Goal: Information Seeking & Learning: Learn about a topic

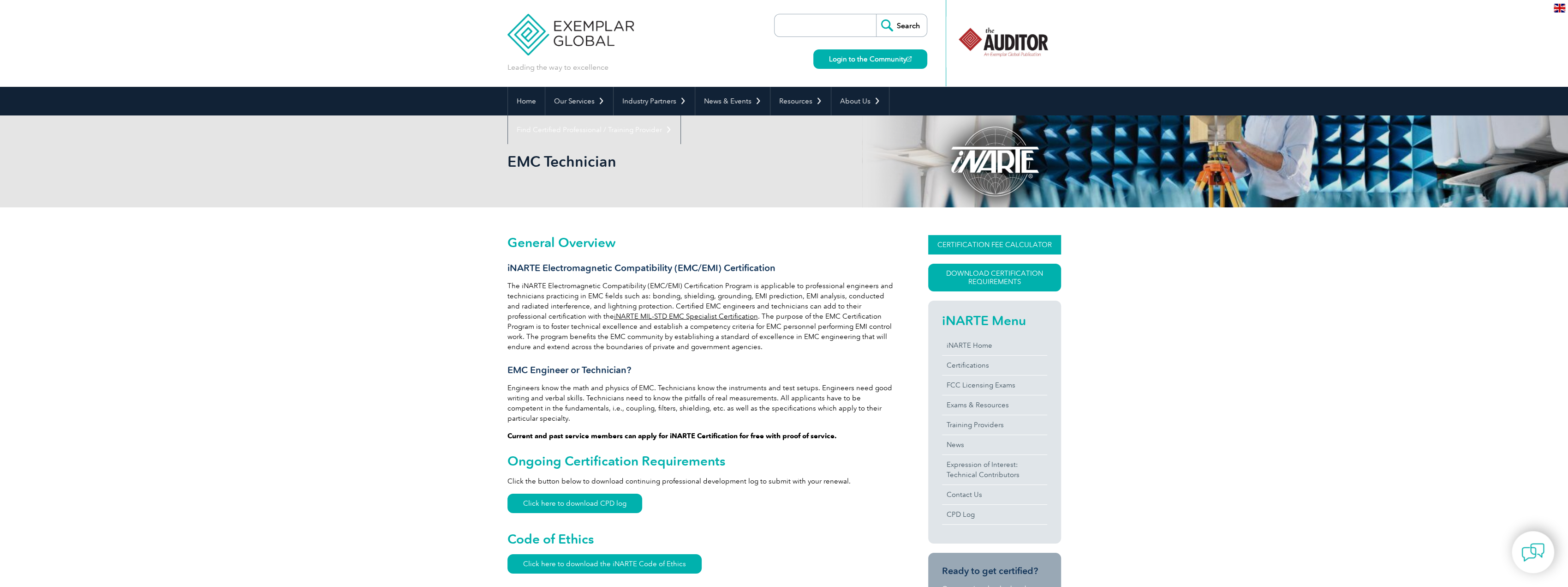
click at [986, 252] on link "CERTIFICATION FEE CALCULATOR" at bounding box center [995, 244] width 133 height 20
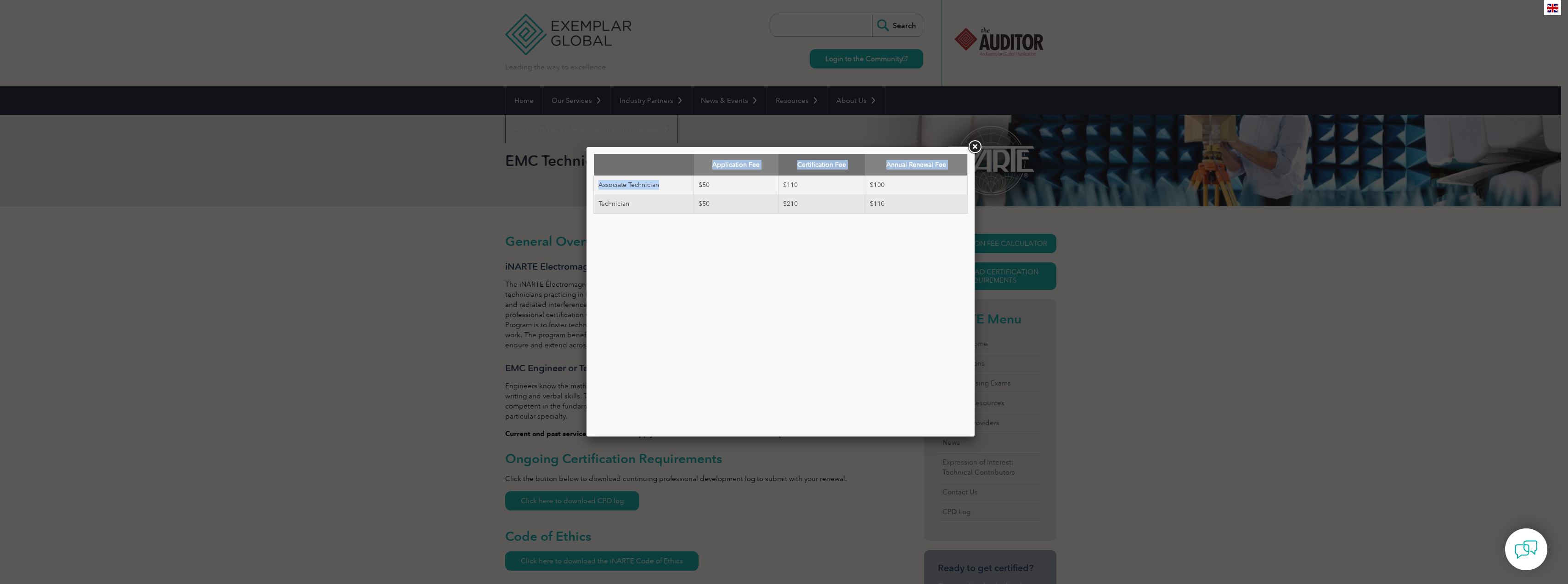
drag, startPoint x: 658, startPoint y: 189, endPoint x: 875, endPoint y: 216, distance: 218.7
click at [869, 218] on div "Application Fee Certification Fee Annual Renewal Fee Associate Technician $50 $…" at bounding box center [781, 292] width 374 height 275
click at [901, 208] on td "$110" at bounding box center [916, 204] width 103 height 20
drag, startPoint x: 901, startPoint y: 208, endPoint x: 650, endPoint y: 208, distance: 251.0
click at [650, 208] on tr "Technician $50 $210 $110" at bounding box center [781, 204] width 374 height 20
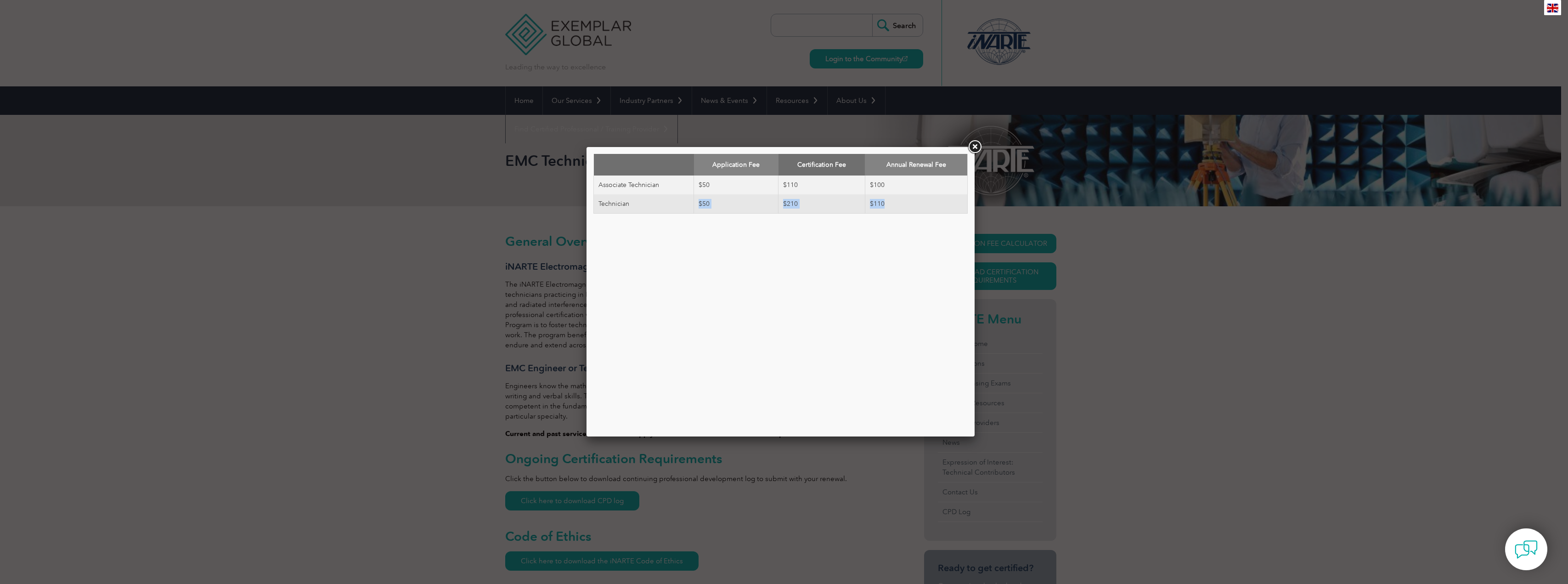
click at [978, 149] on link at bounding box center [974, 147] width 16 height 16
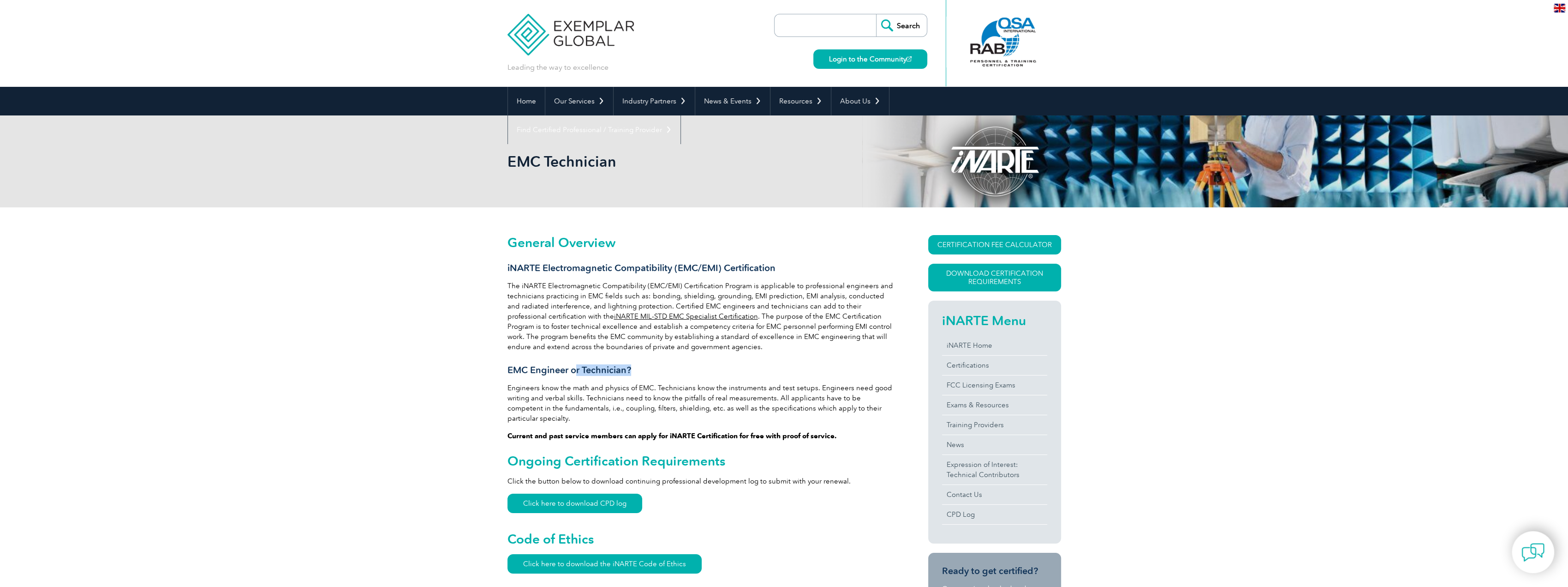
drag, startPoint x: 724, startPoint y: 364, endPoint x: 568, endPoint y: 366, distance: 156.0
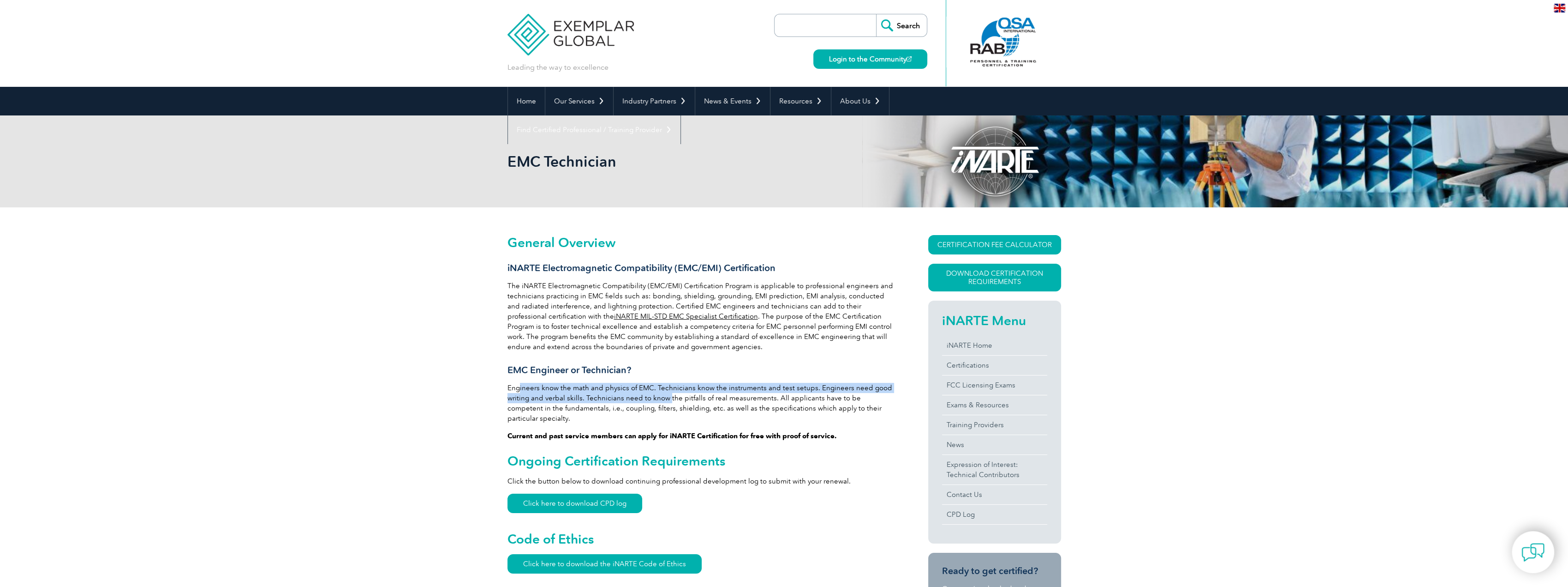
drag, startPoint x: 667, startPoint y: 401, endPoint x: 784, endPoint y: 402, distance: 117.0
click at [827, 403] on p "Engineers know the math and physics of EMC. Technicians know the instruments an…" at bounding box center [701, 403] width 387 height 41
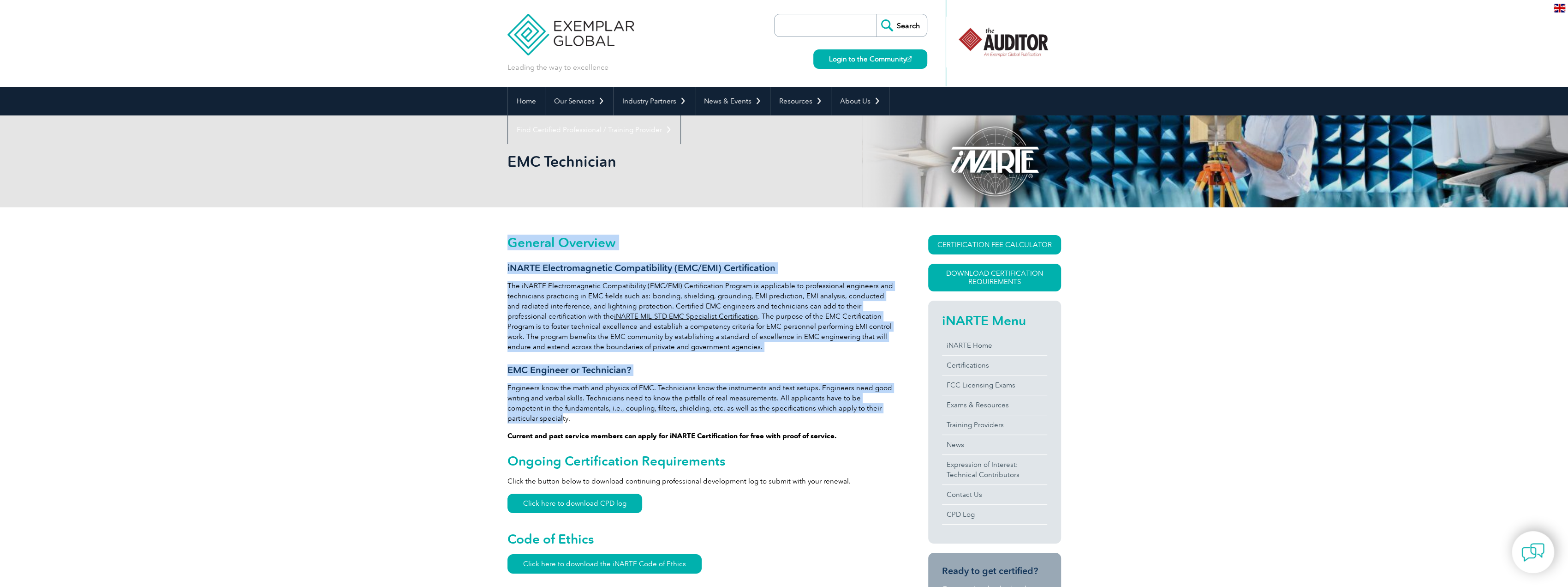
drag, startPoint x: 880, startPoint y: 412, endPoint x: 498, endPoint y: 373, distance: 384.0
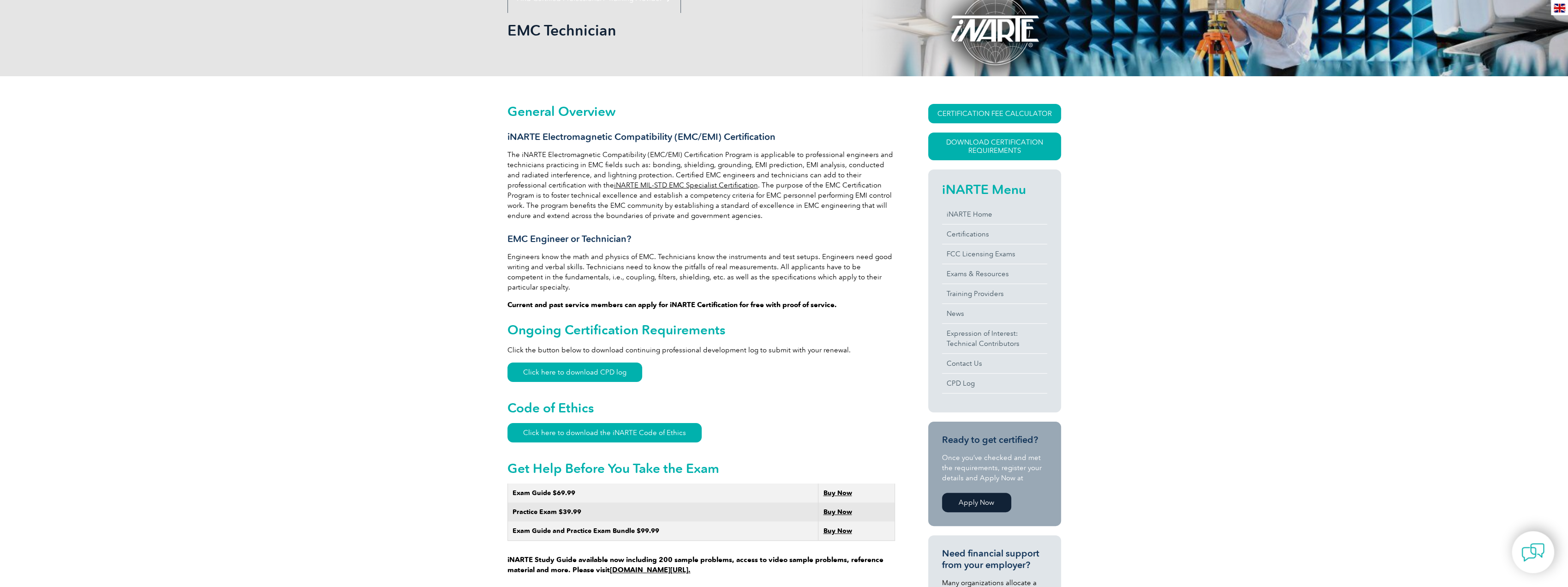
scroll to position [138, 0]
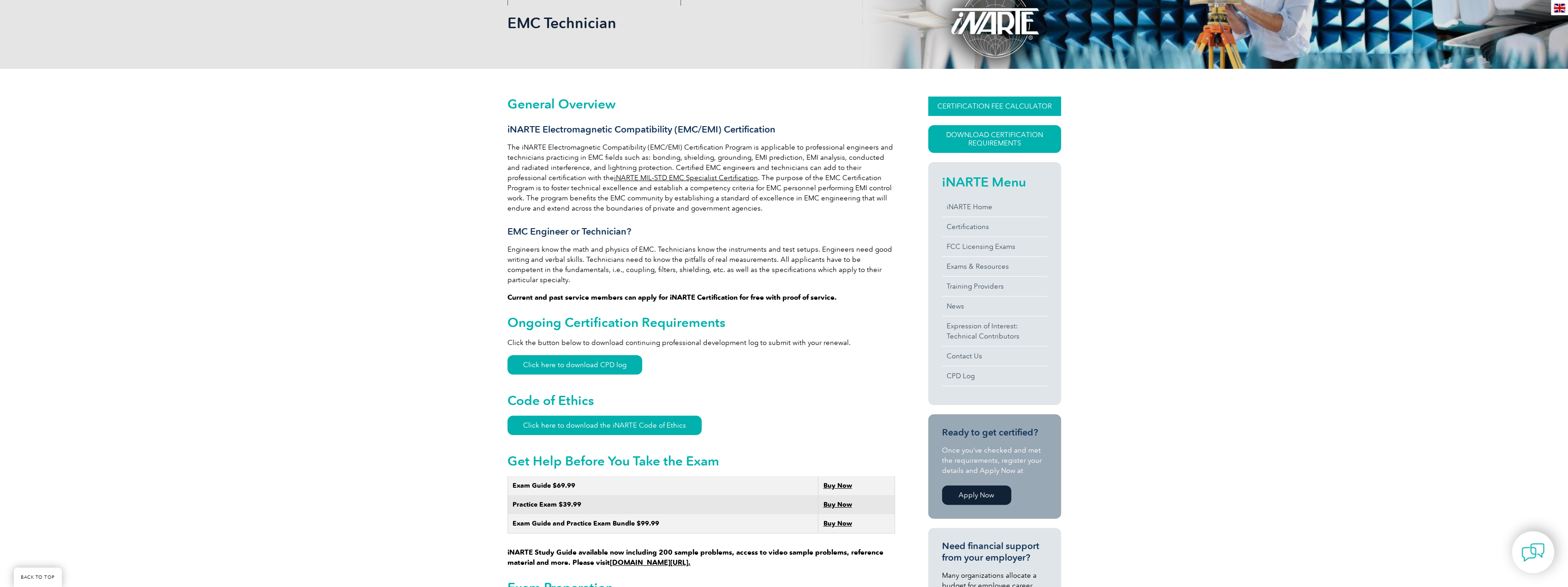
click at [958, 104] on link "CERTIFICATION FEE CALCULATOR" at bounding box center [995, 106] width 133 height 20
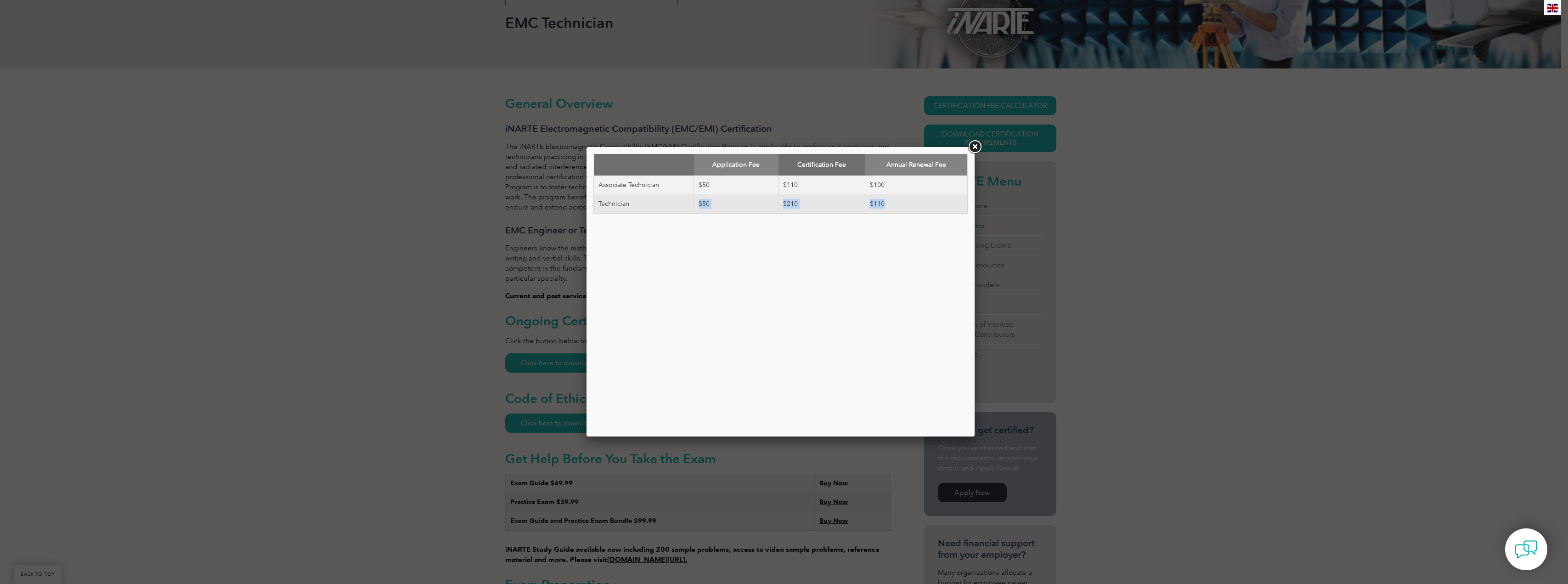
drag, startPoint x: 681, startPoint y: 203, endPoint x: 912, endPoint y: 209, distance: 231.1
click at [912, 209] on tr "Technician $50 $210 $110" at bounding box center [781, 204] width 374 height 20
click at [973, 147] on link at bounding box center [974, 147] width 16 height 16
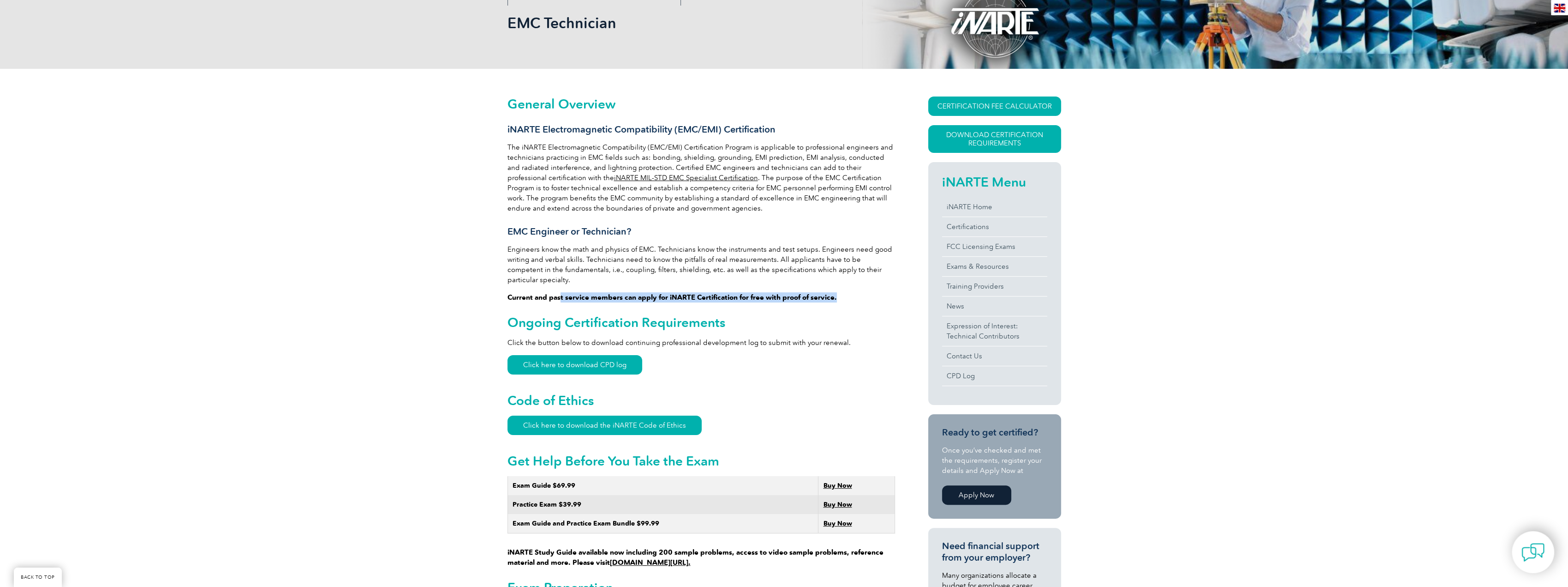
drag, startPoint x: 622, startPoint y: 282, endPoint x: 841, endPoint y: 284, distance: 219.0
click at [841, 292] on p "Current and past service members can apply for iNARTE Certification for free wi…" at bounding box center [701, 297] width 387 height 10
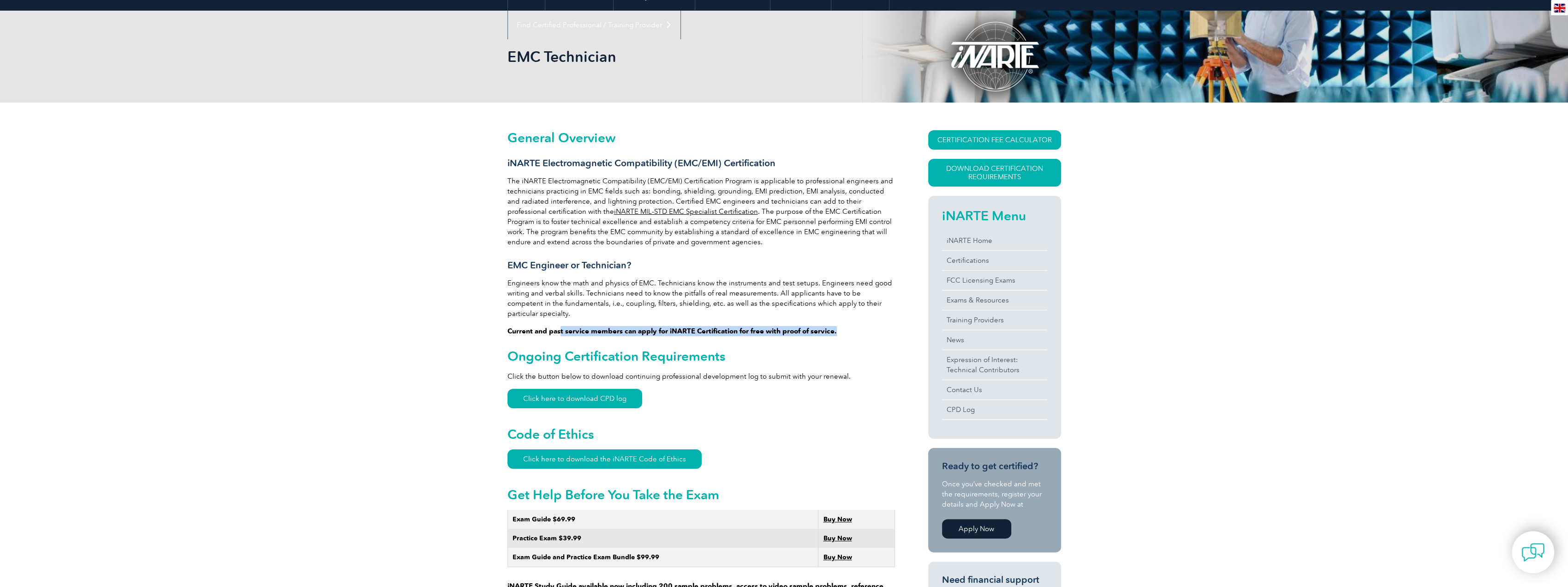
scroll to position [38, 0]
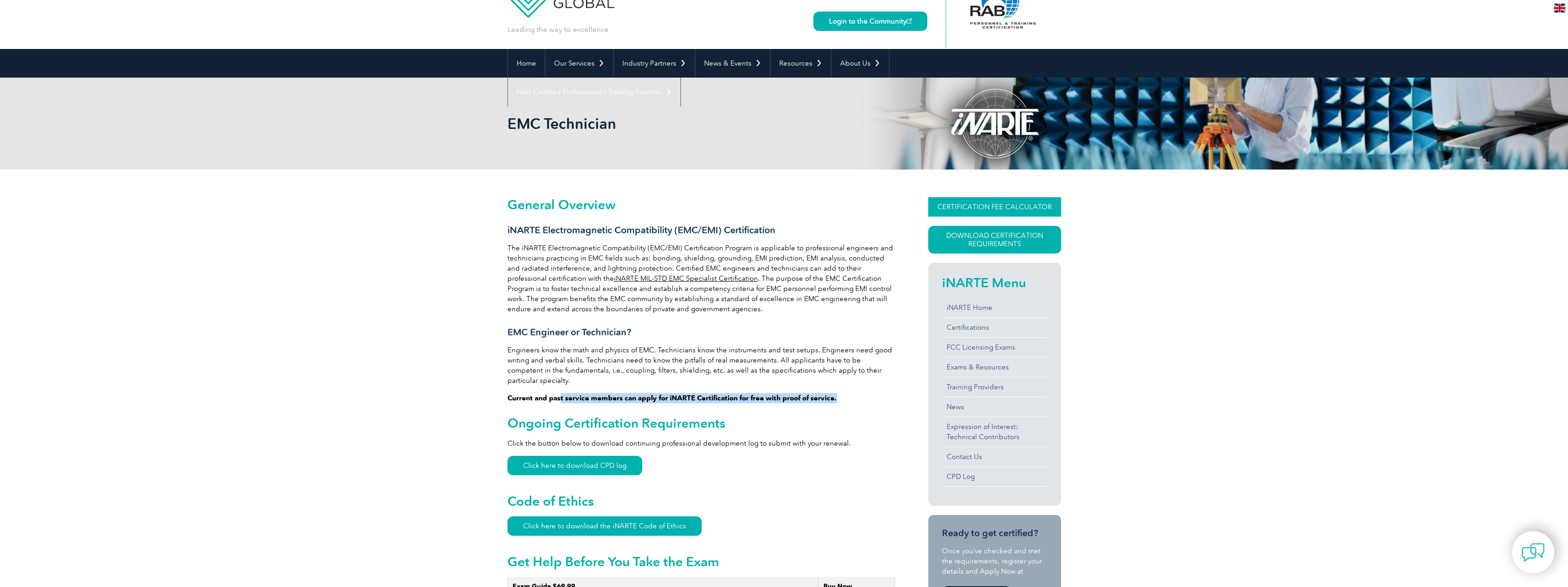
click at [1041, 198] on link "CERTIFICATION FEE CALCULATOR" at bounding box center [995, 206] width 133 height 20
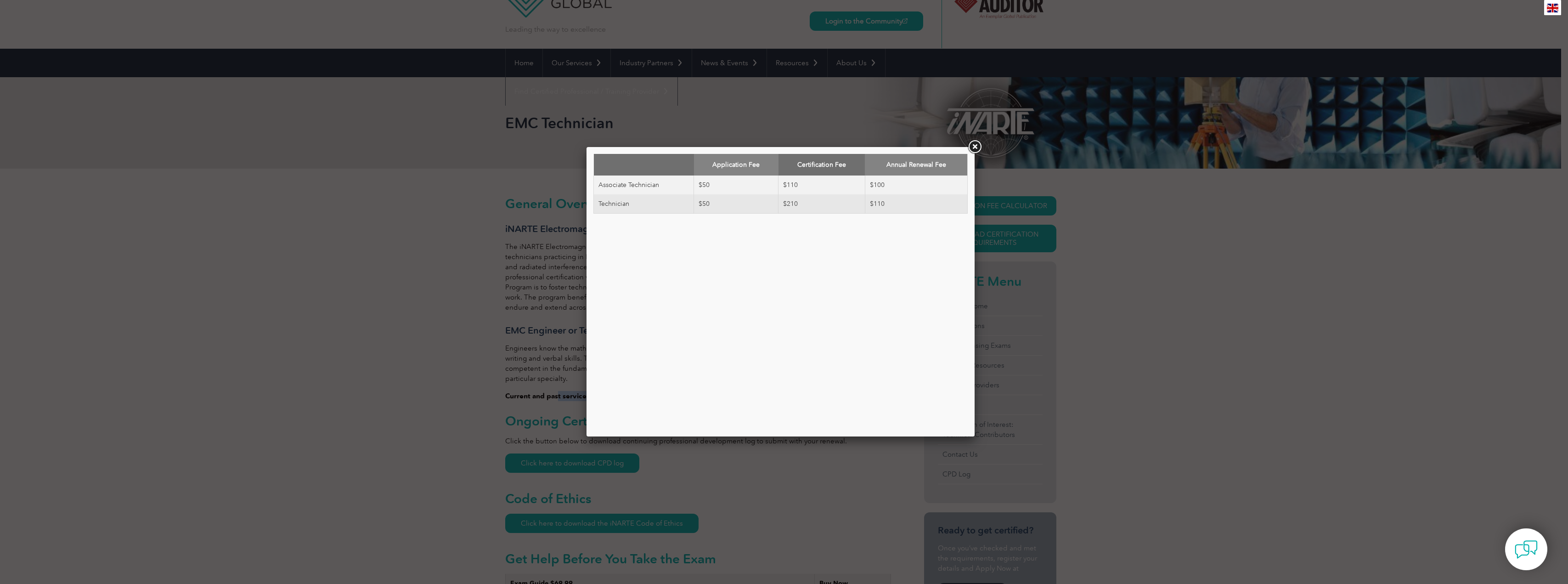
click at [974, 141] on link at bounding box center [974, 147] width 16 height 16
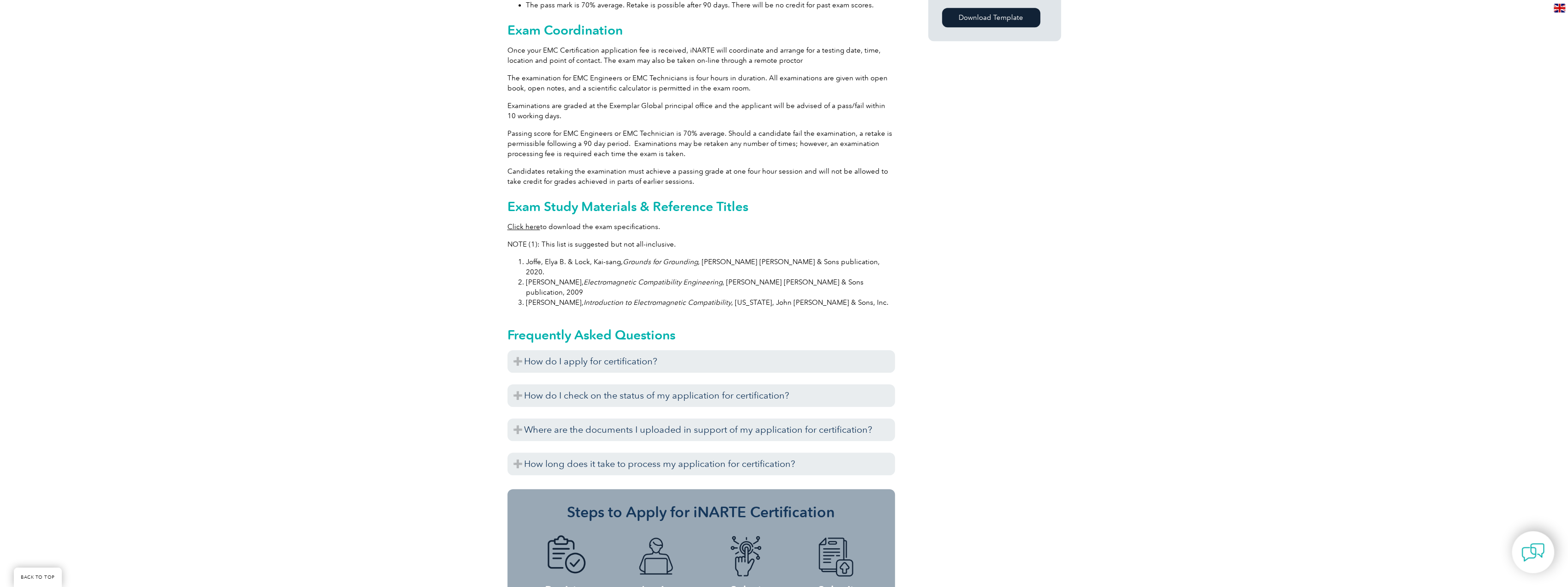
scroll to position [784, 0]
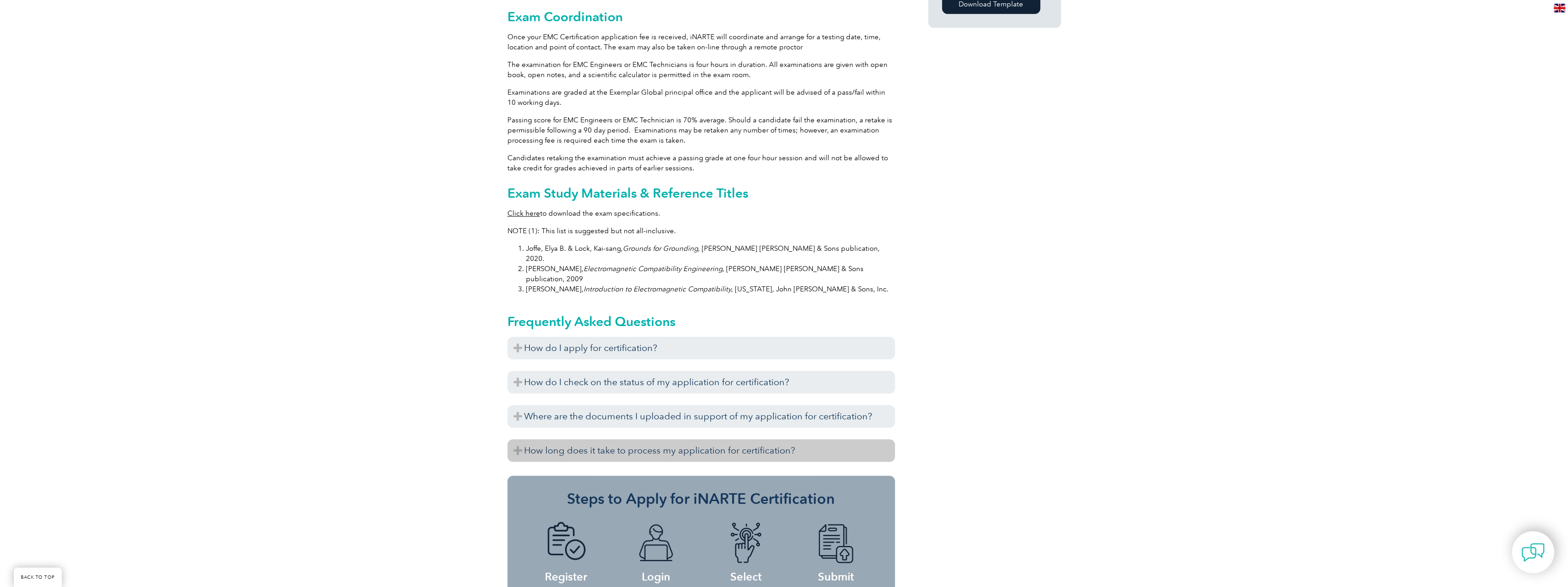
click at [798, 439] on h3 "How long does it take to process my application for certification?" at bounding box center [701, 450] width 387 height 22
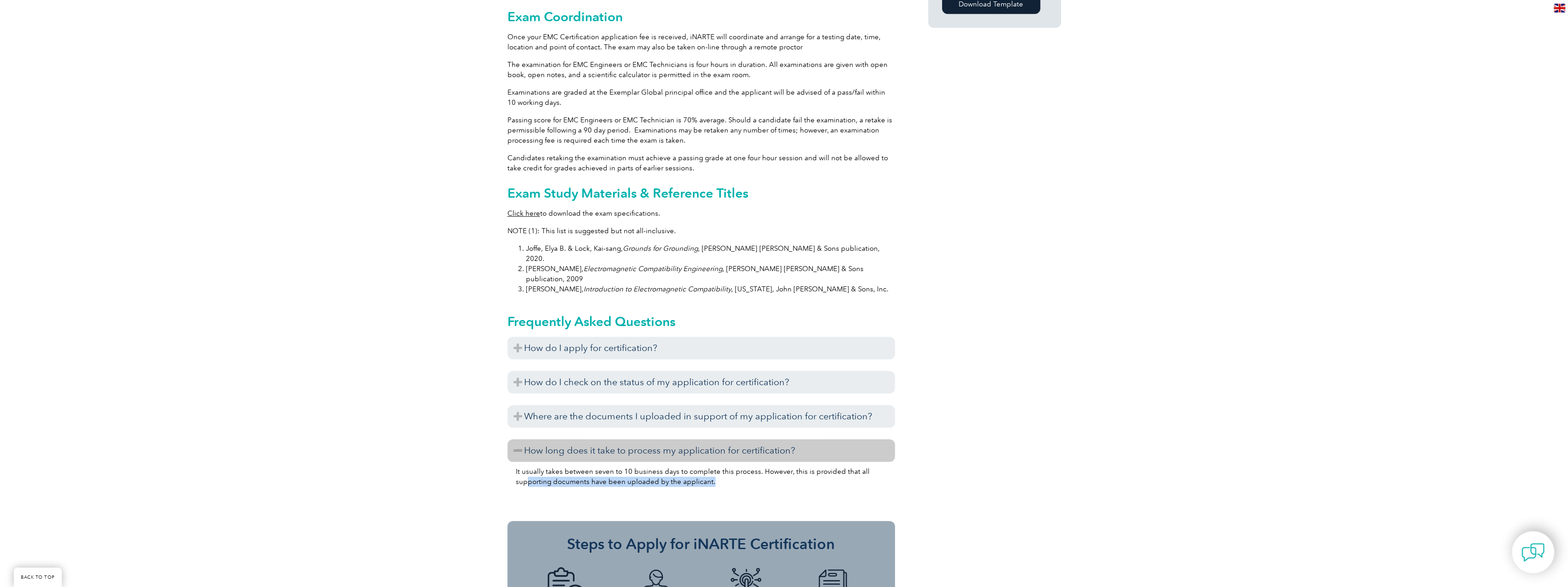
drag, startPoint x: 536, startPoint y: 449, endPoint x: 728, endPoint y: 449, distance: 192.0
click at [728, 466] on p "It usually takes between seven to 10 business days to complete this process. Ho…" at bounding box center [701, 476] width 371 height 20
drag, startPoint x: 737, startPoint y: 449, endPoint x: 509, endPoint y: 432, distance: 228.6
click at [509, 461] on div "It usually takes between seven to 10 business days to complete this process. Ho…" at bounding box center [701, 486] width 387 height 50
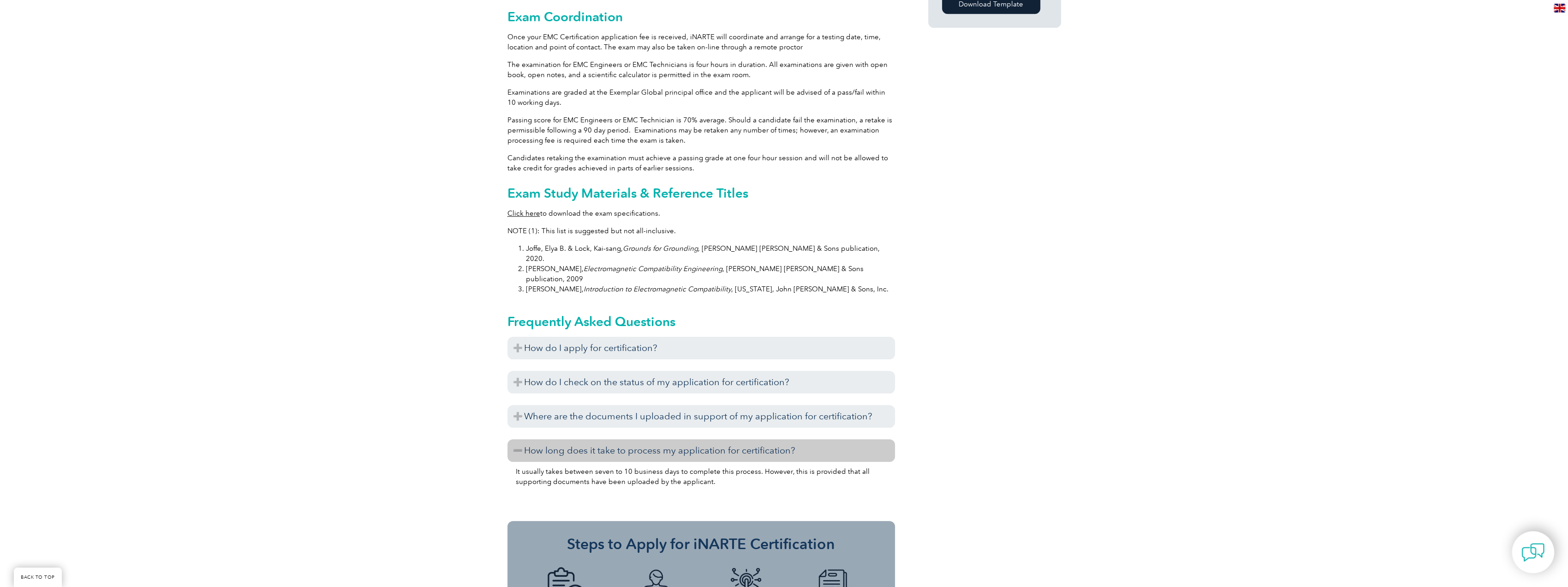
click at [808, 439] on h3 "How long does it take to process my application for certification?" at bounding box center [701, 450] width 387 height 22
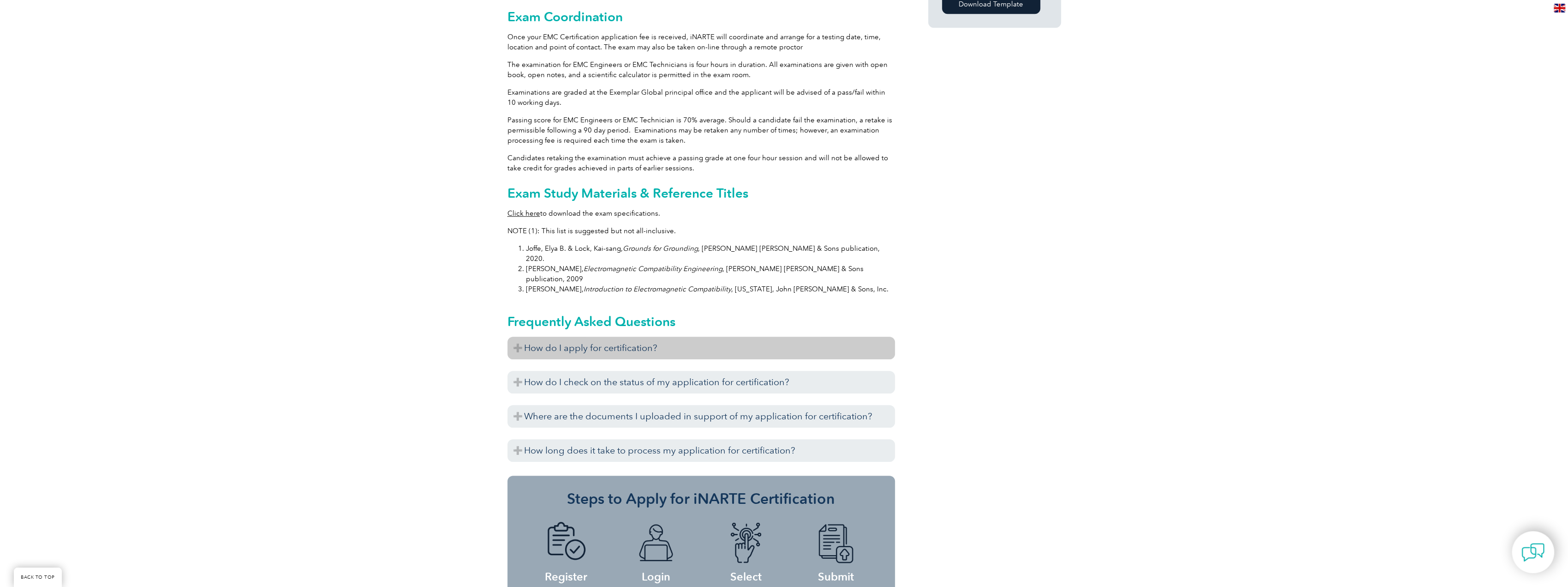
click at [663, 337] on h3 "How do I apply for certification?" at bounding box center [701, 347] width 387 height 22
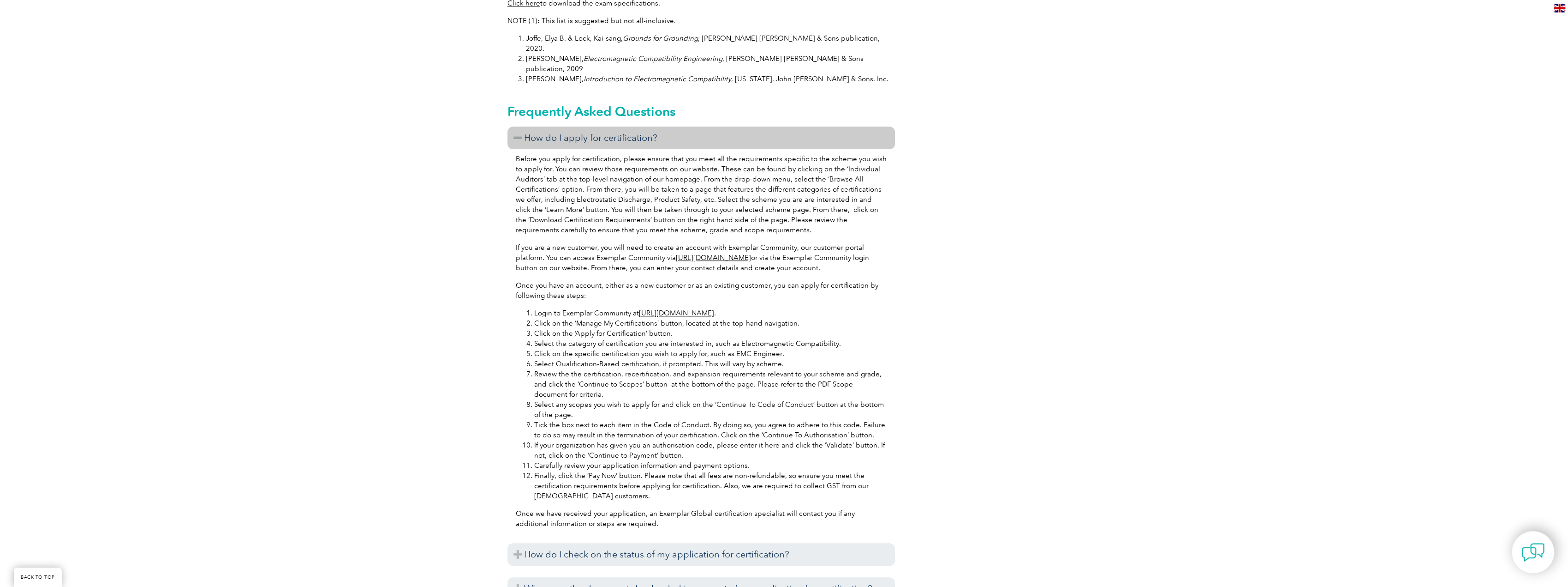
scroll to position [1015, 0]
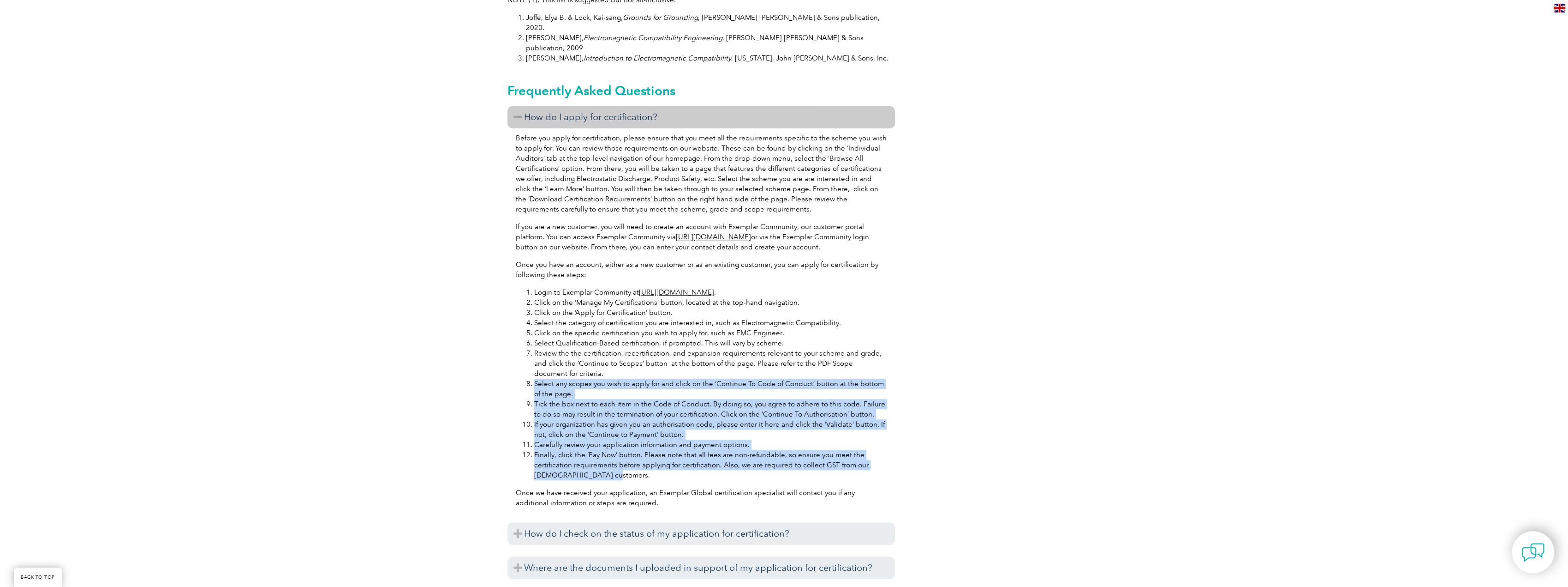
drag, startPoint x: 527, startPoint y: 355, endPoint x: 847, endPoint y: 441, distance: 331.4
click at [847, 441] on ol "Login to Exemplar Community at https://community.exemplarglobal.org/ . Click on…" at bounding box center [701, 383] width 371 height 193
click at [847, 449] on li "Finally, click the ‘Pay Now’ button. Please note that all fees are non-refundab…" at bounding box center [711, 464] width 353 height 31
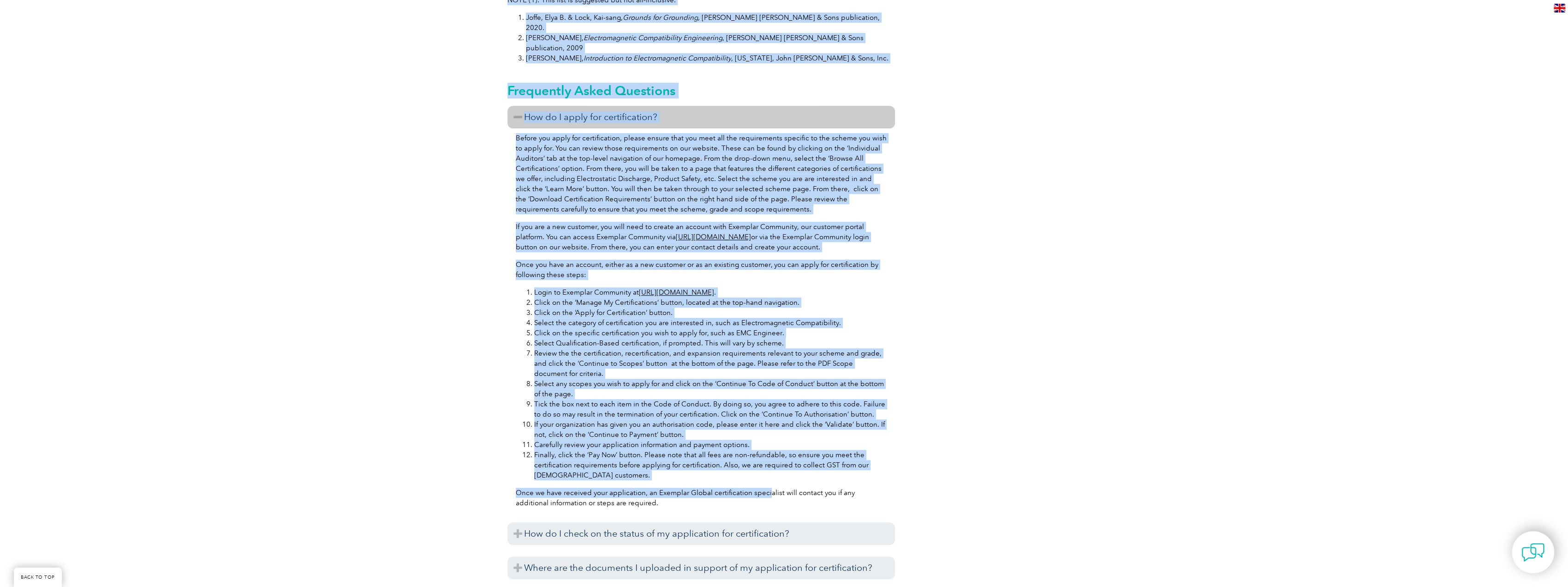
drag, startPoint x: 616, startPoint y: 447, endPoint x: 482, endPoint y: 340, distance: 171.5
click at [482, 340] on div "General Overview iNARTE Electromagnetic Compatibility (EMC/EMI) Certification T…" at bounding box center [784, 12] width 1568 height 1640
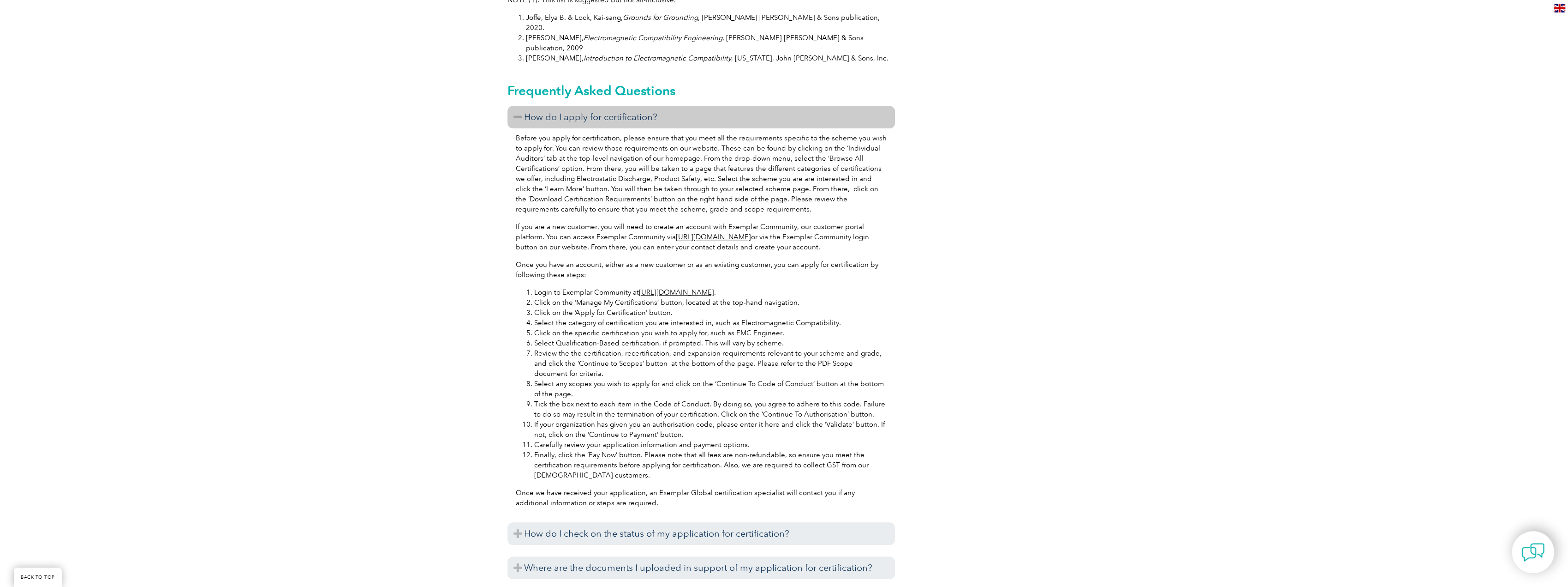
click at [482, 340] on div "General Overview iNARTE Electromagnetic Compatibility (EMC/EMI) Certification T…" at bounding box center [784, 12] width 1568 height 1640
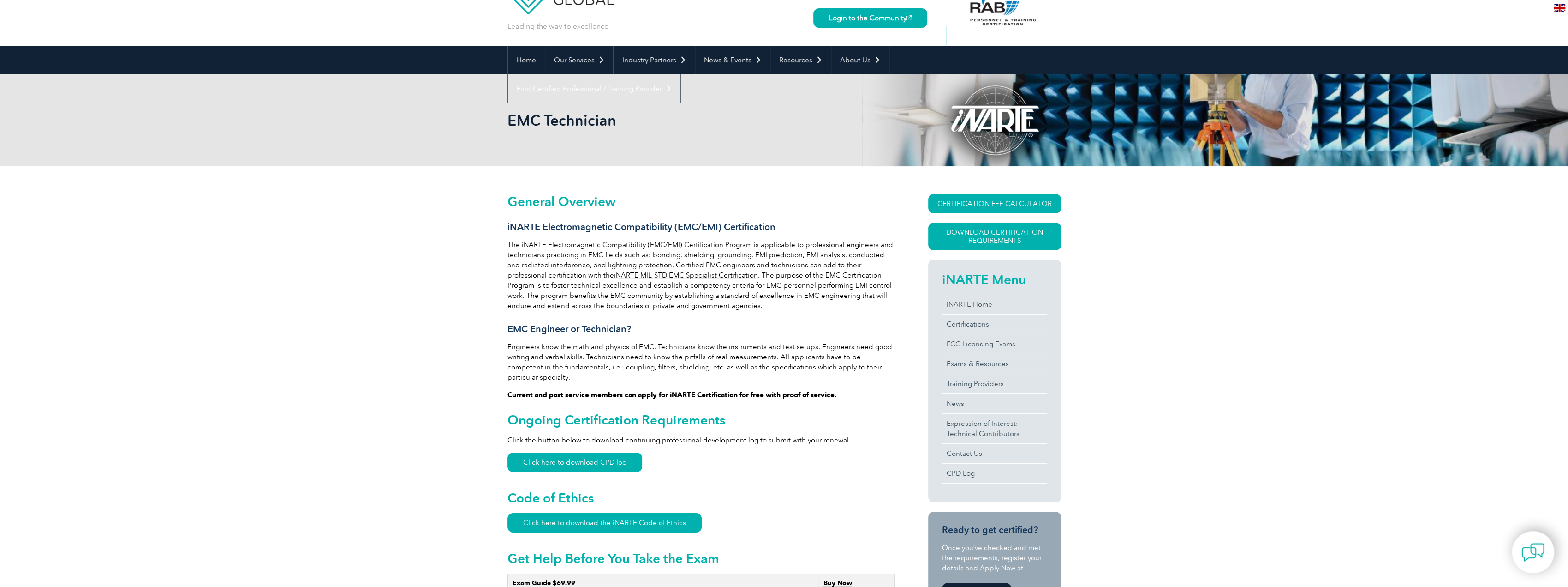
scroll to position [0, 0]
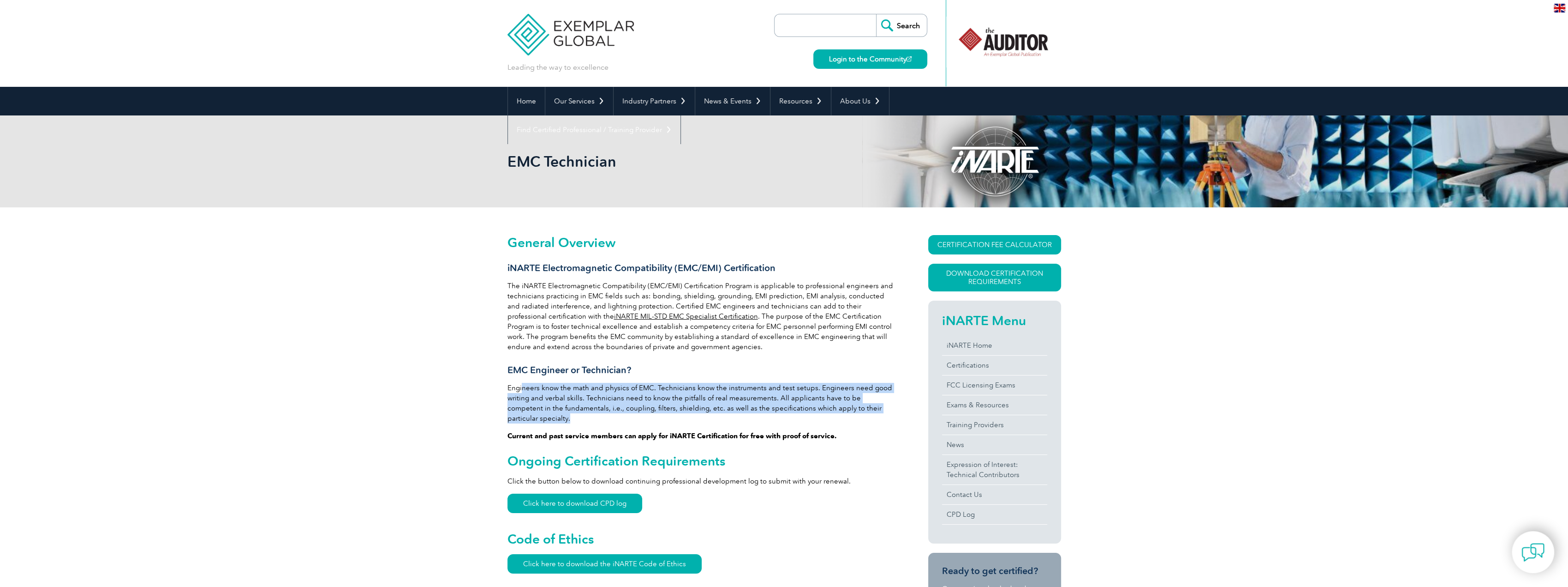
drag, startPoint x: 523, startPoint y: 382, endPoint x: 888, endPoint y: 409, distance: 366.0
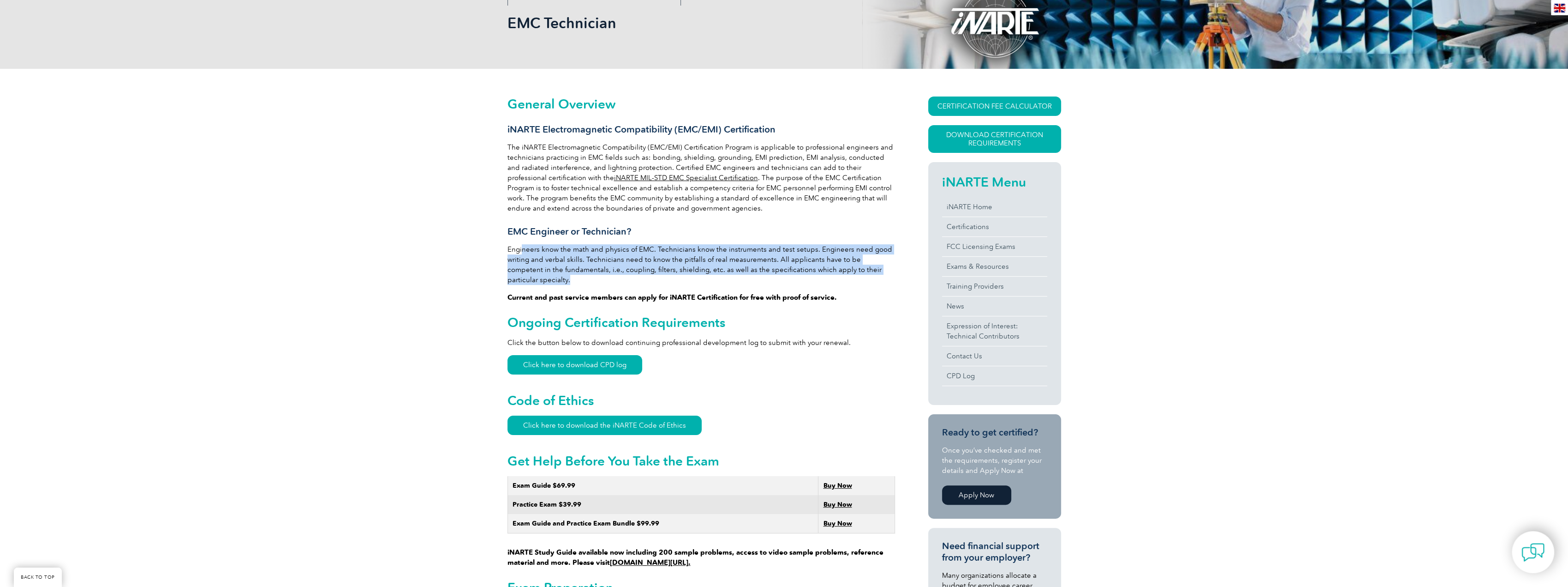
scroll to position [369, 0]
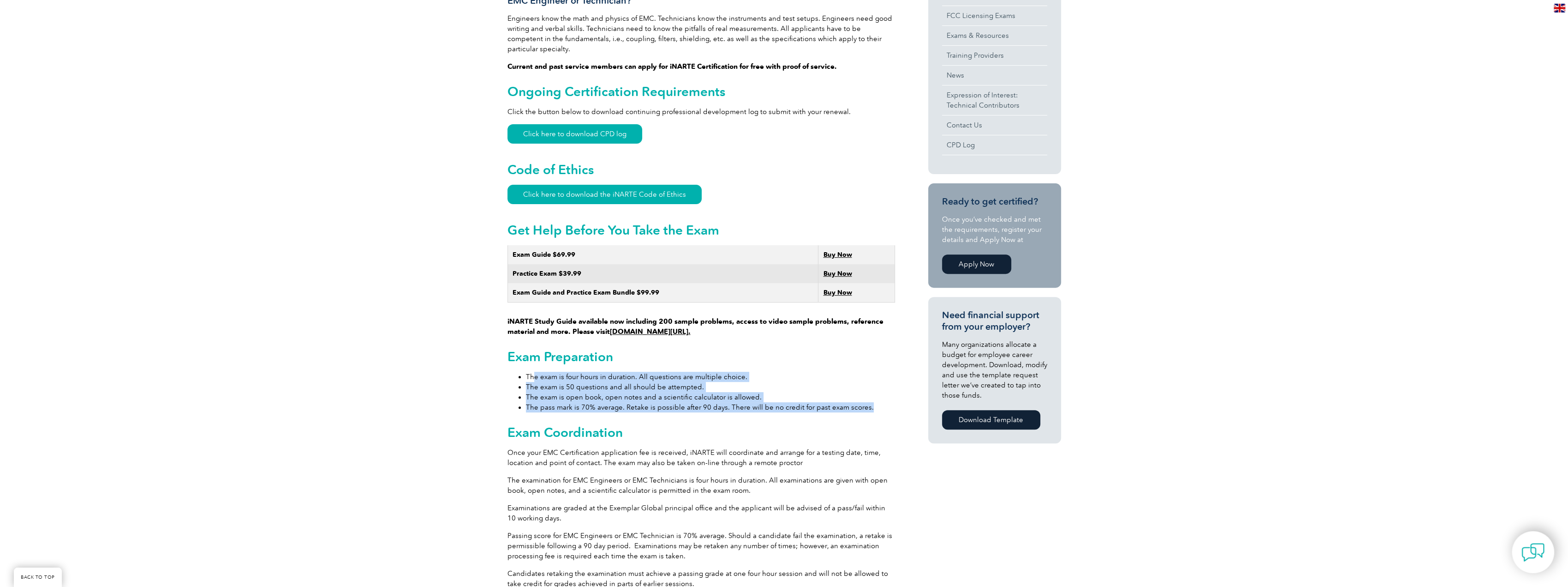
drag, startPoint x: 532, startPoint y: 368, endPoint x: 863, endPoint y: 396, distance: 332.2
click at [863, 396] on ul "The exam is four hours in duration. All questions are multiple choice. The exam…" at bounding box center [701, 392] width 387 height 41
click at [863, 402] on li "The pass mark is 70% average. Retake is possible after 90 days. There will be n…" at bounding box center [710, 406] width 369 height 10
drag, startPoint x: 863, startPoint y: 396, endPoint x: 522, endPoint y: 366, distance: 342.3
click at [522, 372] on ul "The exam is four hours in duration. All questions are multiple choice. The exam…" at bounding box center [701, 392] width 387 height 41
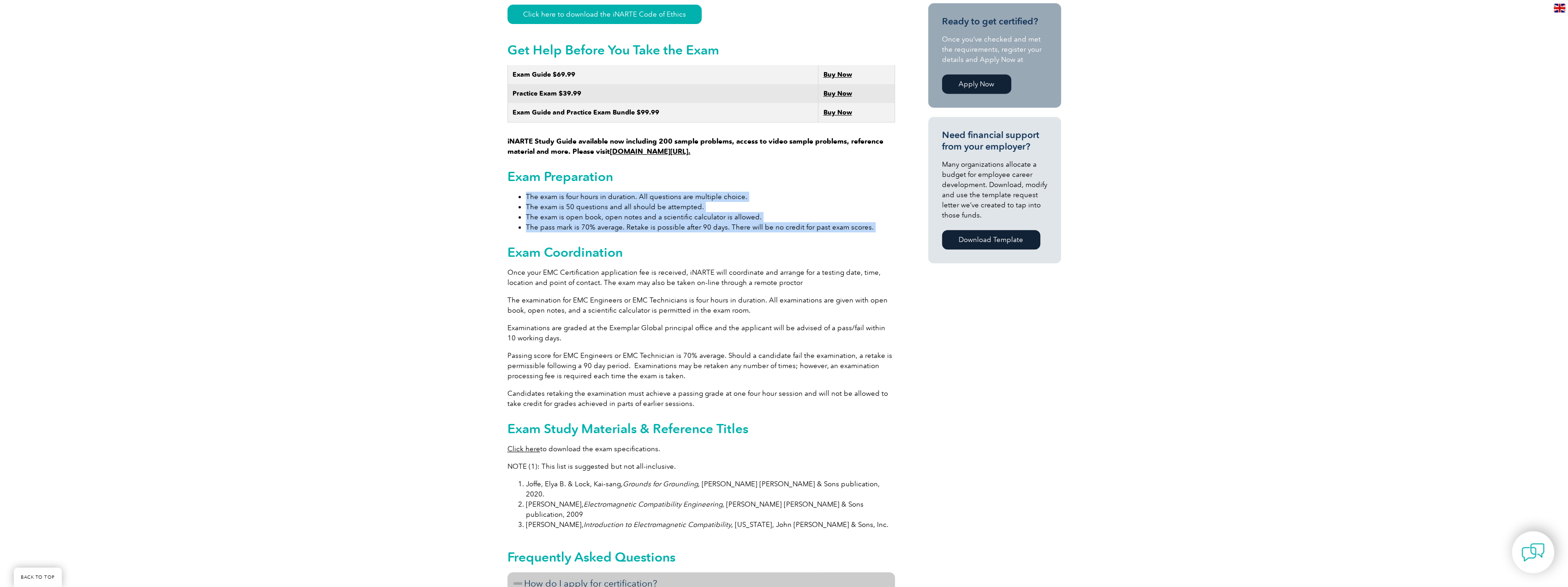
scroll to position [600, 0]
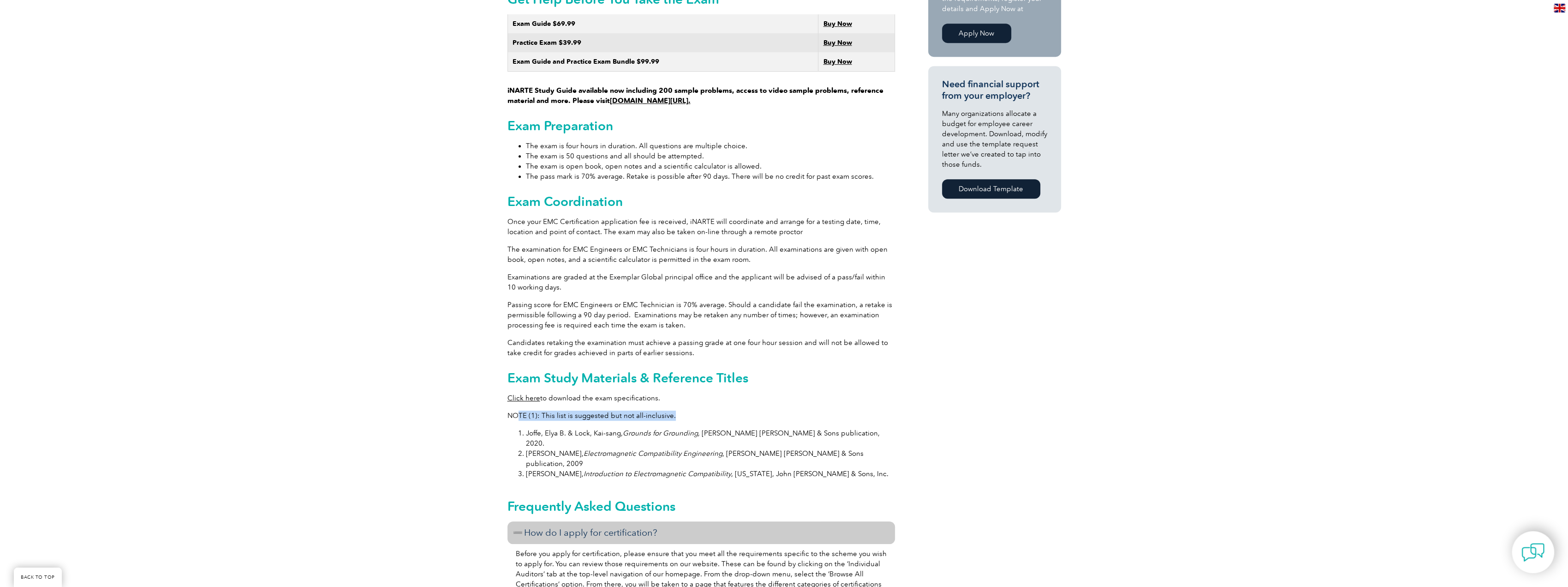
drag, startPoint x: 520, startPoint y: 406, endPoint x: 707, endPoint y: 403, distance: 187.0
click at [707, 411] on p "NOTE (1): This list is suggested but not all-inclusive." at bounding box center [701, 415] width 387 height 10
click at [707, 411] on p "NOTE (1): This list is suggested but not all-inclusive." at bounding box center [701, 415] width 387 height 10
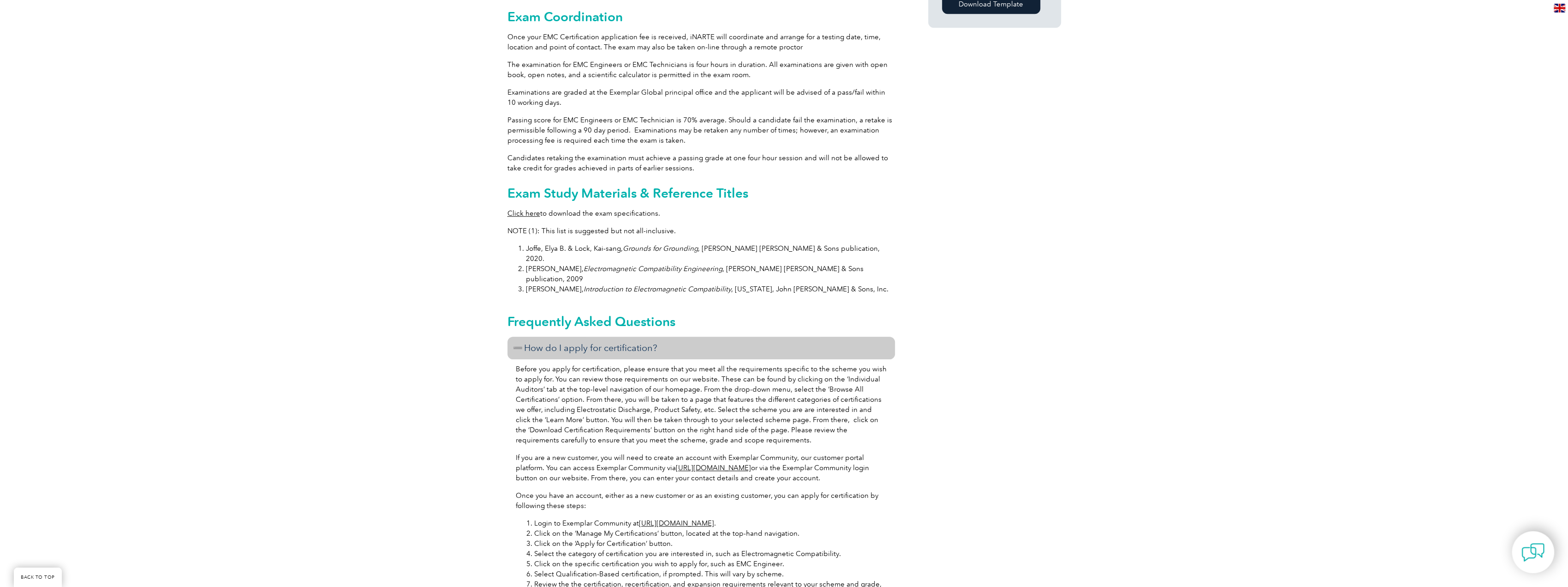
click at [531, 208] on p "Click here to download the exam specifications." at bounding box center [701, 213] width 387 height 10
click at [528, 209] on link "Click here" at bounding box center [524, 213] width 33 height 8
click at [526, 209] on link "Click here" at bounding box center [524, 213] width 33 height 8
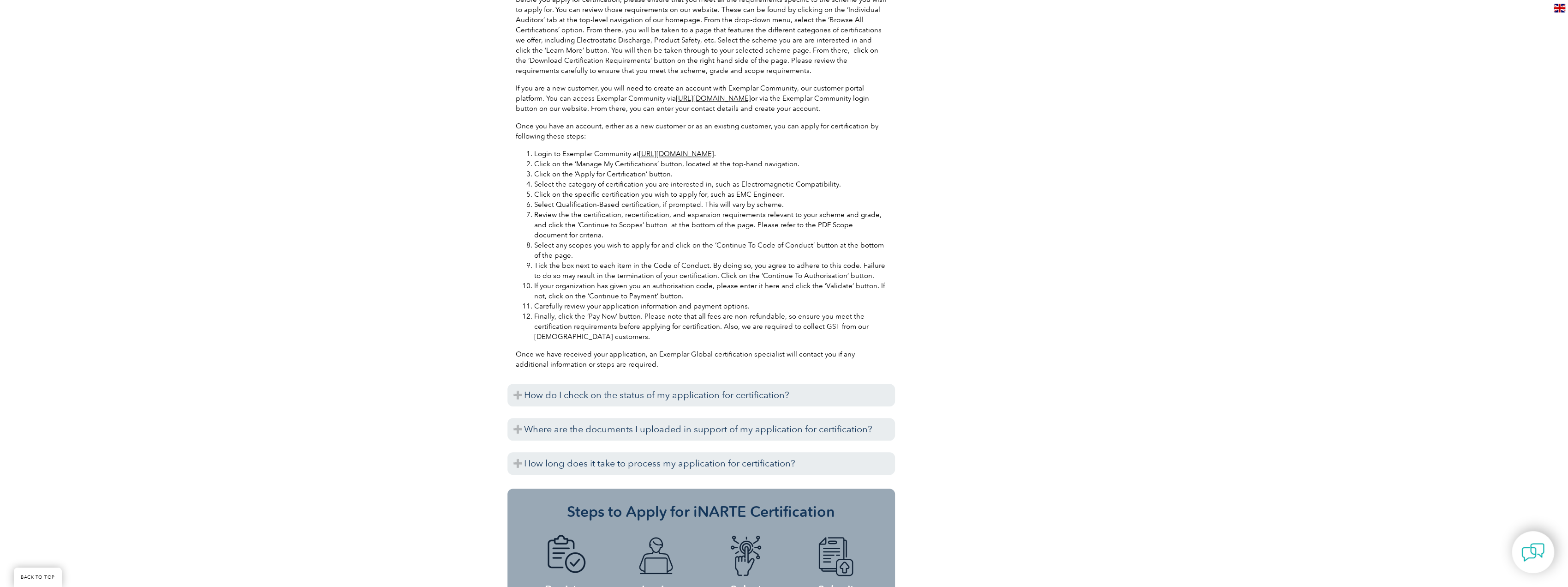
scroll to position [1246, 0]
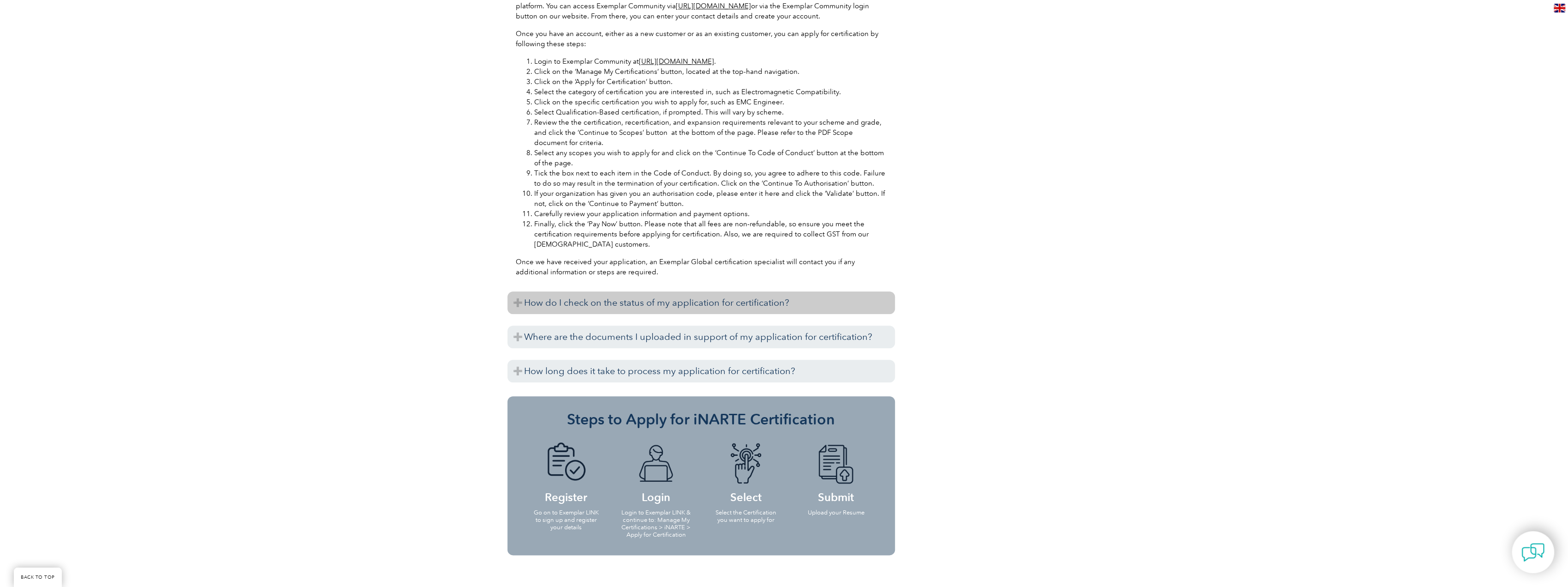
click at [762, 291] on h3 "How do I check on the status of my application for certification?" at bounding box center [701, 302] width 387 height 22
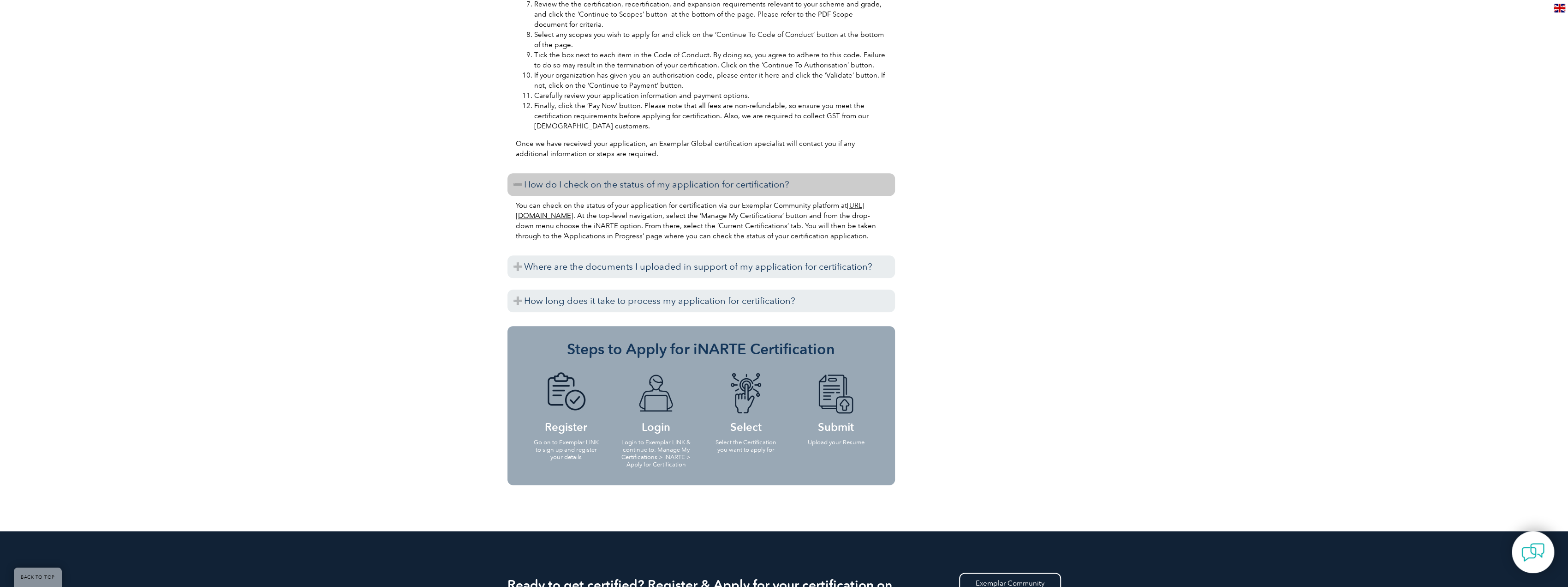
scroll to position [1385, 0]
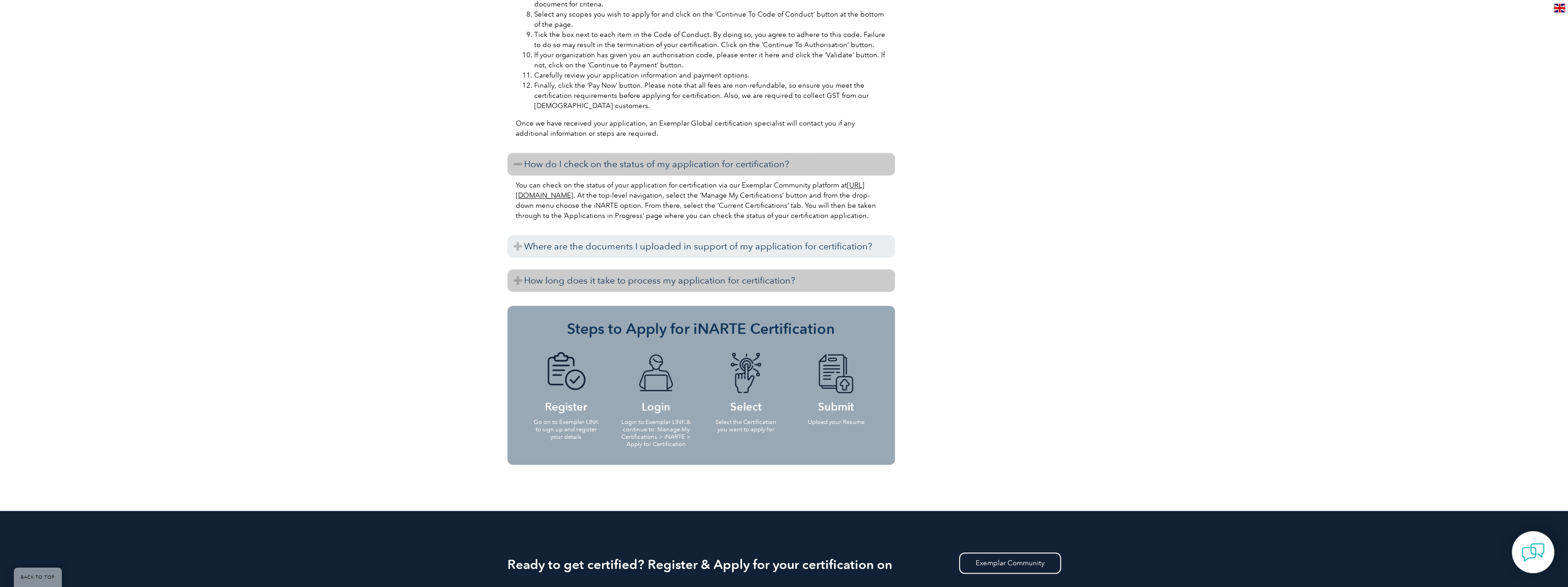
click at [764, 269] on h3 "How long does it take to process my application for certification?" at bounding box center [701, 280] width 387 height 22
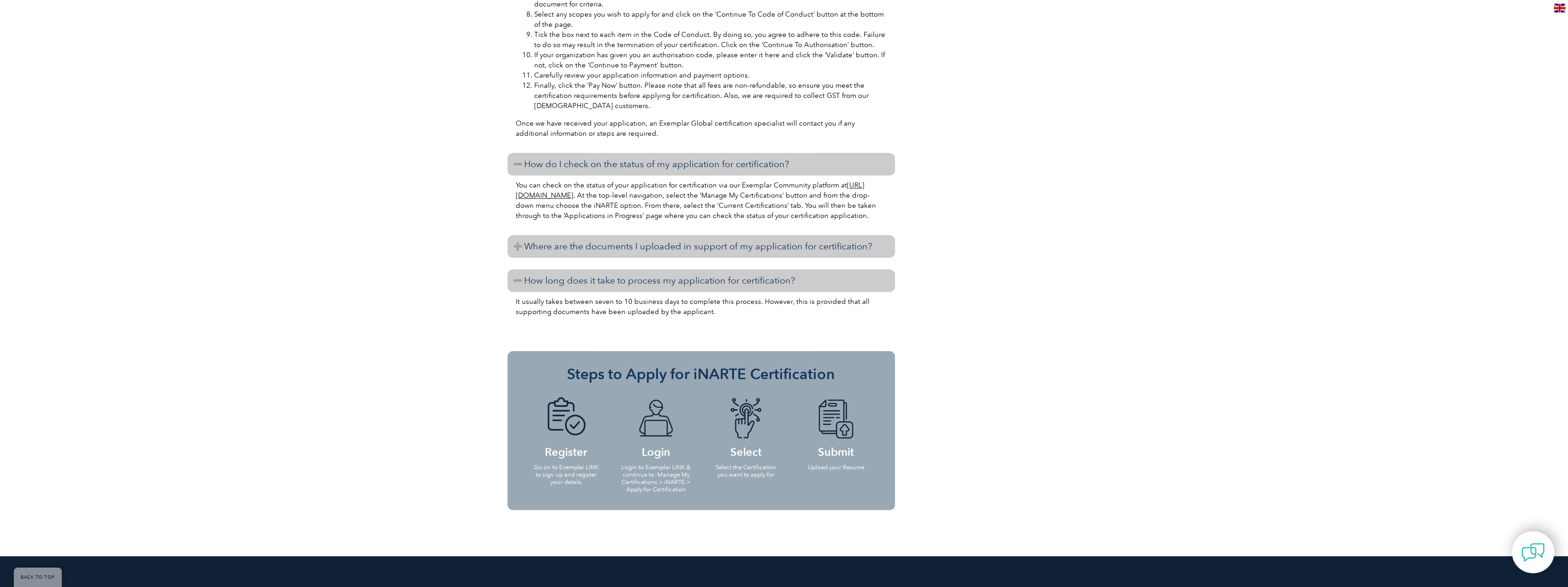
click at [756, 235] on h3 "Where are the documents I uploaded in support of my application for certificati…" at bounding box center [701, 246] width 387 height 22
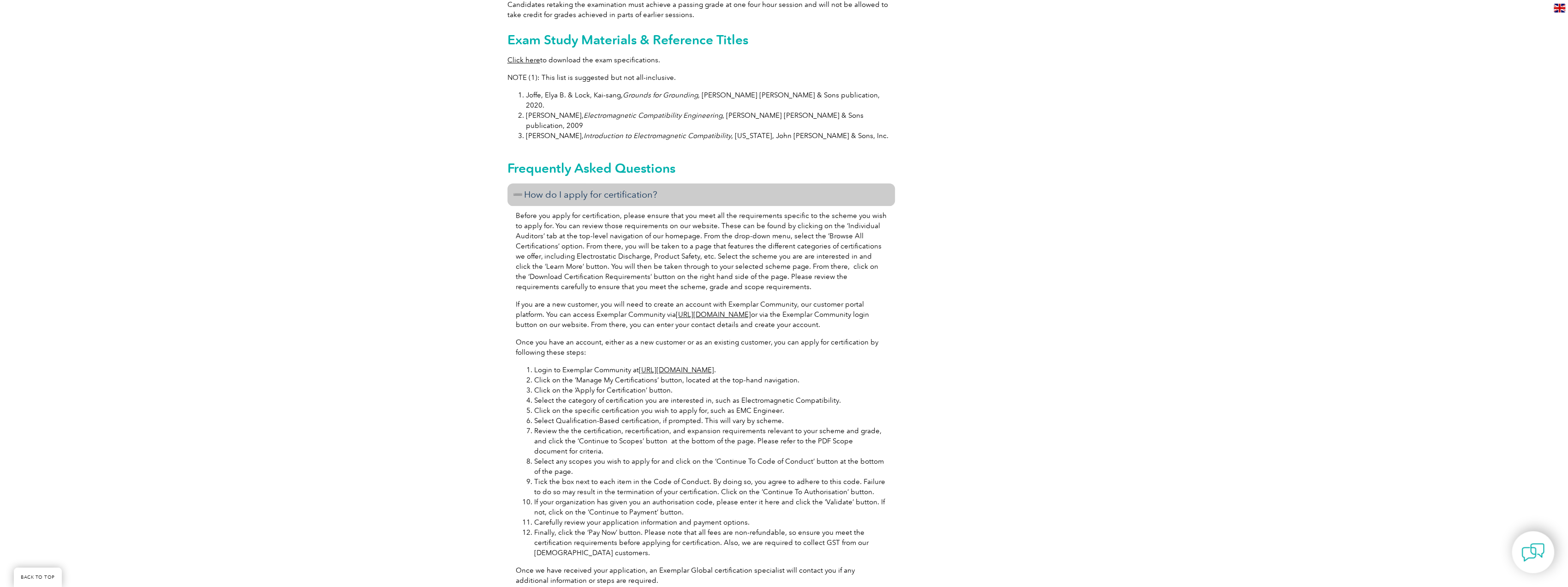
scroll to position [969, 0]
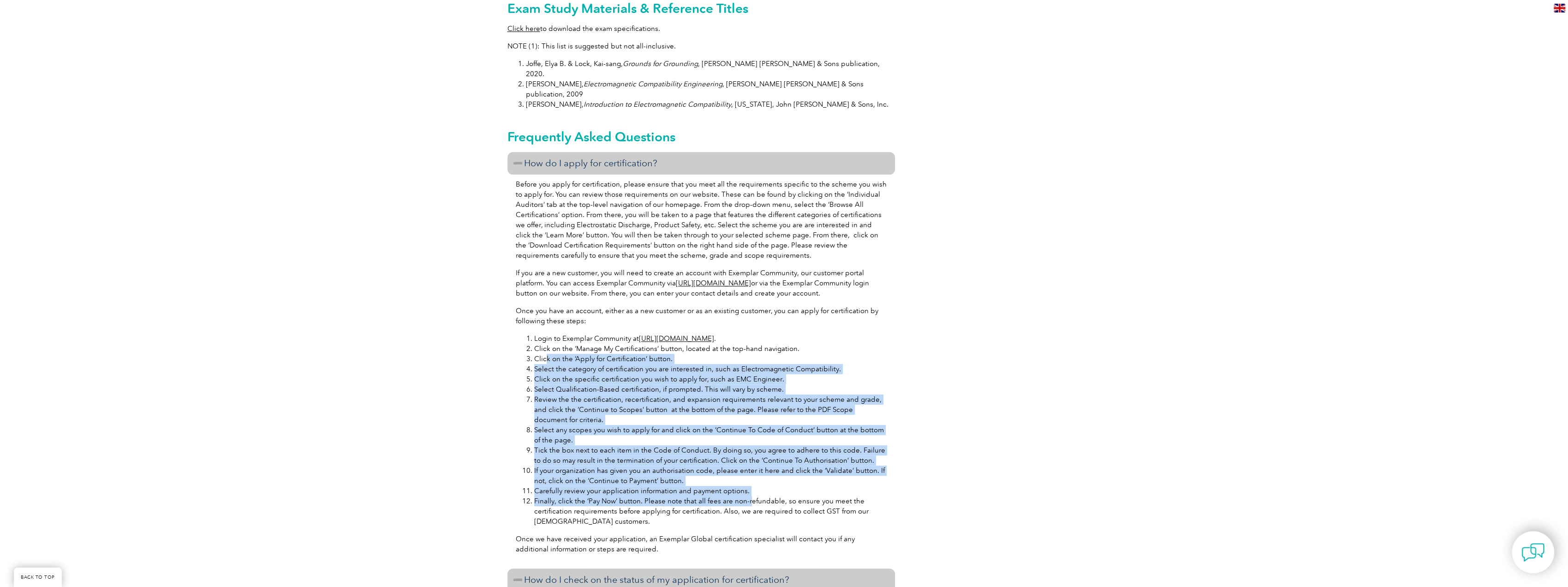
drag, startPoint x: 549, startPoint y: 337, endPoint x: 747, endPoint y: 473, distance: 240.2
click at [747, 473] on ol "Login to Exemplar Community at https://community.exemplarglobal.org/ . Click on…" at bounding box center [701, 430] width 371 height 193
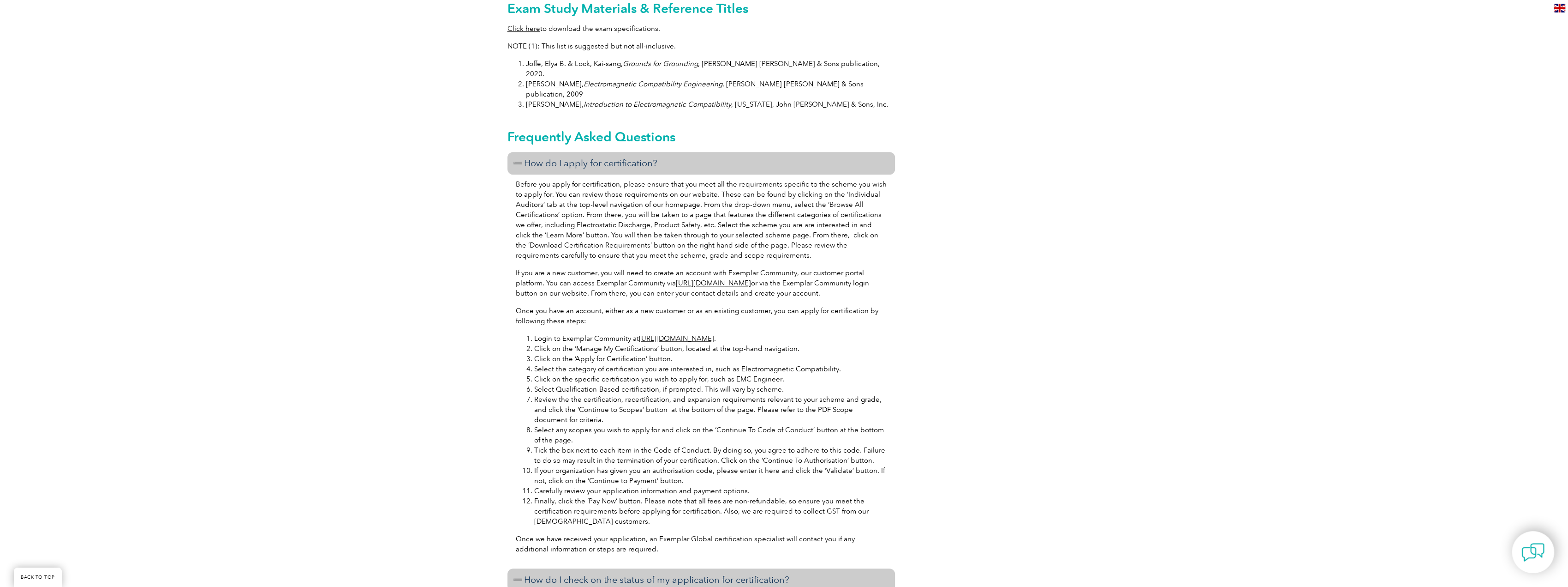
click at [747, 496] on li "Finally, click the ‘Pay Now’ button. Please note that all fees are non-refundab…" at bounding box center [711, 511] width 353 height 31
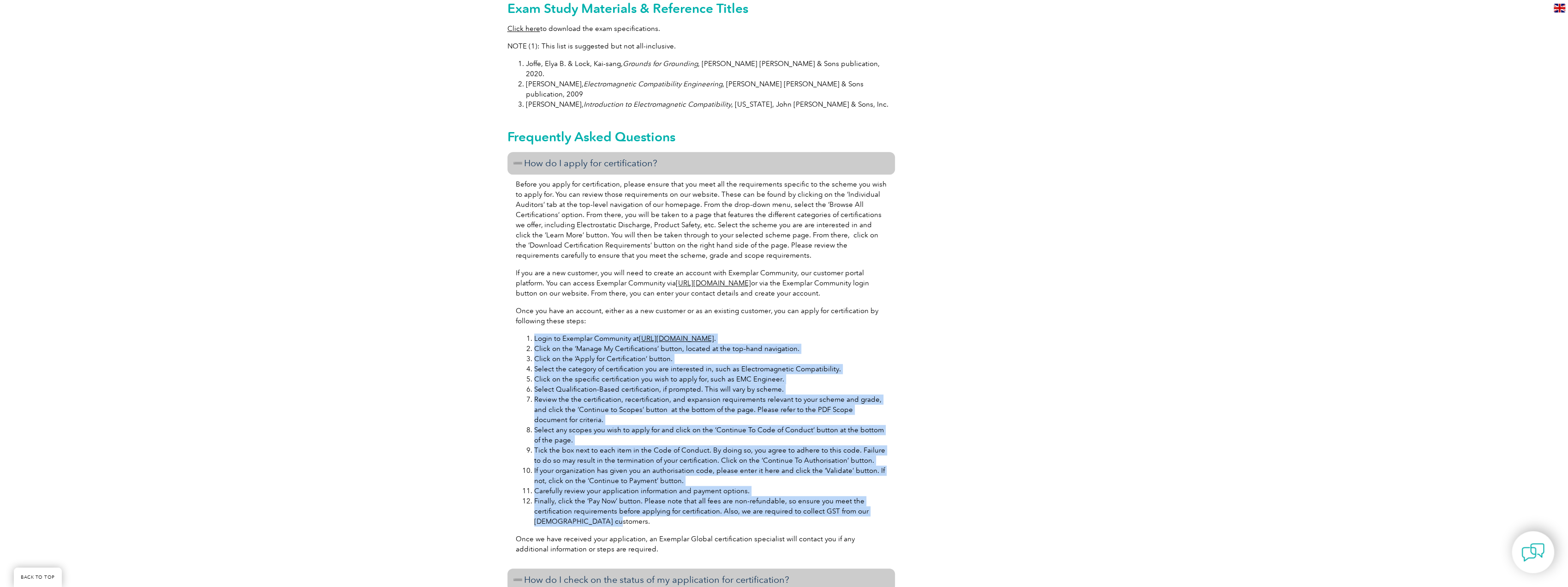
drag, startPoint x: 734, startPoint y: 493, endPoint x: 515, endPoint y: 312, distance: 284.1
click at [515, 333] on ol "Login to Exemplar Community at https://community.exemplarglobal.org/ . Click on…" at bounding box center [701, 430] width 371 height 193
click at [614, 466] on li "If your organization has given you an authorisation code, please enter it here …" at bounding box center [711, 476] width 353 height 20
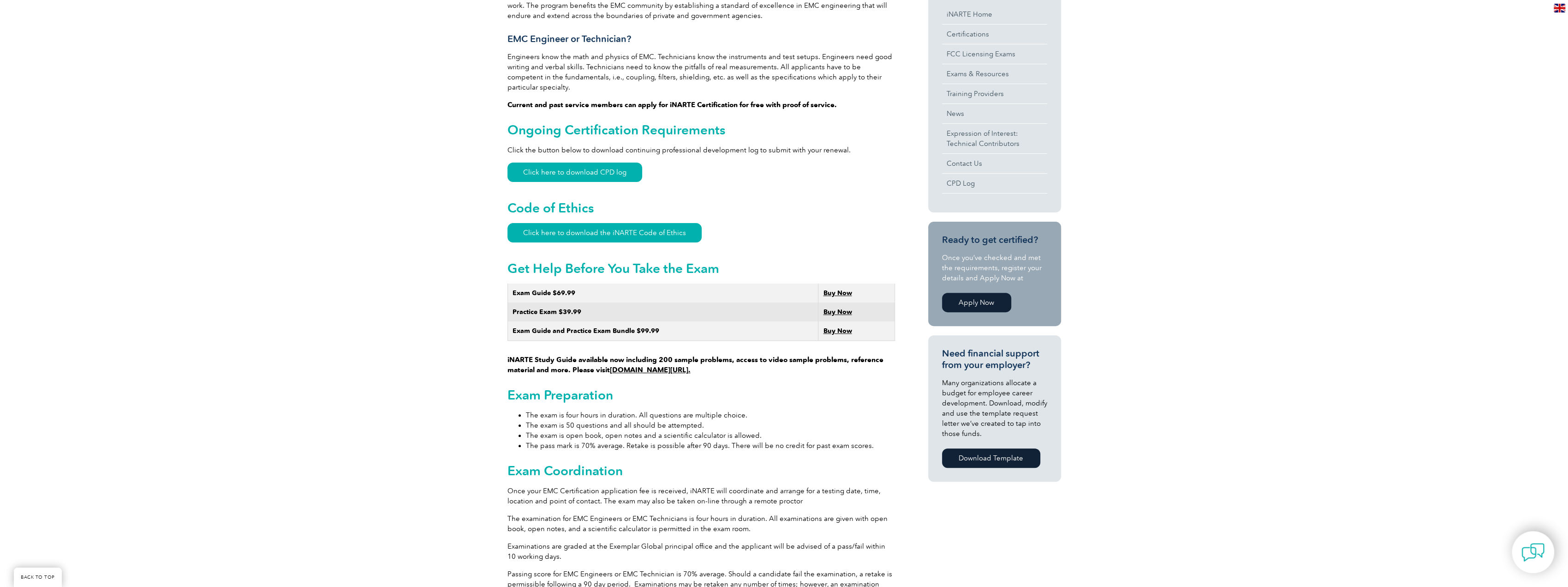
scroll to position [0, 0]
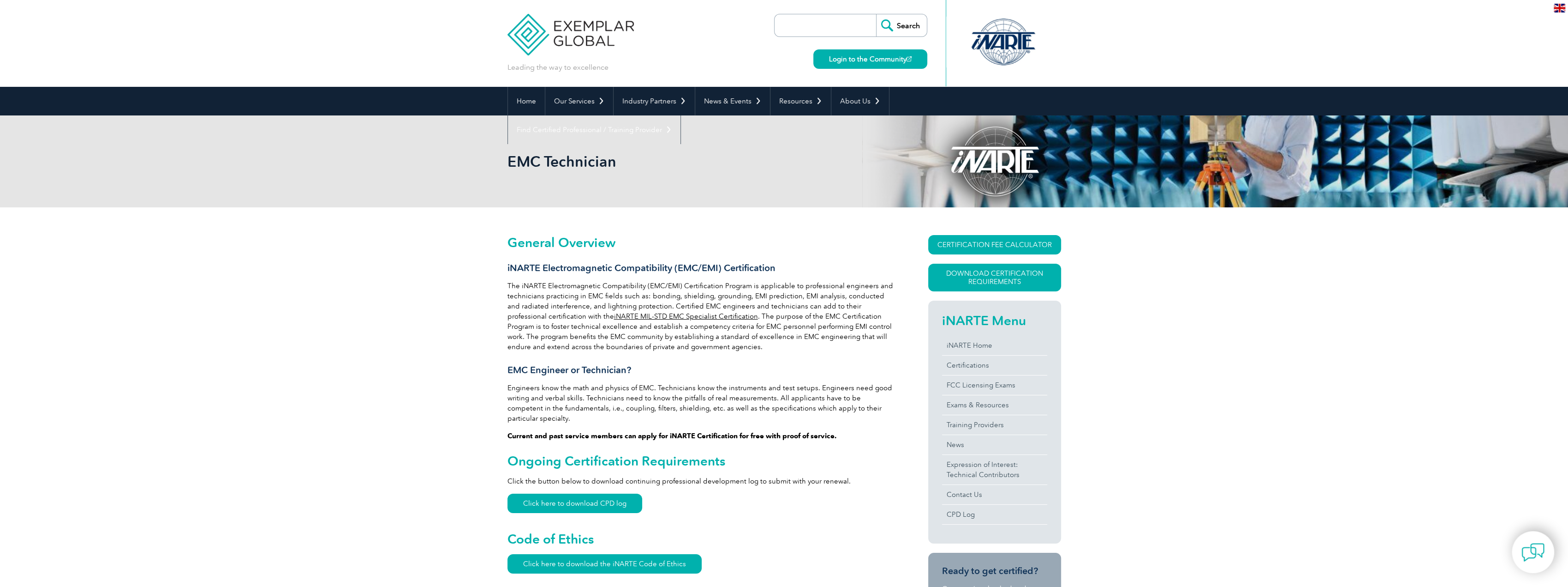
drag, startPoint x: 947, startPoint y: 383, endPoint x: 945, endPoint y: 175, distance: 208.0
click at [898, 282] on div "CERTIFICATION FEE CALCULATOR Application Fee Certification Fee Annual Renewal F…" at bounding box center [978, 528] width 166 height 587
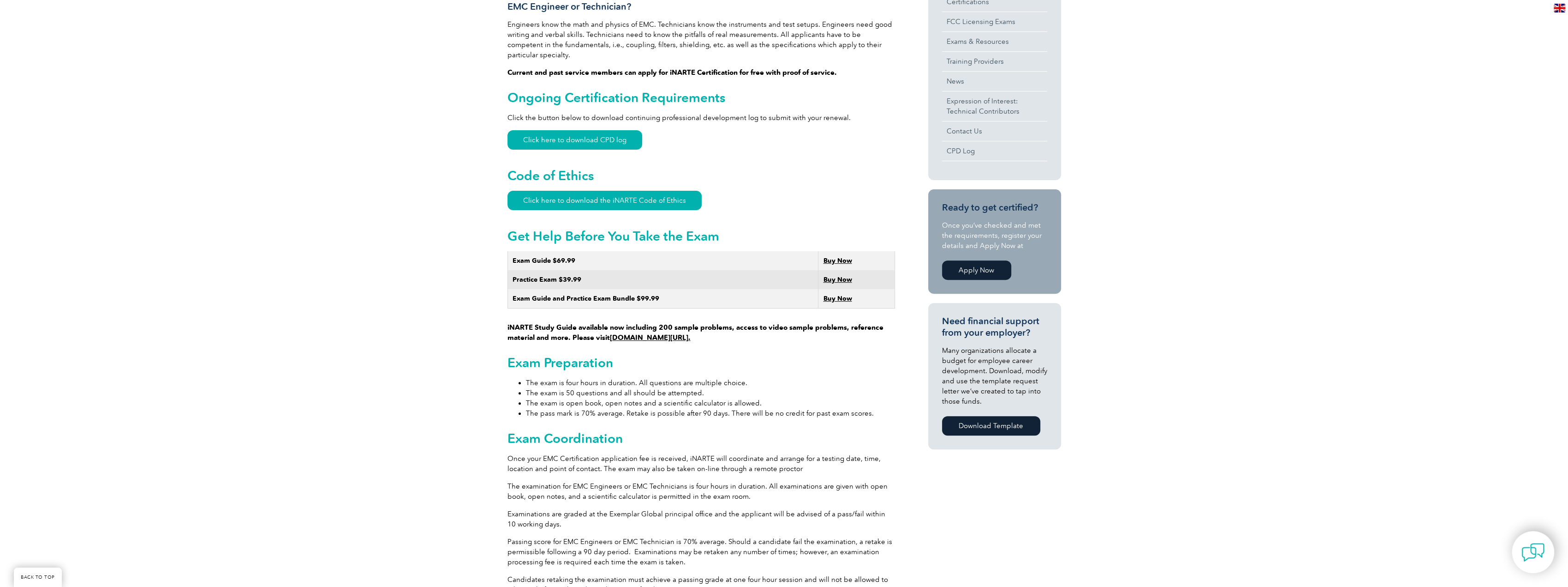
scroll to position [415, 0]
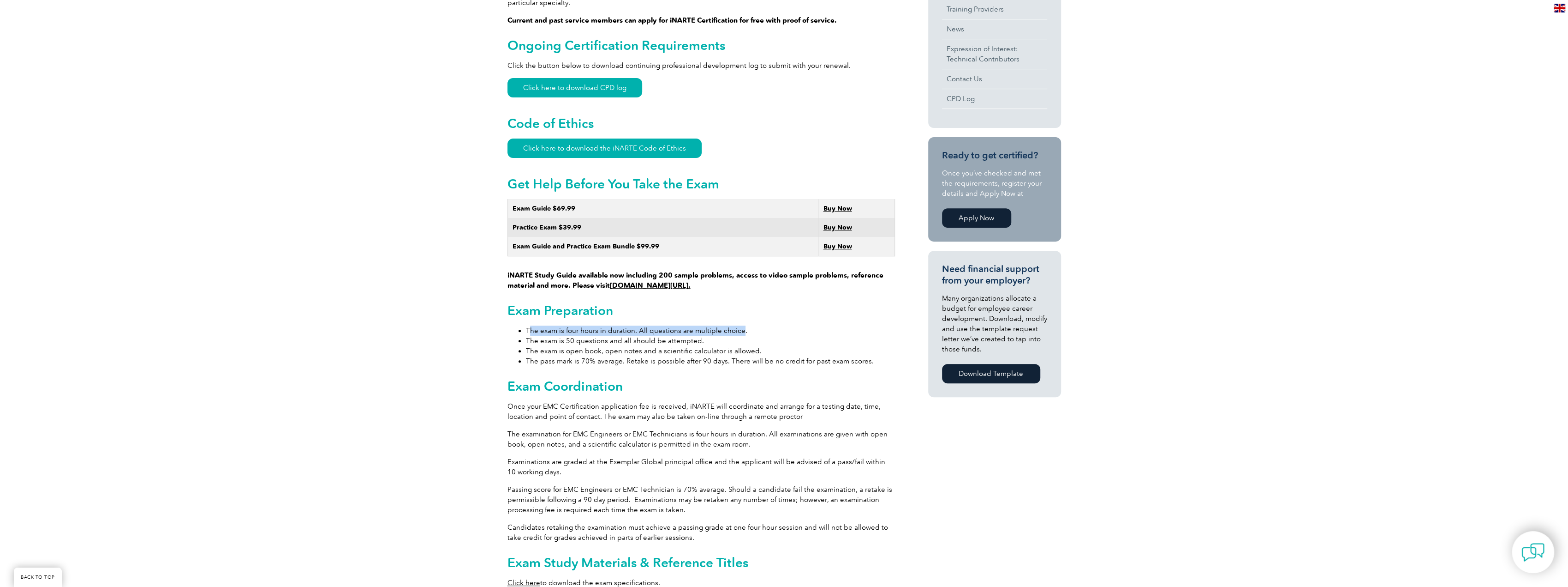
drag, startPoint x: 704, startPoint y: 314, endPoint x: 739, endPoint y: 314, distance: 35.0
drag, startPoint x: 571, startPoint y: 337, endPoint x: 703, endPoint y: 331, distance: 132.1
click at [703, 335] on li "The exam is 50 questions and all should be attempted." at bounding box center [710, 340] width 369 height 10
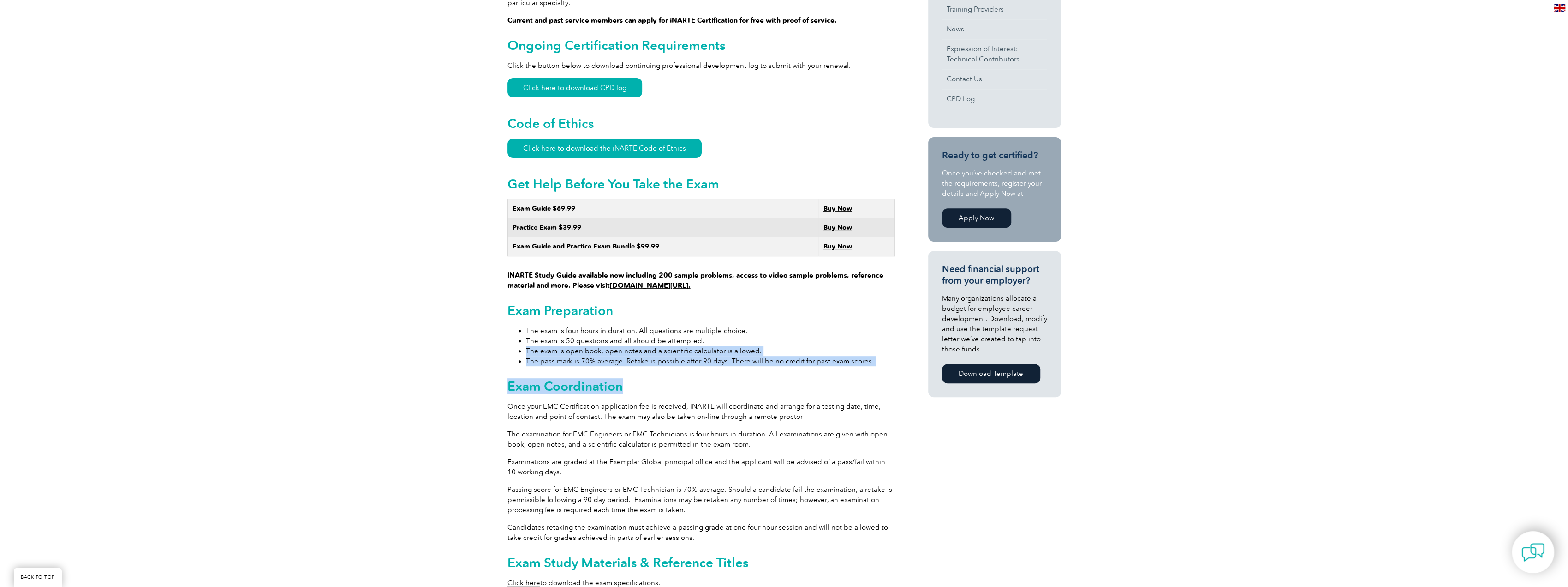
drag, startPoint x: 527, startPoint y: 341, endPoint x: 863, endPoint y: 362, distance: 336.7
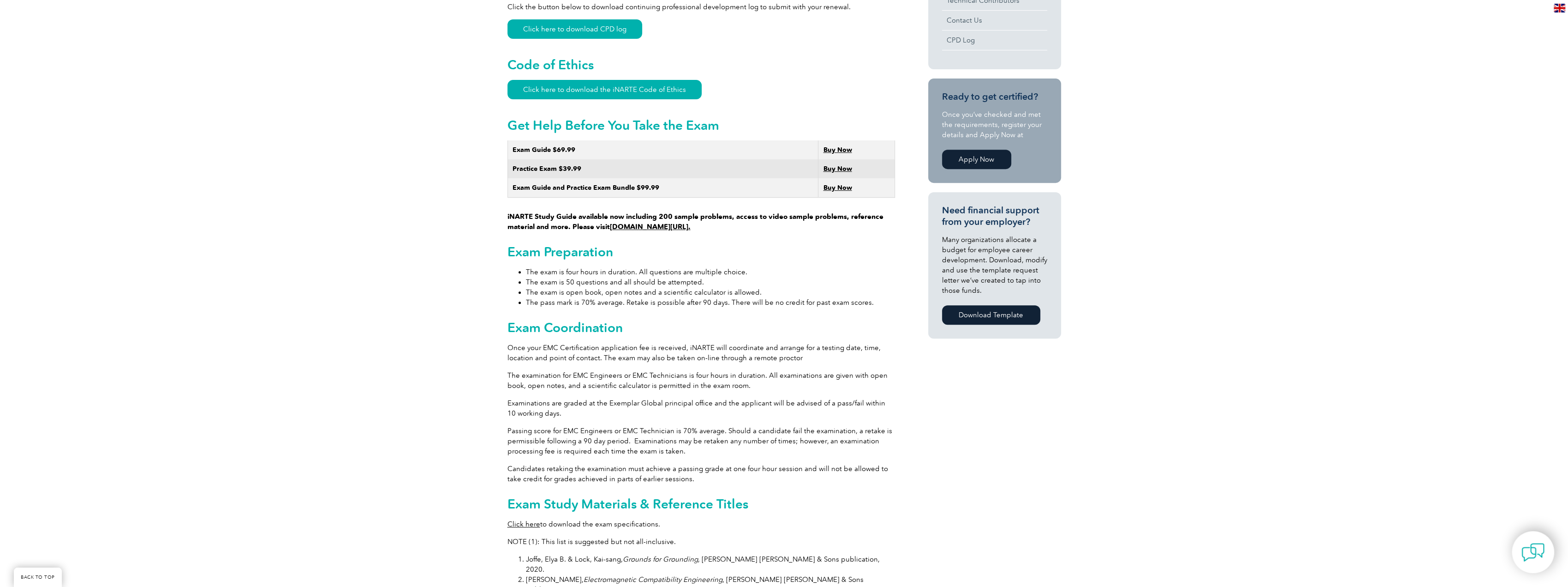
scroll to position [600, 0]
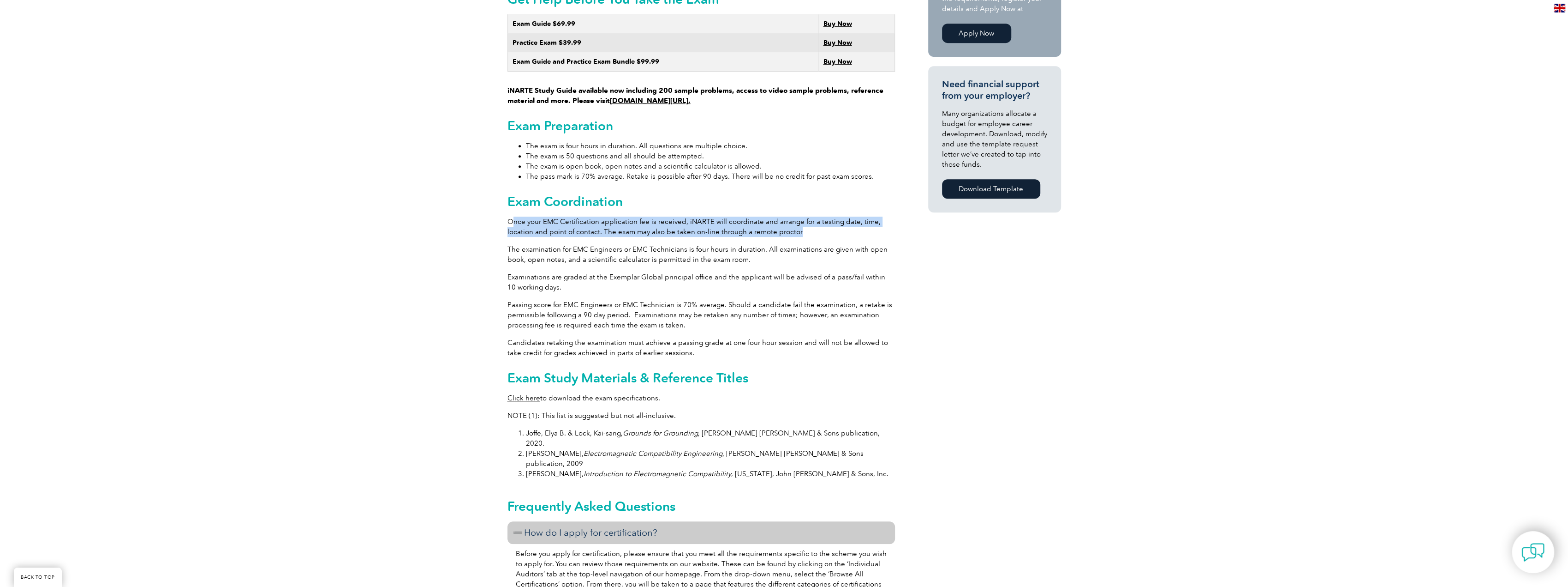
drag, startPoint x: 514, startPoint y: 206, endPoint x: 856, endPoint y: 218, distance: 342.2
click at [856, 218] on p "Once your EMC Certification application fee is received, iNARTE will coordinate…" at bounding box center [701, 227] width 387 height 20
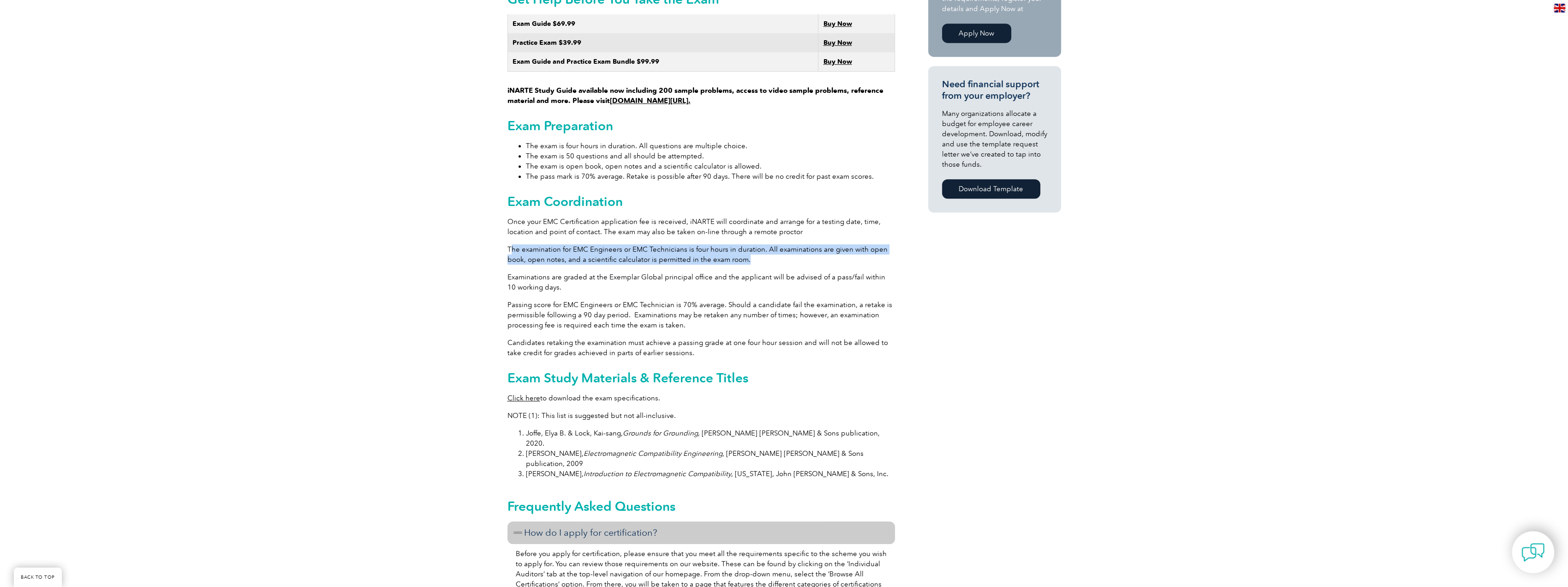
drag, startPoint x: 512, startPoint y: 238, endPoint x: 803, endPoint y: 252, distance: 291.3
click at [803, 252] on p "The examination for EMC Engineers or EMC Technicians is four hours in duration.…" at bounding box center [701, 254] width 387 height 20
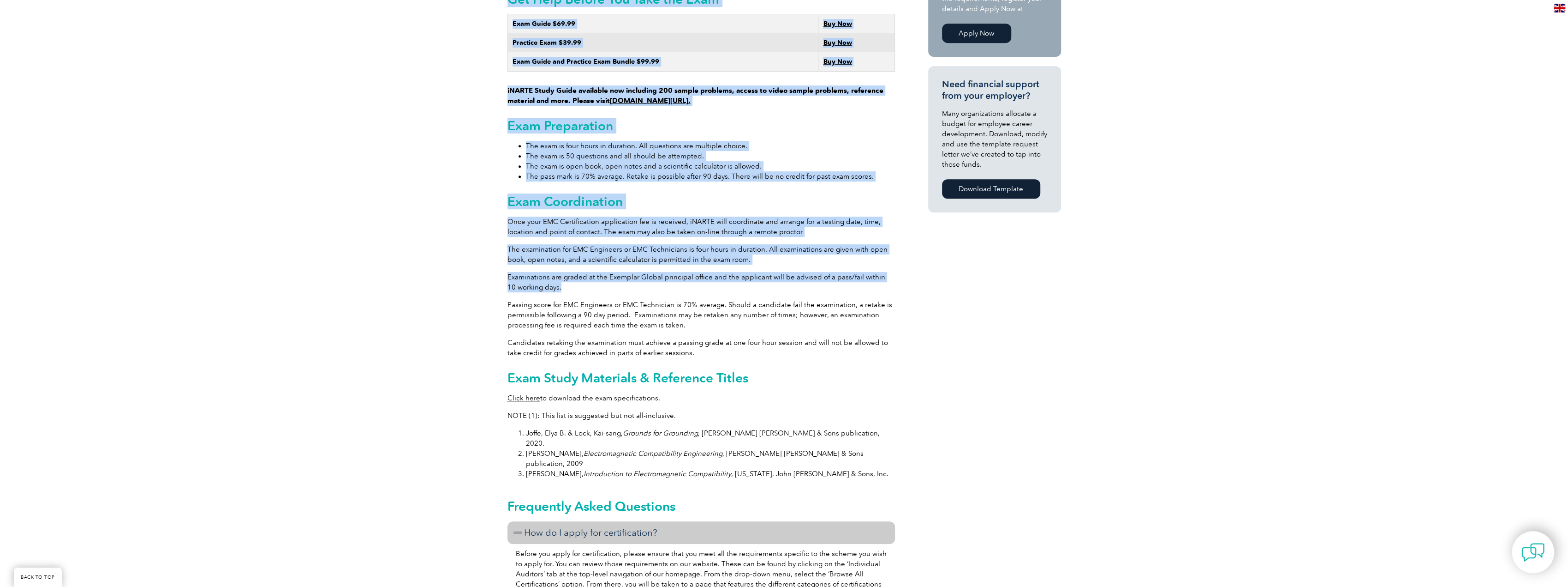
drag, startPoint x: 539, startPoint y: 269, endPoint x: 585, endPoint y: 277, distance: 46.7
click at [585, 277] on div "General Overview iNARTE Electromagnetic Compatibility (EMC/EMI) Certification T…" at bounding box center [784, 493] width 1568 height 1771
click at [585, 277] on p "Examinations are graded at the Exemplar Global principal office and the applica…" at bounding box center [701, 282] width 387 height 20
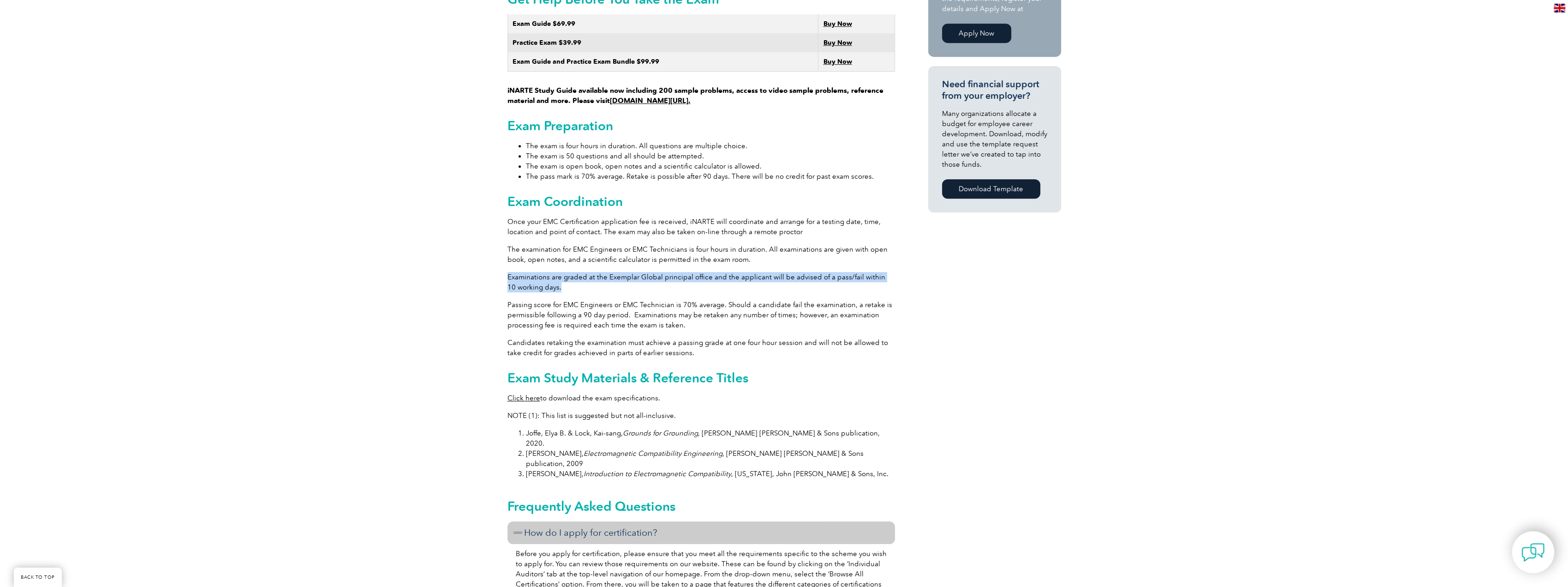
drag, startPoint x: 502, startPoint y: 269, endPoint x: 509, endPoint y: 267, distance: 7.3
click at [509, 272] on p "Examinations are graded at the Exemplar Global principal office and the applica…" at bounding box center [701, 282] width 387 height 20
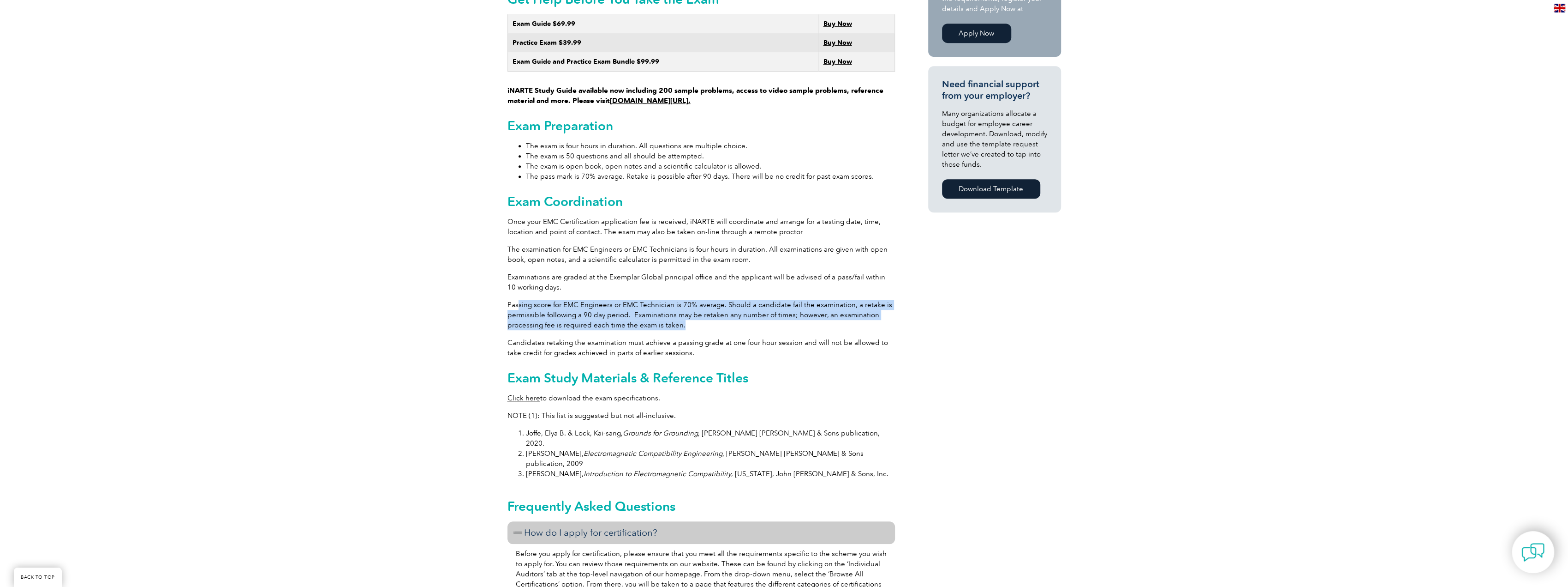
drag, startPoint x: 517, startPoint y: 292, endPoint x: 686, endPoint y: 314, distance: 170.4
click at [686, 314] on p "Passing score for EMC Engineers or EMC Technician is 70% average. Should a cand…" at bounding box center [701, 314] width 387 height 31
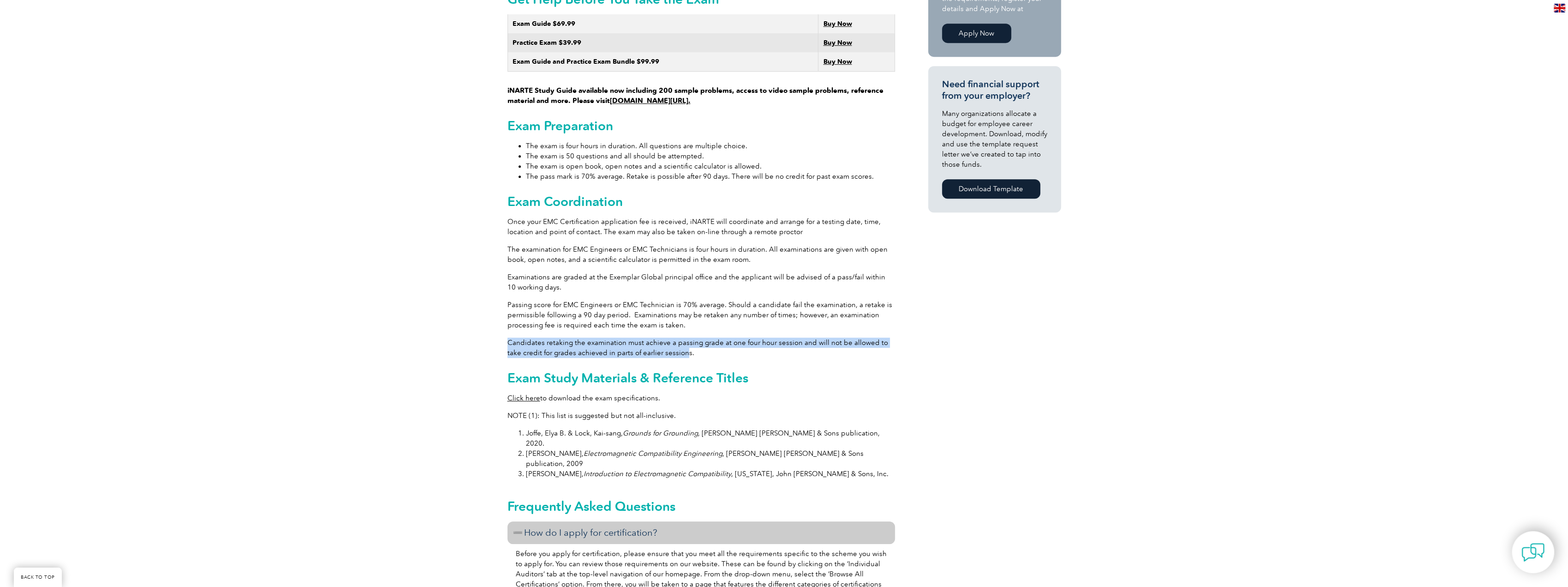
drag, startPoint x: 666, startPoint y: 338, endPoint x: 509, endPoint y: 334, distance: 157.1
click at [509, 337] on p "Candidates retaking the examination must achieve a passing grade at one four ho…" at bounding box center [701, 347] width 387 height 20
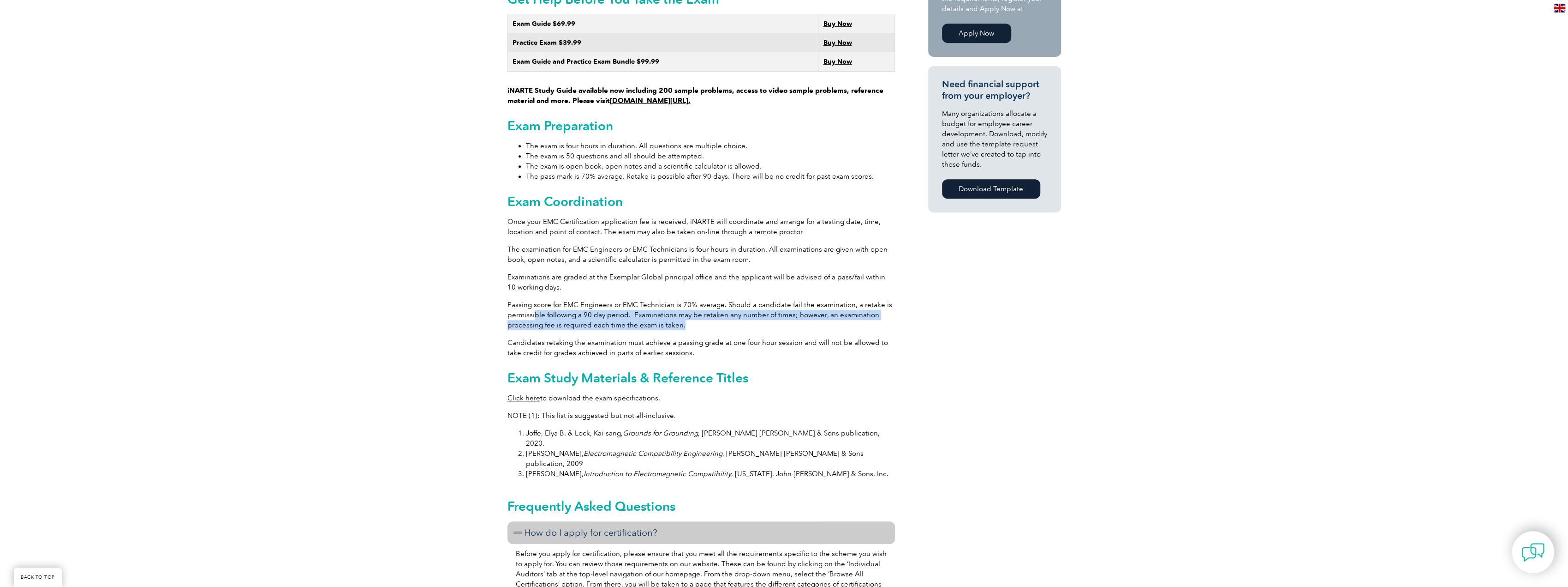
drag, startPoint x: 534, startPoint y: 301, endPoint x: 756, endPoint y: 311, distance: 222.2
click at [756, 311] on p "Passing score for EMC Engineers or EMC Technician is 70% average. Should a cand…" at bounding box center [701, 314] width 387 height 31
drag, startPoint x: 756, startPoint y: 311, endPoint x: 850, endPoint y: 294, distance: 95.5
click at [850, 299] on p "Passing score for EMC Engineers or EMC Technician is 70% average. Should a cand…" at bounding box center [701, 314] width 387 height 31
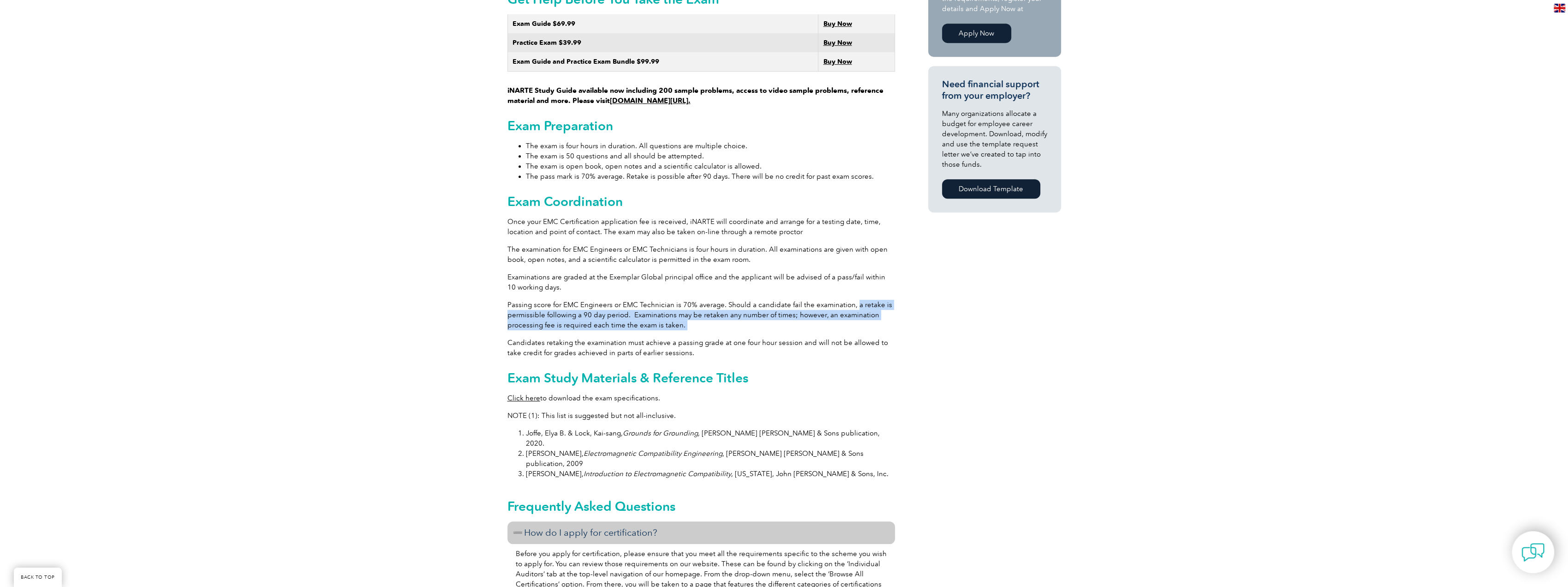
scroll to position [784, 0]
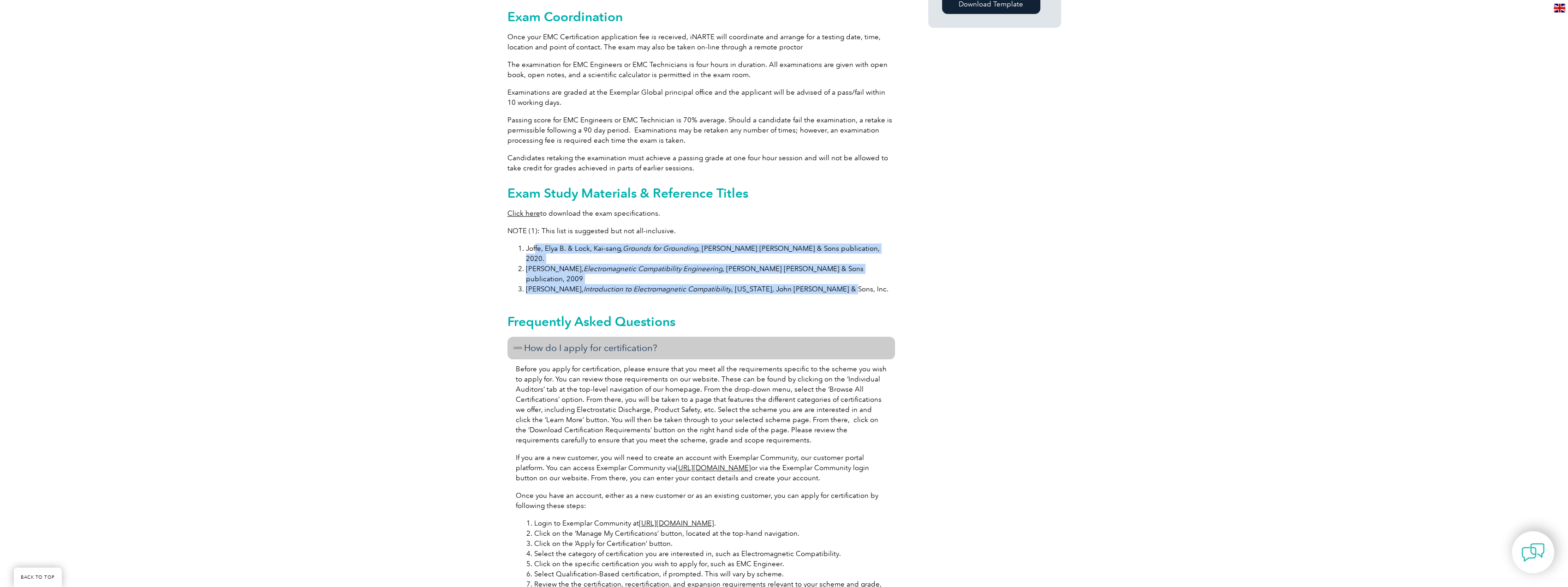
drag, startPoint x: 534, startPoint y: 235, endPoint x: 852, endPoint y: 259, distance: 318.9
click at [852, 259] on ol "Joffe, Elya B. & Lock, Kai-sang, Grounds for Grounding , John Wiley & Sons publ…" at bounding box center [701, 268] width 387 height 51
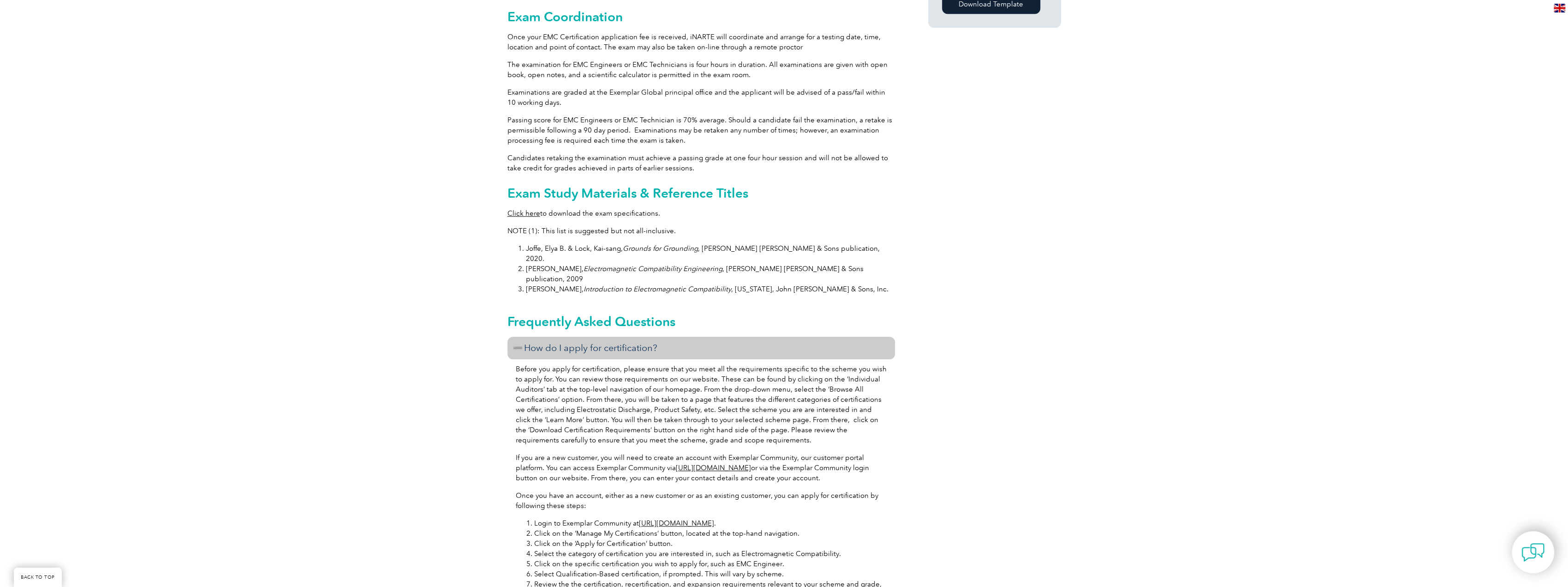
click at [715, 208] on p "Click here to download the exam specifications." at bounding box center [701, 213] width 387 height 10
drag, startPoint x: 524, startPoint y: 238, endPoint x: 860, endPoint y: 233, distance: 336.0
click at [860, 243] on li "Joffe, Elya B. & Lock, Kai-sang, Grounds for Grounding , John Wiley & Sons publ…" at bounding box center [710, 253] width 369 height 20
copy li "Joffe, Elya B. & Lock, Kai-sang, Grounds for Grounding , John Wiley & Sons publ…"
click at [653, 124] on p "Passing score for EMC Engineers or EMC Technician is 70% average. Should a cand…" at bounding box center [701, 130] width 387 height 31
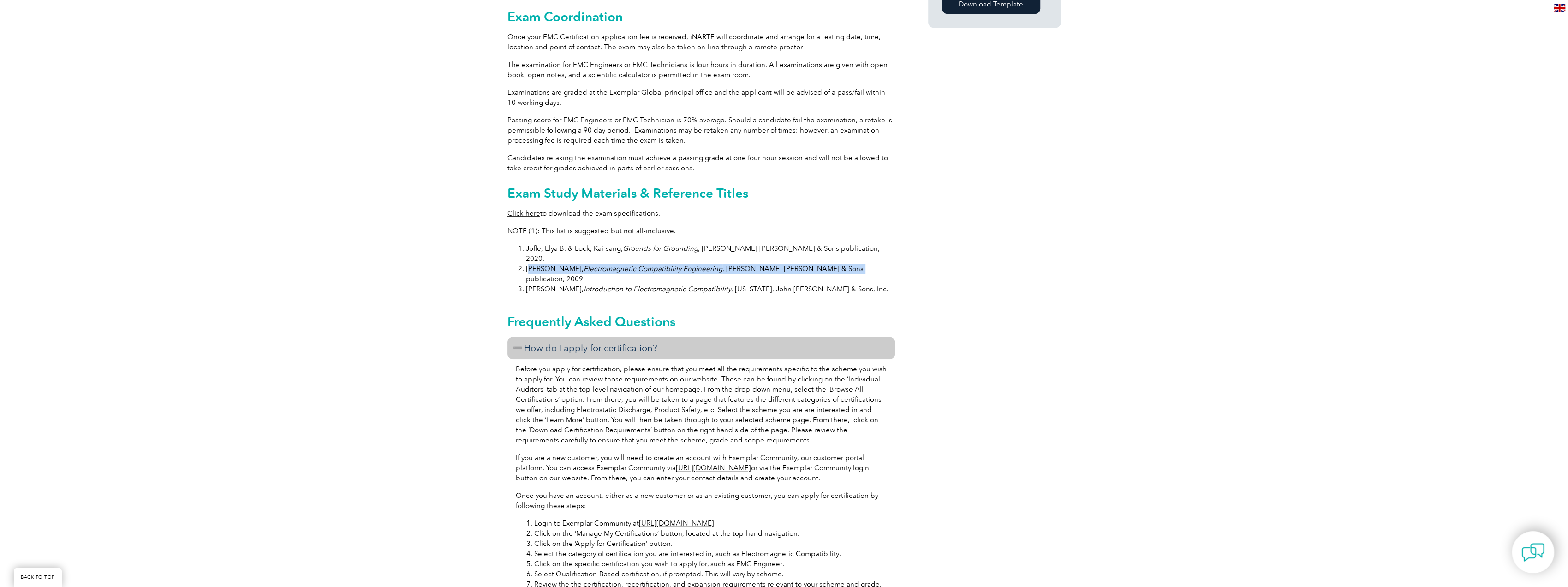
drag, startPoint x: 528, startPoint y: 249, endPoint x: 826, endPoint y: 250, distance: 298.0
click at [826, 263] on li "Ott, Henry W., Electromagnetic Compatibility Engineering , John Wiley & Sons pu…" at bounding box center [710, 273] width 369 height 20
copy li "tt, Henry W., Electromagnetic Compatibility Engineering , John Wiley & Sons pub…"
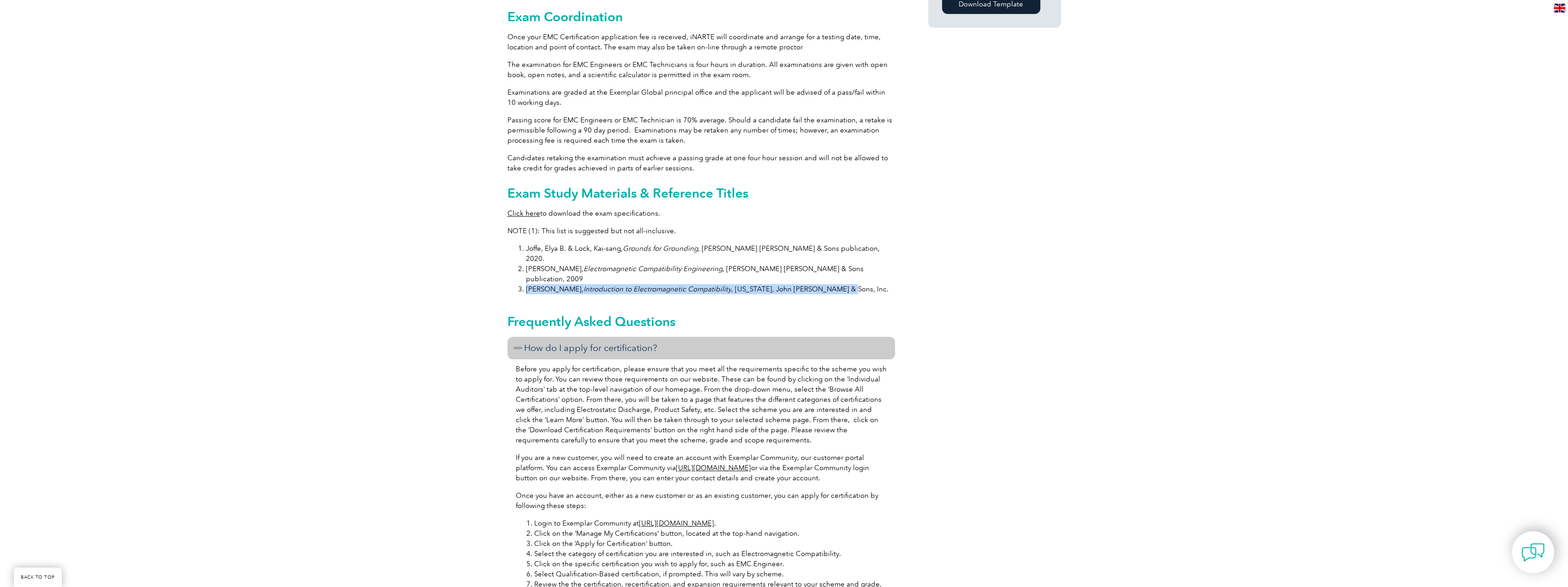
drag, startPoint x: 806, startPoint y: 265, endPoint x: 526, endPoint y: 261, distance: 280.0
click at [526, 261] on div "General Overview iNARTE Electromagnetic Compatibility (EMC/EMI) Certification T…" at bounding box center [701, 305] width 387 height 1711
copy li "Paul, Clayton R., Introduction to Electromagnetic Compatibility , New York, Joh…"
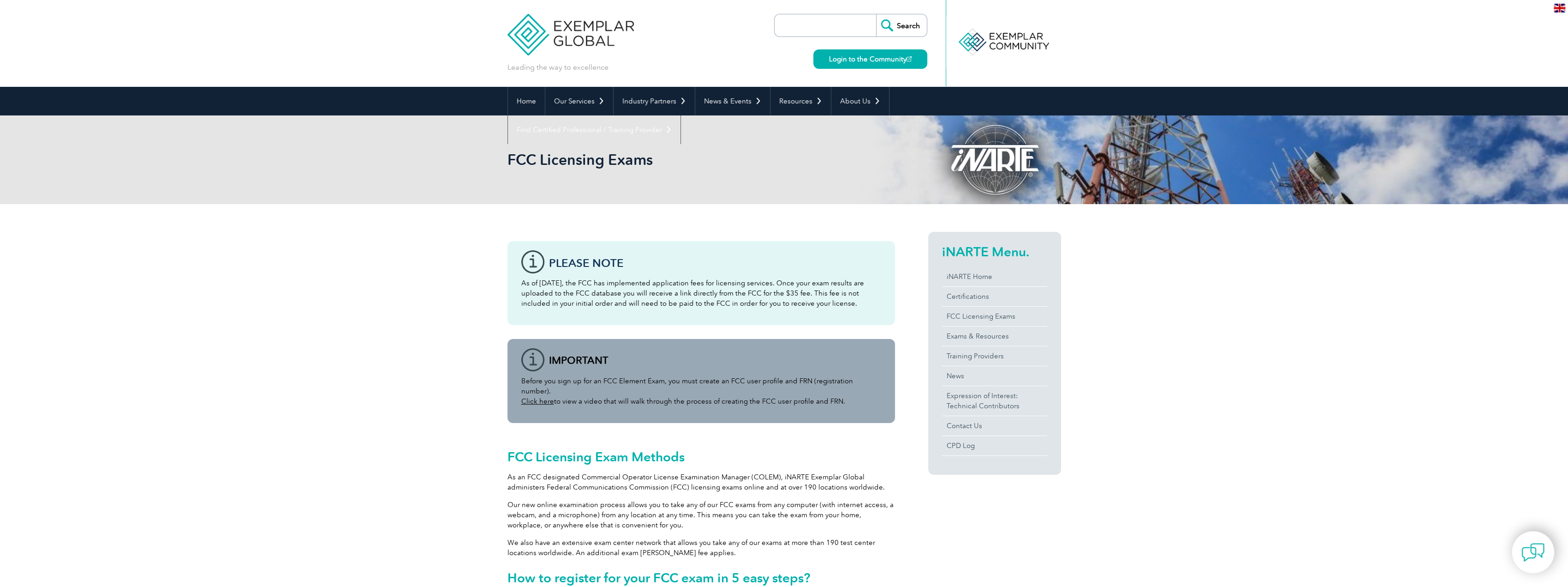
scroll to position [138, 0]
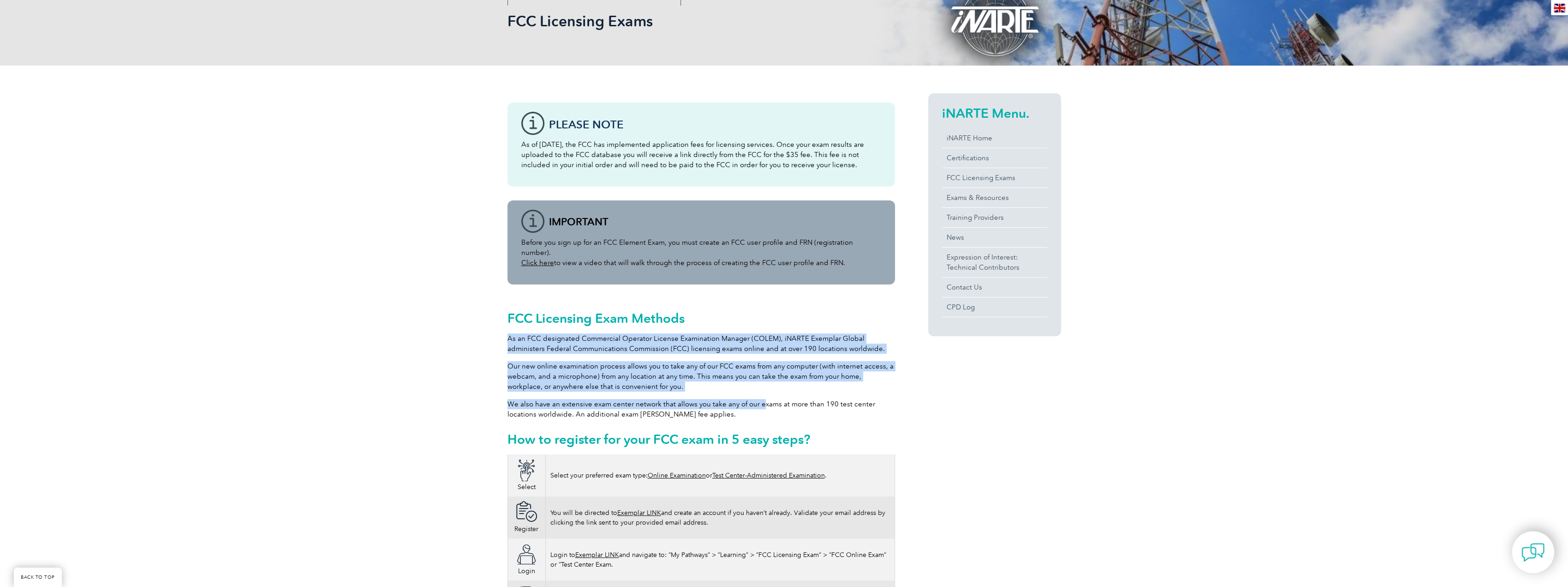
drag, startPoint x: 509, startPoint y: 326, endPoint x: 761, endPoint y: 385, distance: 258.8
click at [761, 385] on div "FCC Licensing Exam Methods As an FCC designated Commercial Operator License Exa…" at bounding box center [701, 376] width 387 height 156
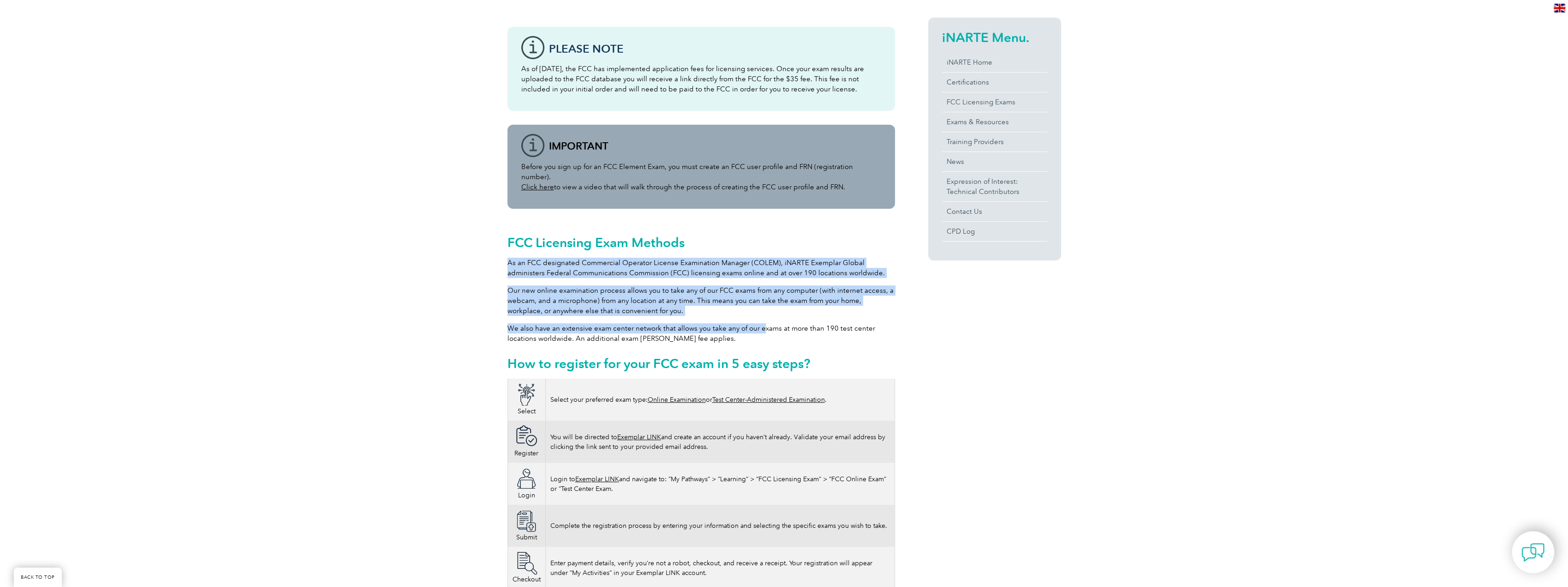
scroll to position [277, 0]
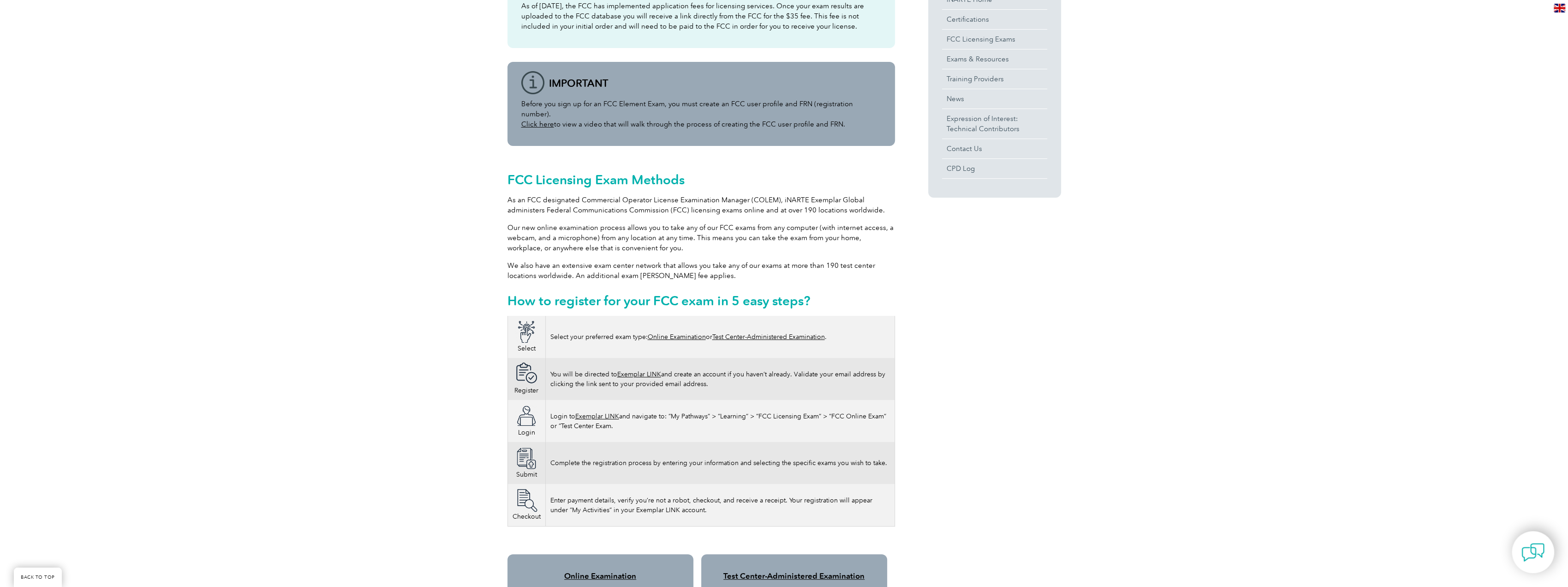
click at [743, 270] on p "We also have an extensive exam center network that allows you take any of our e…" at bounding box center [701, 271] width 387 height 20
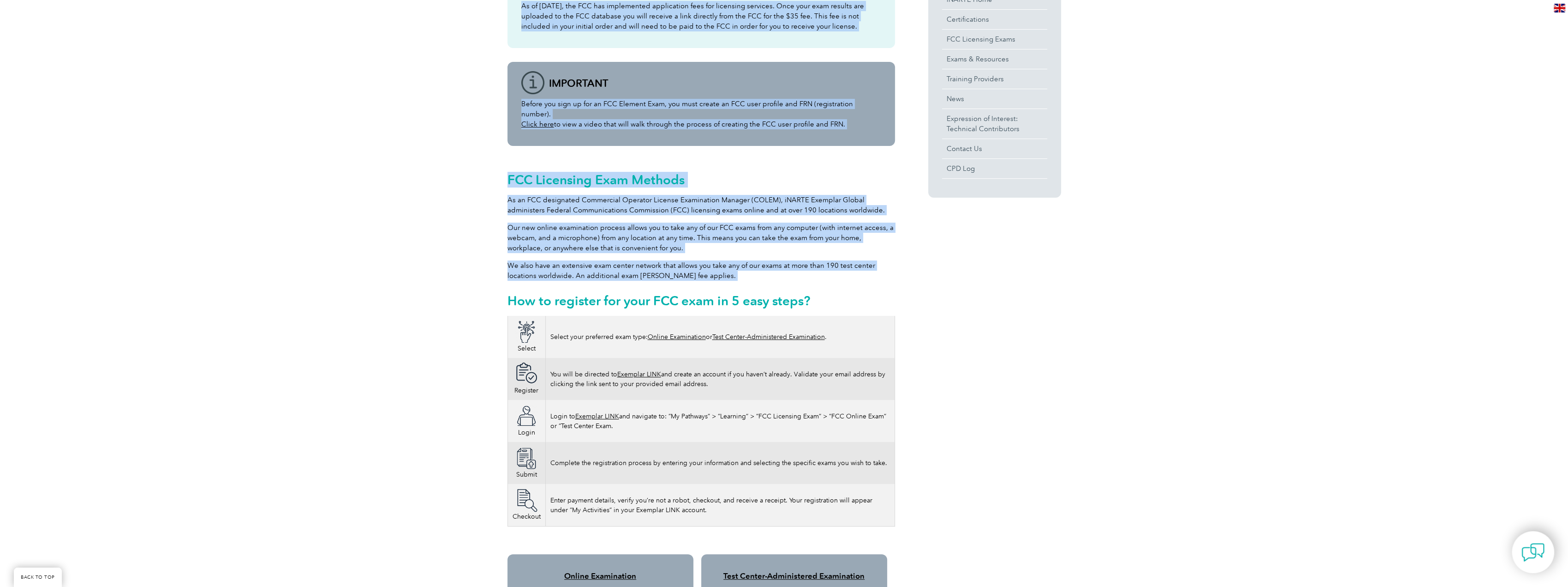
drag, startPoint x: 743, startPoint y: 270, endPoint x: 492, endPoint y: 205, distance: 259.3
click at [492, 205] on div "Please note As of April 19, 2022, the FCC has implemented application fees for …" at bounding box center [784, 594] width 1568 height 1333
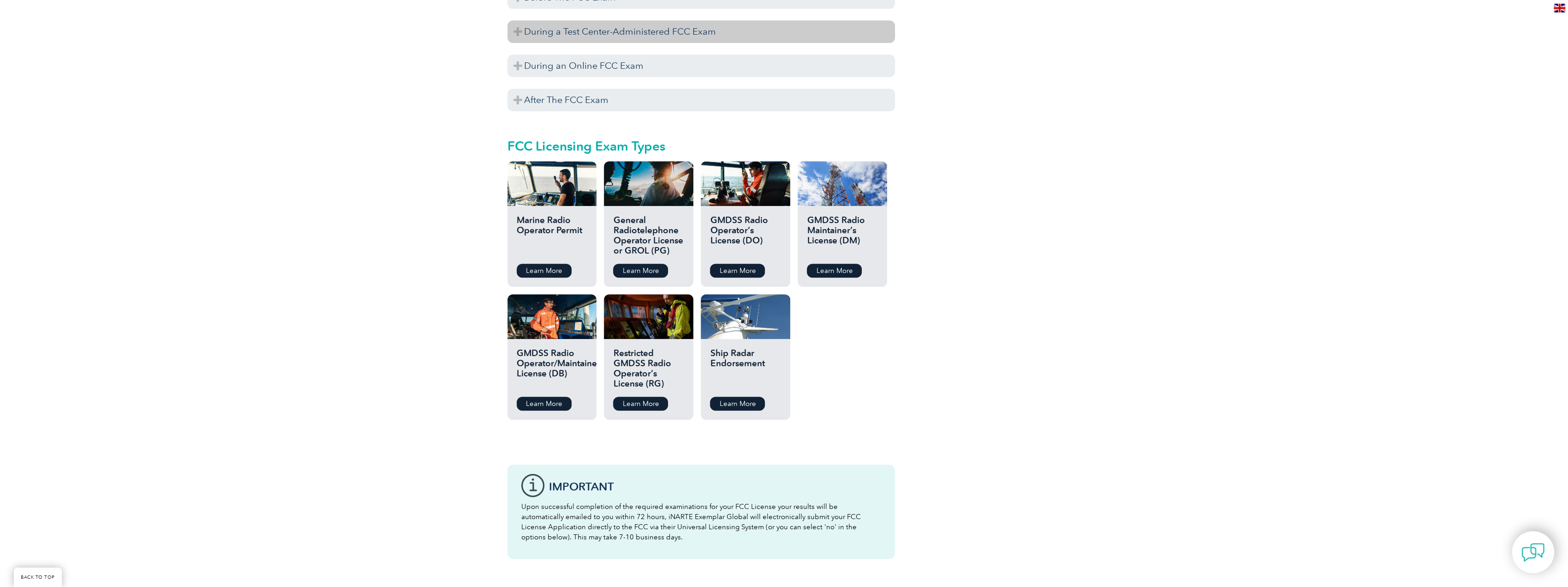
scroll to position [877, 0]
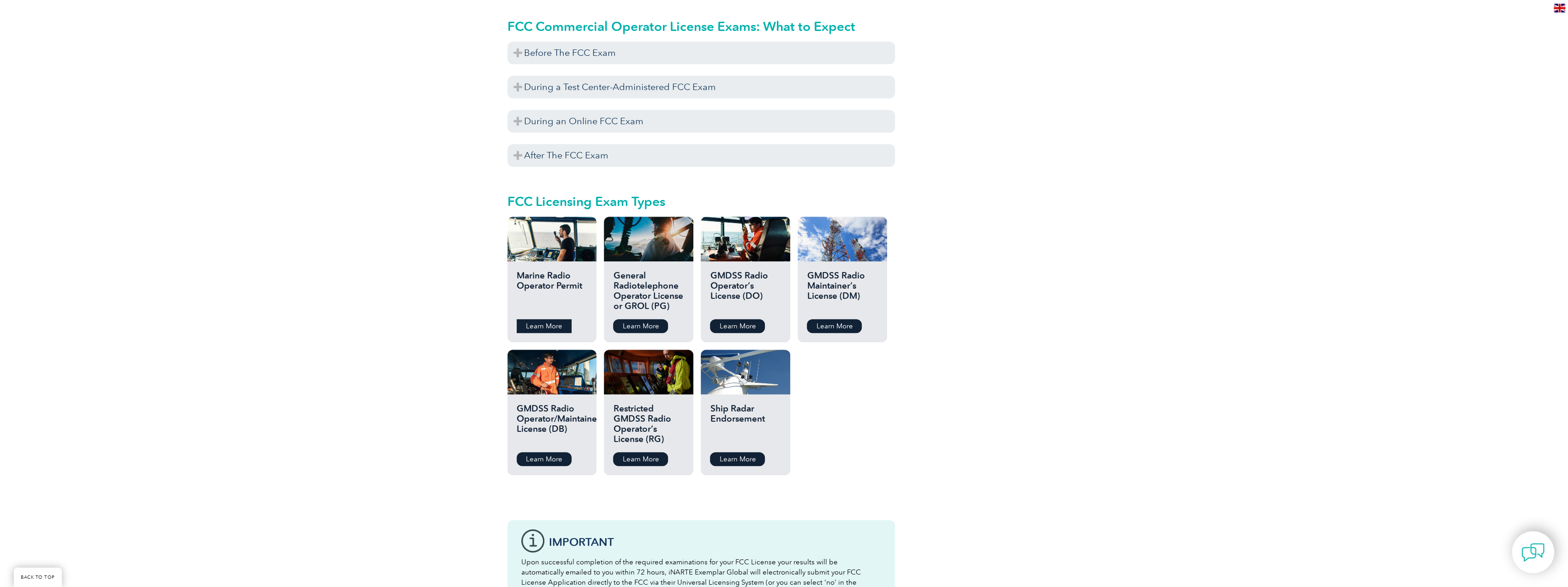
click at [557, 319] on link "Learn More" at bounding box center [544, 326] width 55 height 14
click at [645, 319] on link "Learn More" at bounding box center [640, 326] width 55 height 14
click at [738, 452] on link "Learn More" at bounding box center [737, 459] width 55 height 14
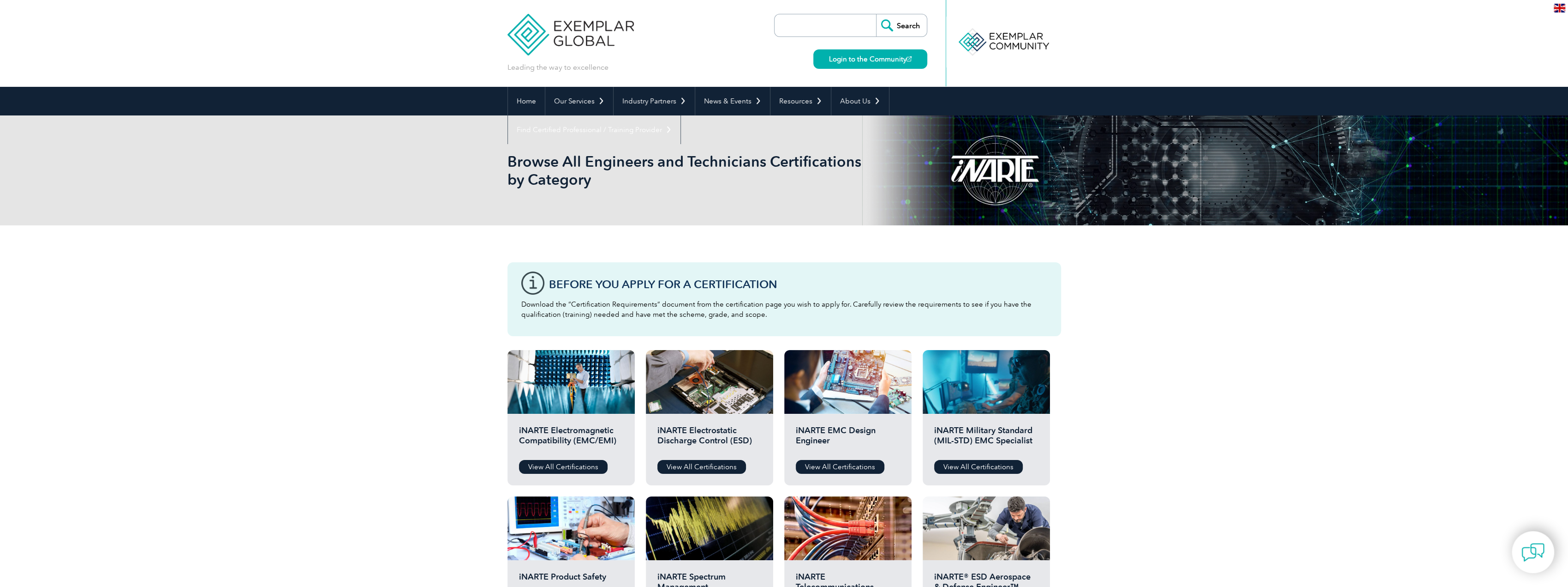
click at [425, 500] on div "Before You Apply For a Certification Download the “Certification Requirements” …" at bounding box center [784, 520] width 1568 height 591
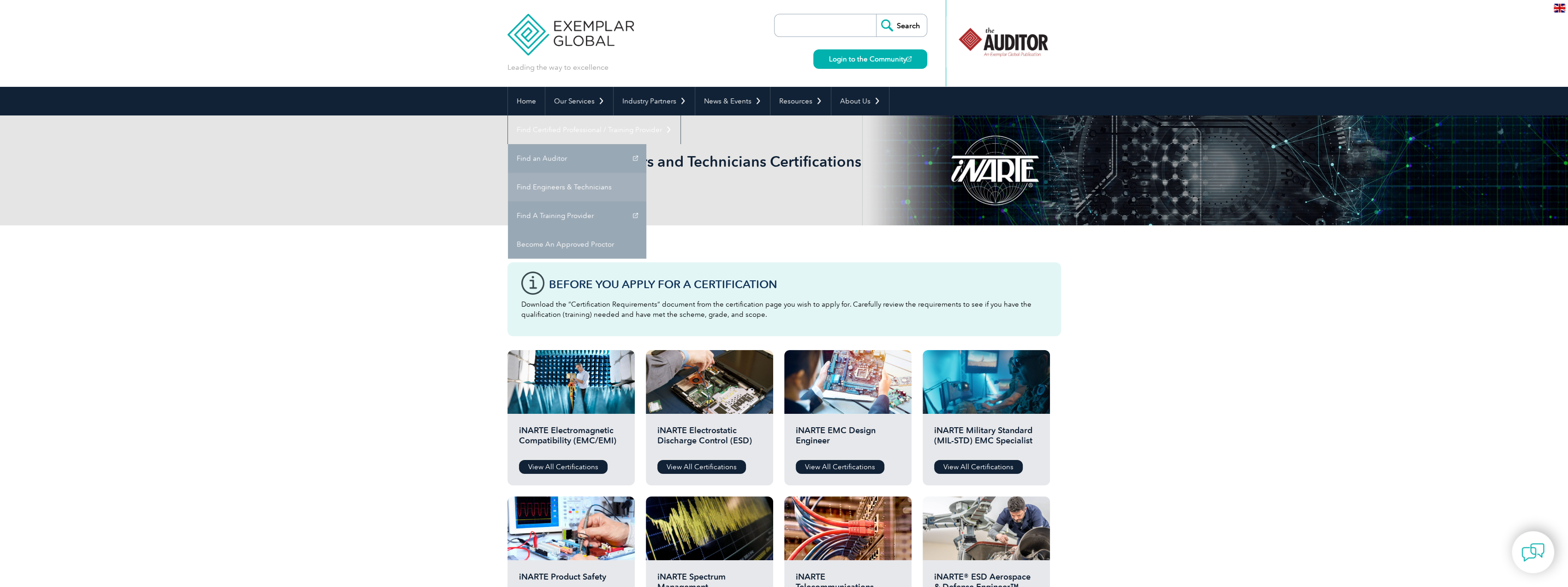
click at [646, 172] on link "Find Engineers & Technicians" at bounding box center [577, 187] width 138 height 29
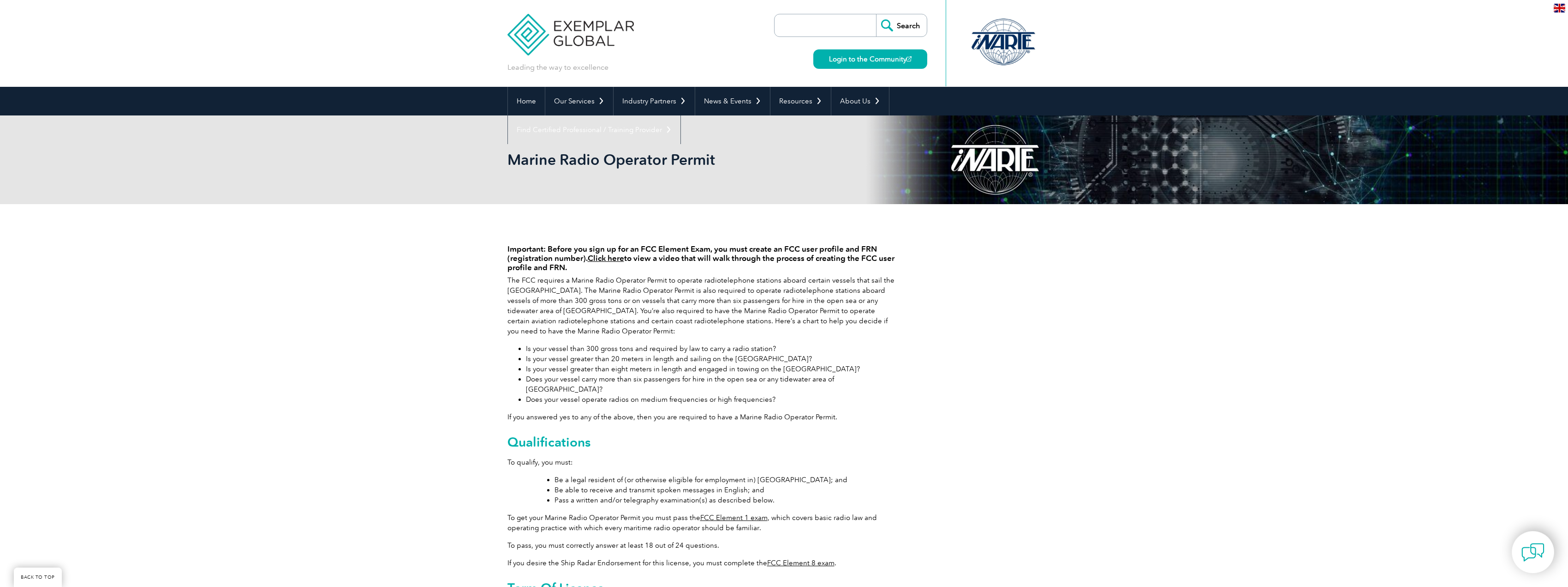
scroll to position [92, 0]
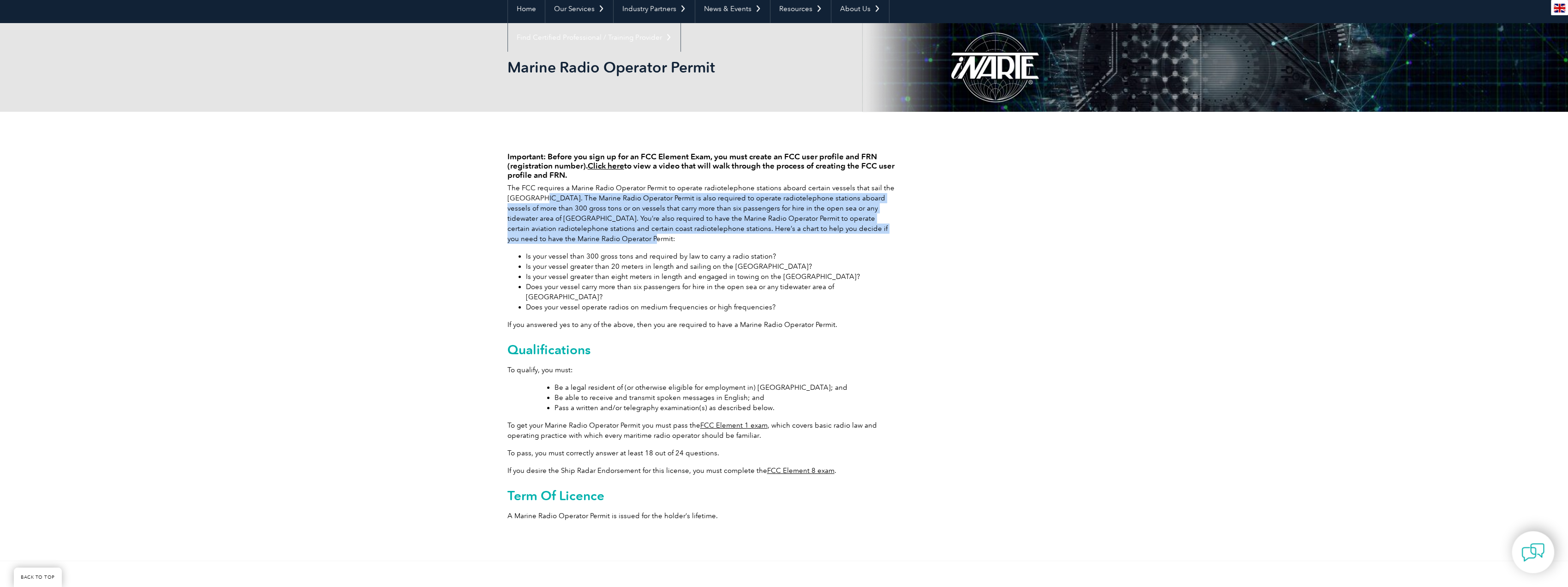
drag, startPoint x: 690, startPoint y: 231, endPoint x: 761, endPoint y: 236, distance: 71.2
click at [761, 236] on p "The FCC requires a Marine Radio Operator Permit to operate radiotelephone stati…" at bounding box center [701, 213] width 387 height 61
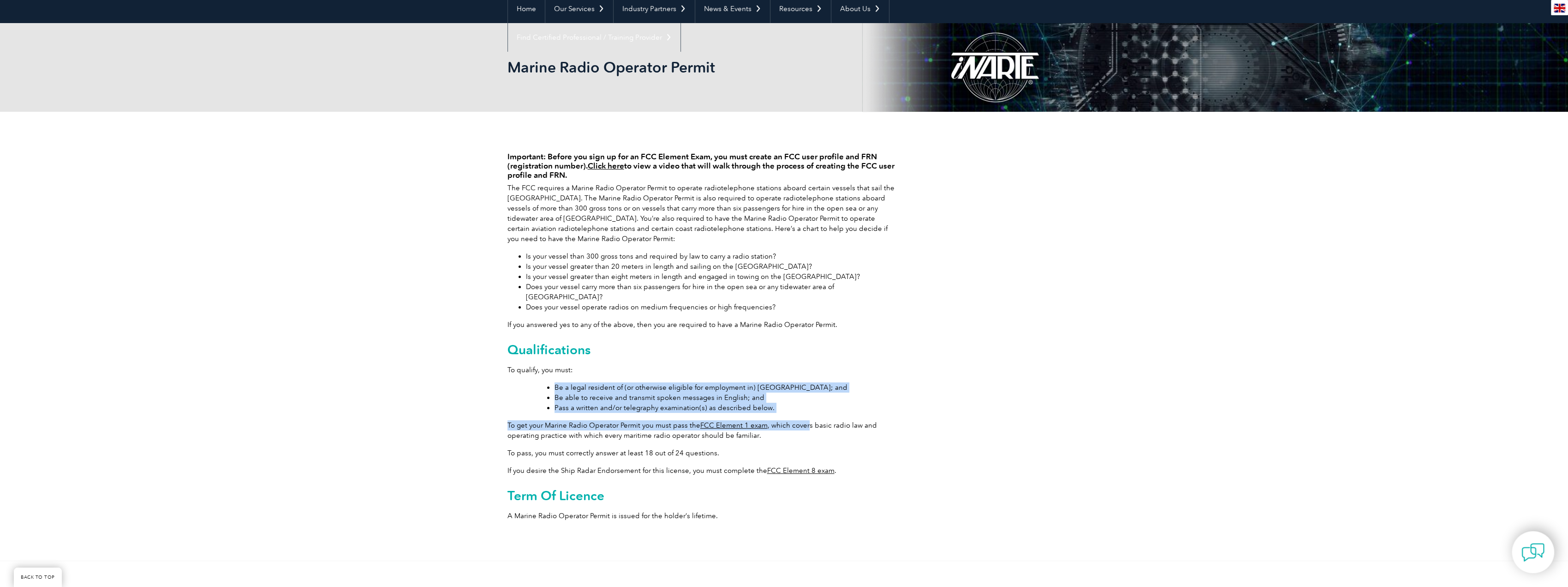
drag, startPoint x: 581, startPoint y: 373, endPoint x: 806, endPoint y: 409, distance: 227.9
click at [806, 409] on div "Important: Before you sign up for an FCC Element Exam, you must create an FCC u…" at bounding box center [701, 333] width 387 height 389
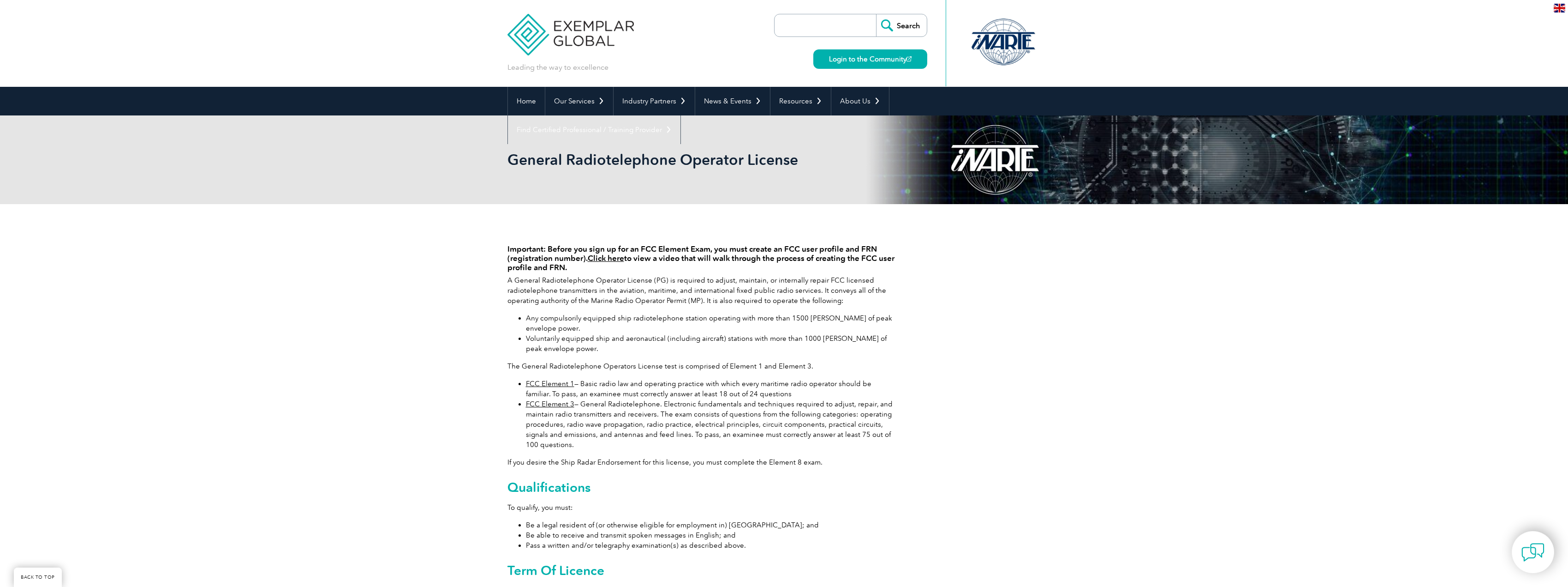
scroll to position [138, 0]
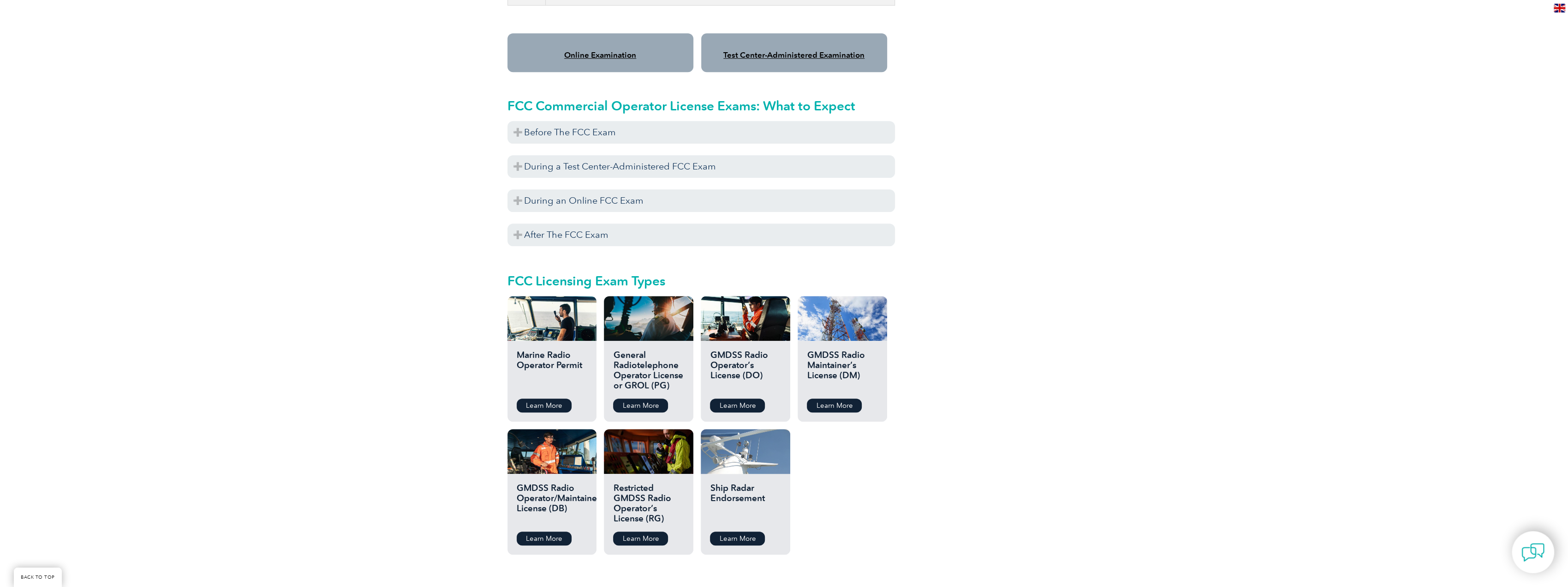
scroll to position [831, 0]
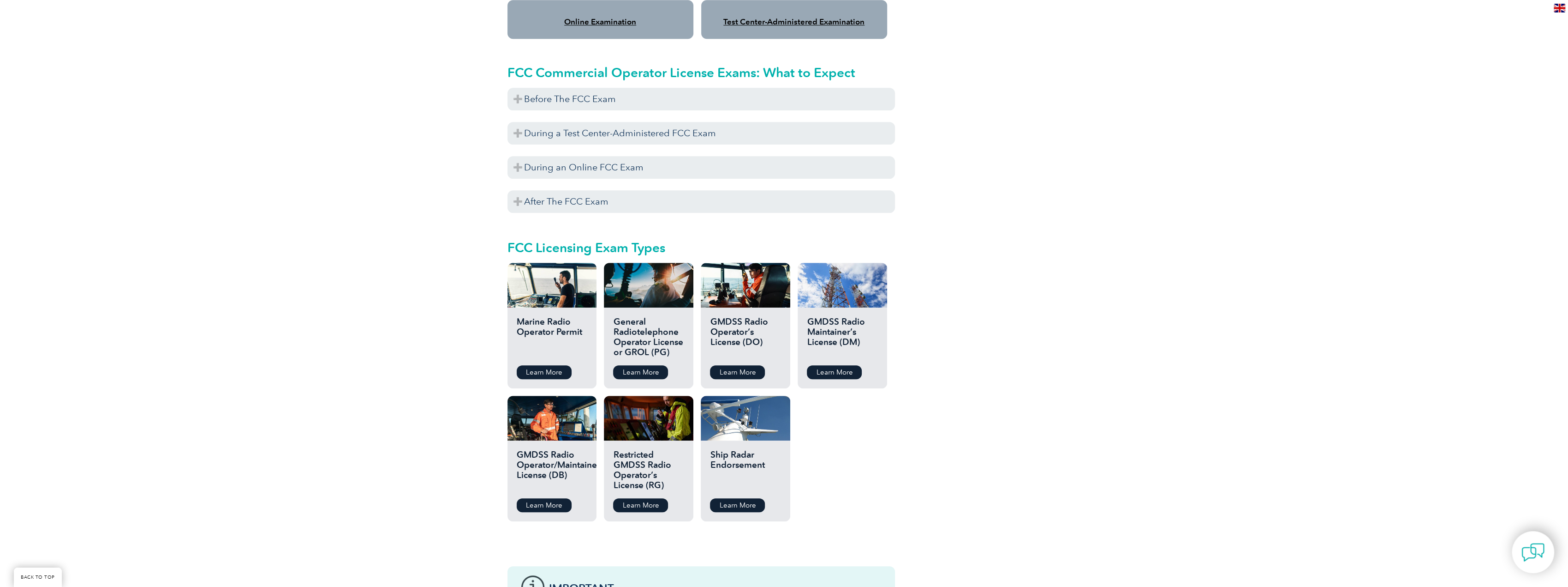
click at [735, 440] on div "Ship Radar Endorsement Learn More" at bounding box center [745, 480] width 89 height 81
click at [740, 419] on div at bounding box center [745, 418] width 89 height 45
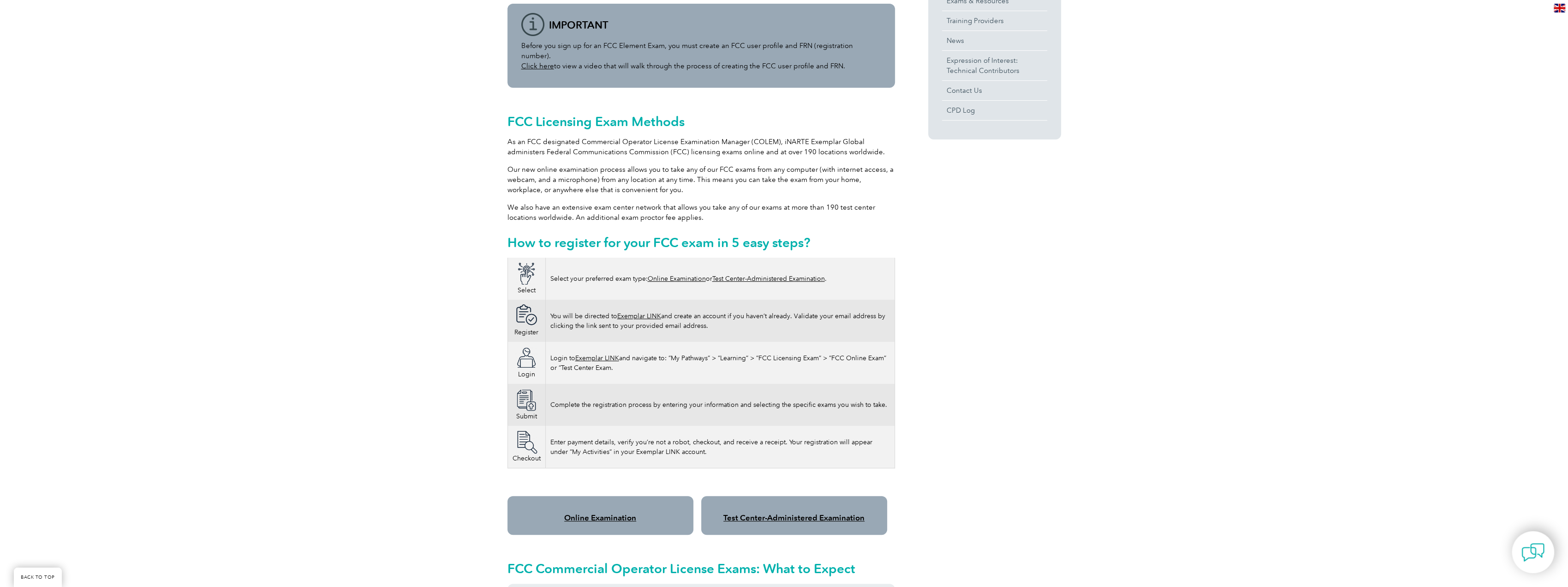
scroll to position [369, 0]
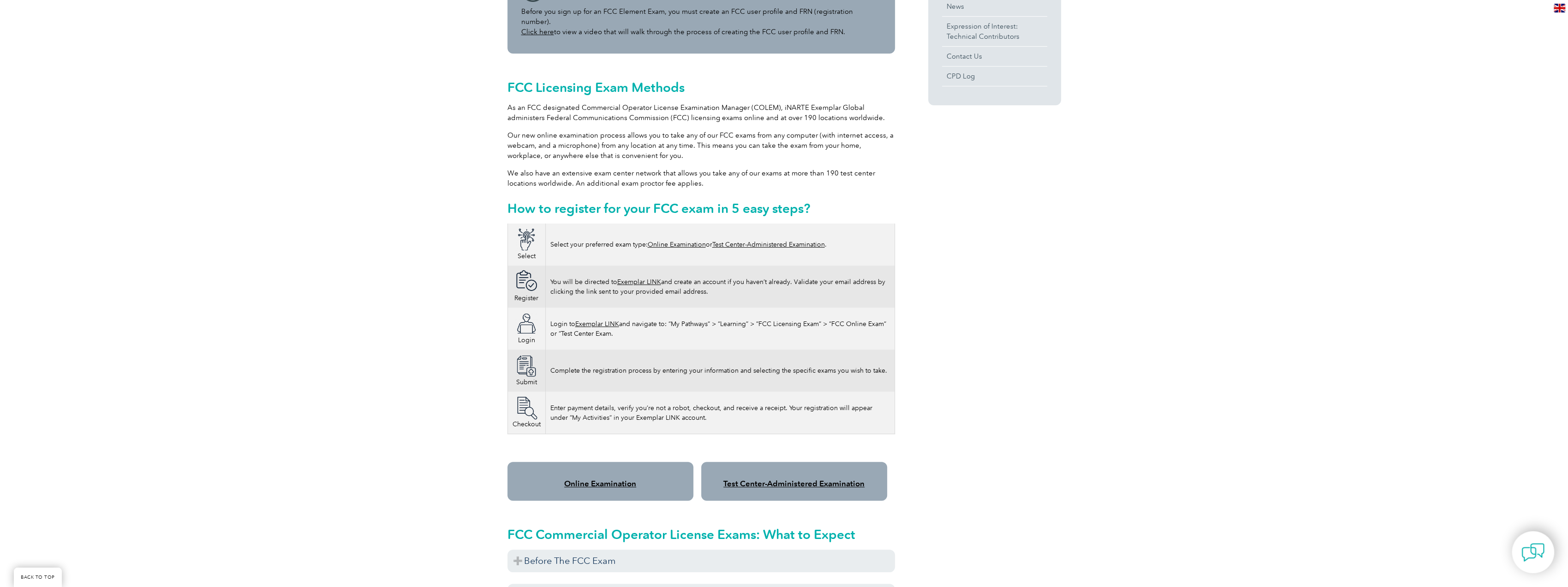
scroll to position [831, 0]
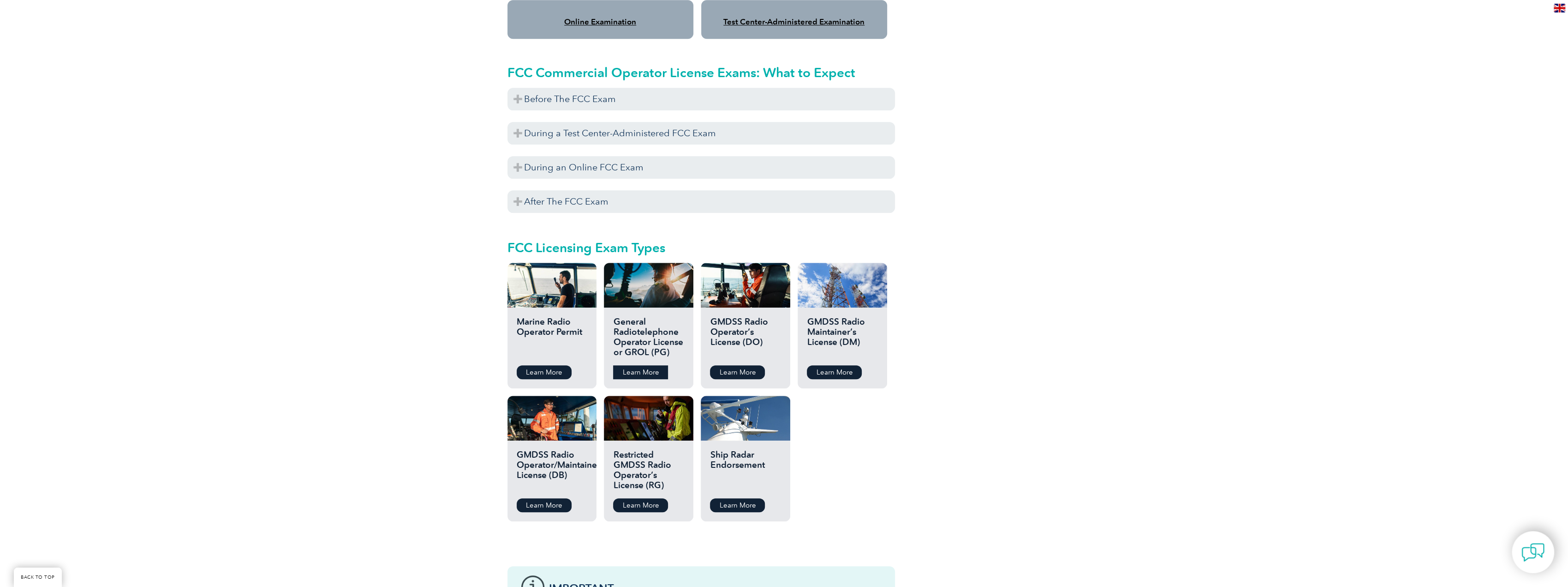
click at [654, 365] on link "Learn More" at bounding box center [640, 372] width 55 height 14
click at [762, 418] on div at bounding box center [745, 418] width 89 height 45
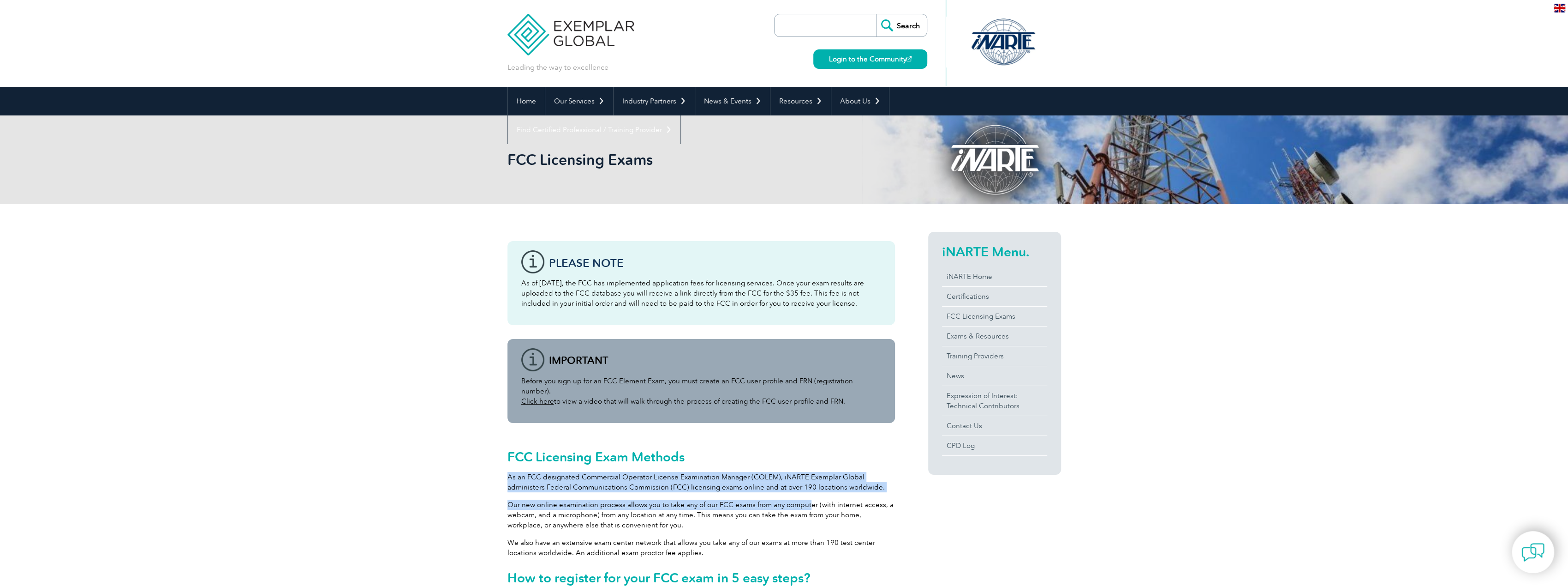
drag, startPoint x: 782, startPoint y: 463, endPoint x: 808, endPoint y: 485, distance: 34.1
click at [808, 485] on div "FCC Licensing Exam Methods As an FCC designated Commercial Operator License Exa…" at bounding box center [701, 514] width 387 height 156
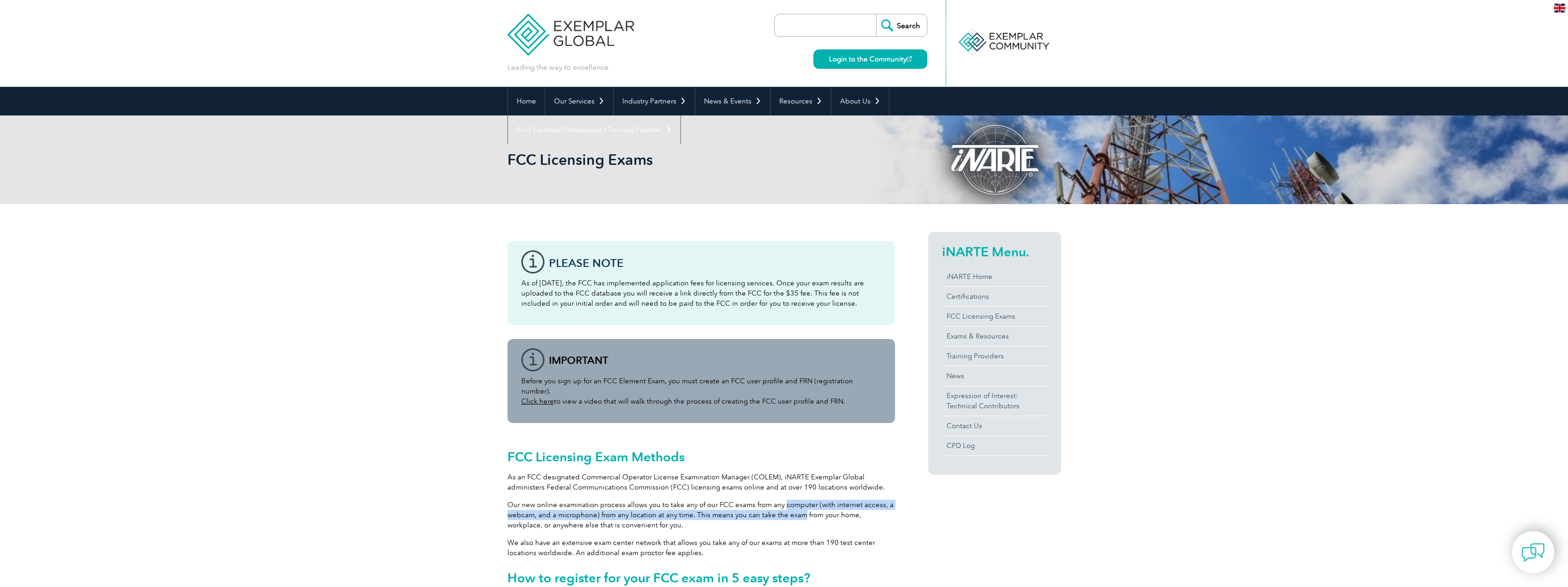
drag, startPoint x: 808, startPoint y: 485, endPoint x: 796, endPoint y: 504, distance: 22.5
click at [796, 504] on div "FCC Licensing Exam Methods As an FCC designated Commercial Operator License Exa…" at bounding box center [701, 514] width 387 height 156
click at [796, 504] on p "Our new online examination process allows you to take any of our FCC exams from…" at bounding box center [701, 514] width 387 height 31
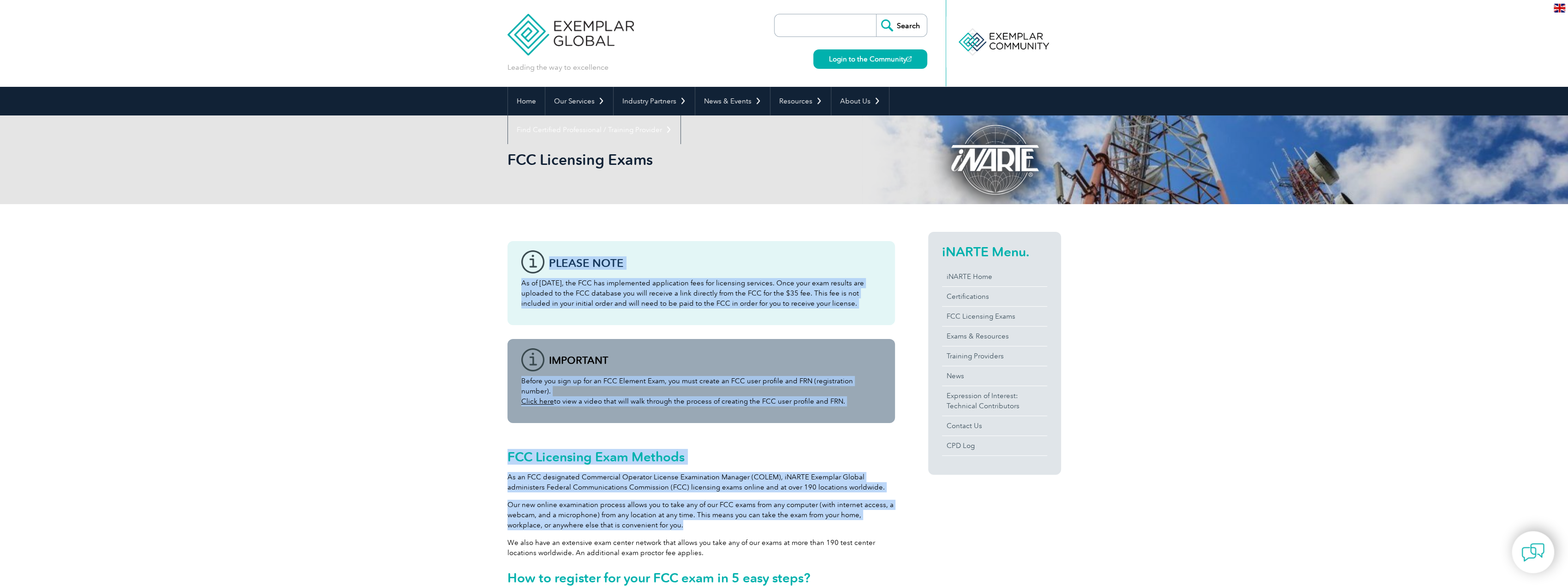
drag, startPoint x: 800, startPoint y: 511, endPoint x: 492, endPoint y: 485, distance: 309.1
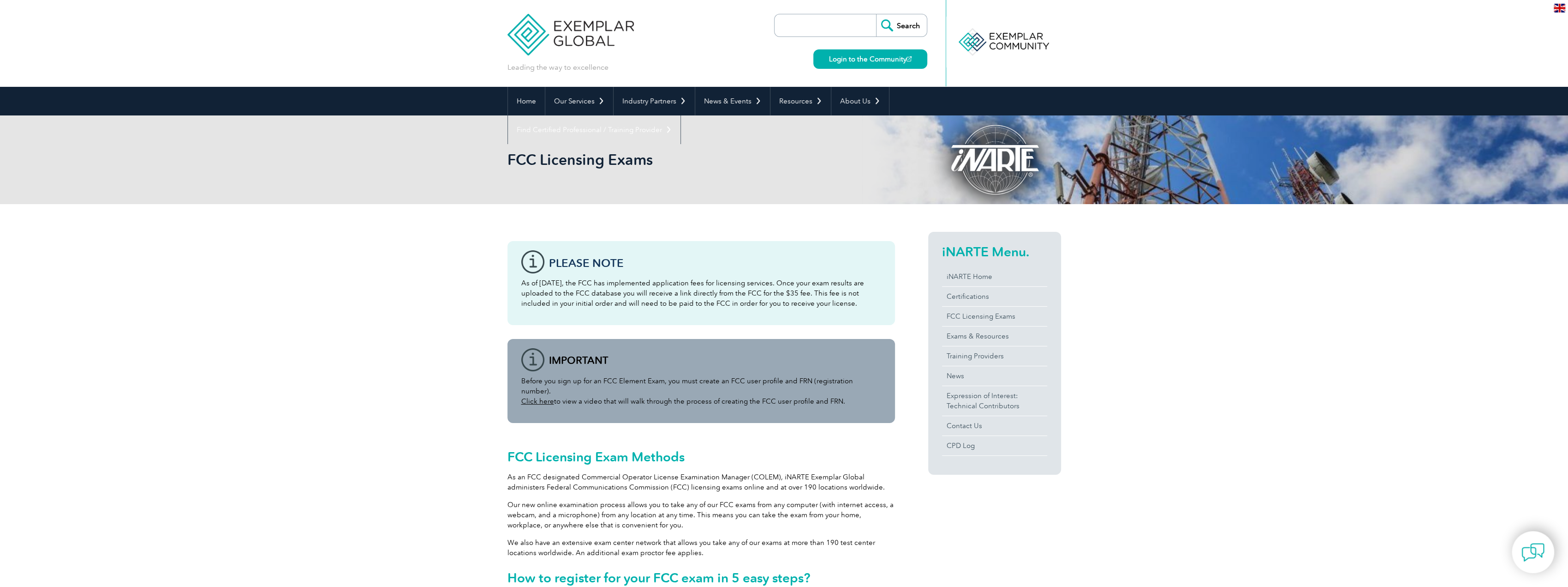
drag, startPoint x: 492, startPoint y: 485, endPoint x: 538, endPoint y: 509, distance: 51.9
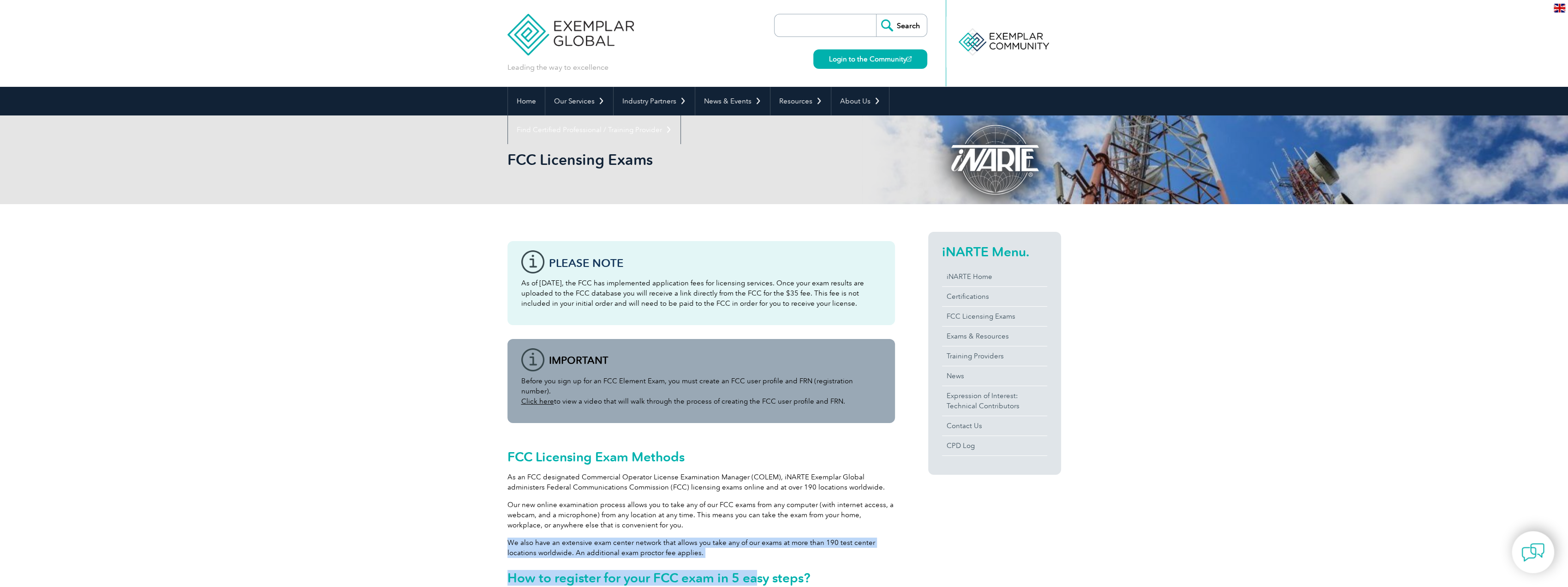
drag, startPoint x: 509, startPoint y: 522, endPoint x: 753, endPoint y: 566, distance: 247.9
click at [753, 566] on div "FCC Licensing Exam Methods As an FCC designated Commercial Operator License Exa…" at bounding box center [701, 514] width 387 height 156
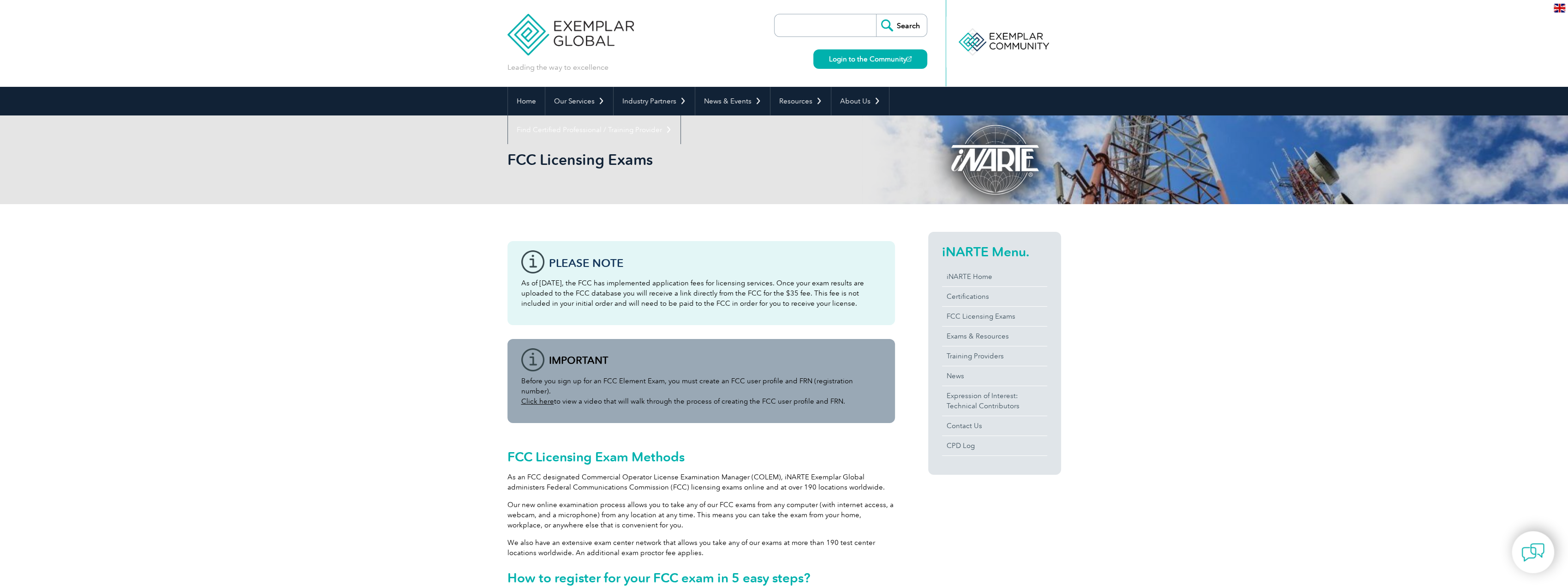
click at [786, 549] on div "FCC Licensing Exam Methods As an FCC designated Commercial Operator License Exa…" at bounding box center [701, 514] width 387 height 156
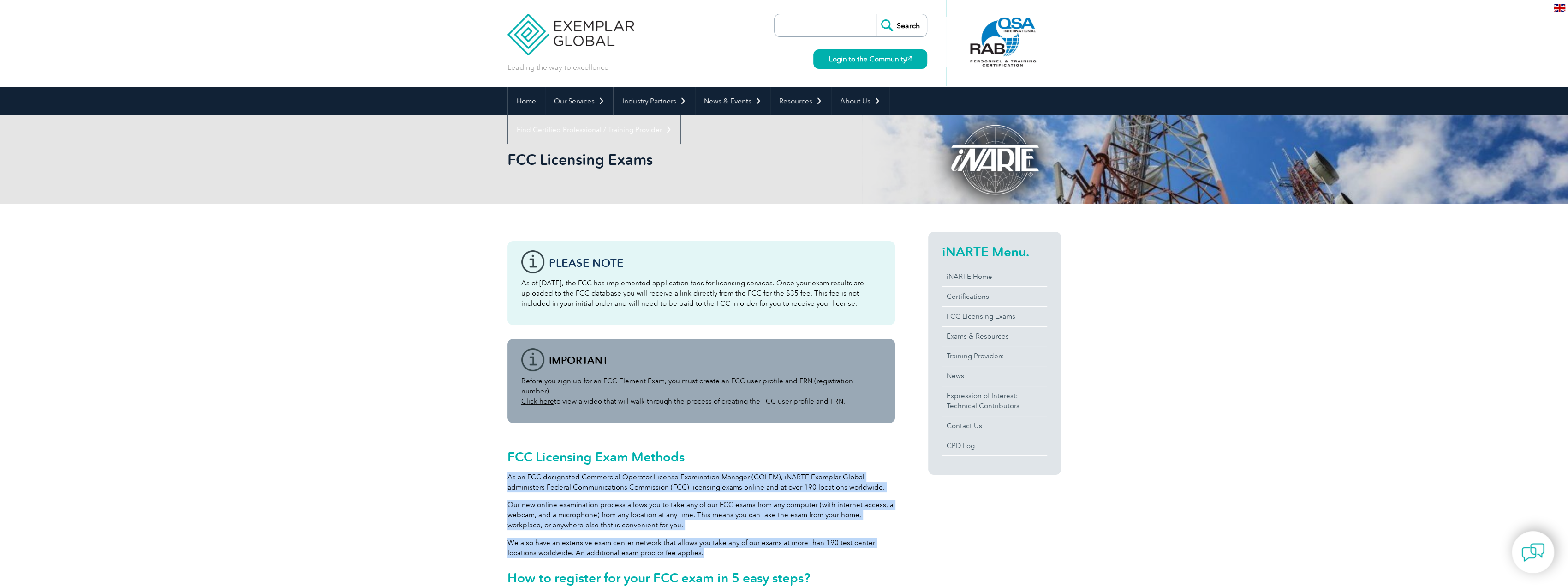
drag, startPoint x: 469, startPoint y: 495, endPoint x: 508, endPoint y: 467, distance: 48.0
click at [508, 467] on div "FCC Licensing Exam Methods As an FCC designated Commercial Operator License Exa…" at bounding box center [701, 514] width 387 height 156
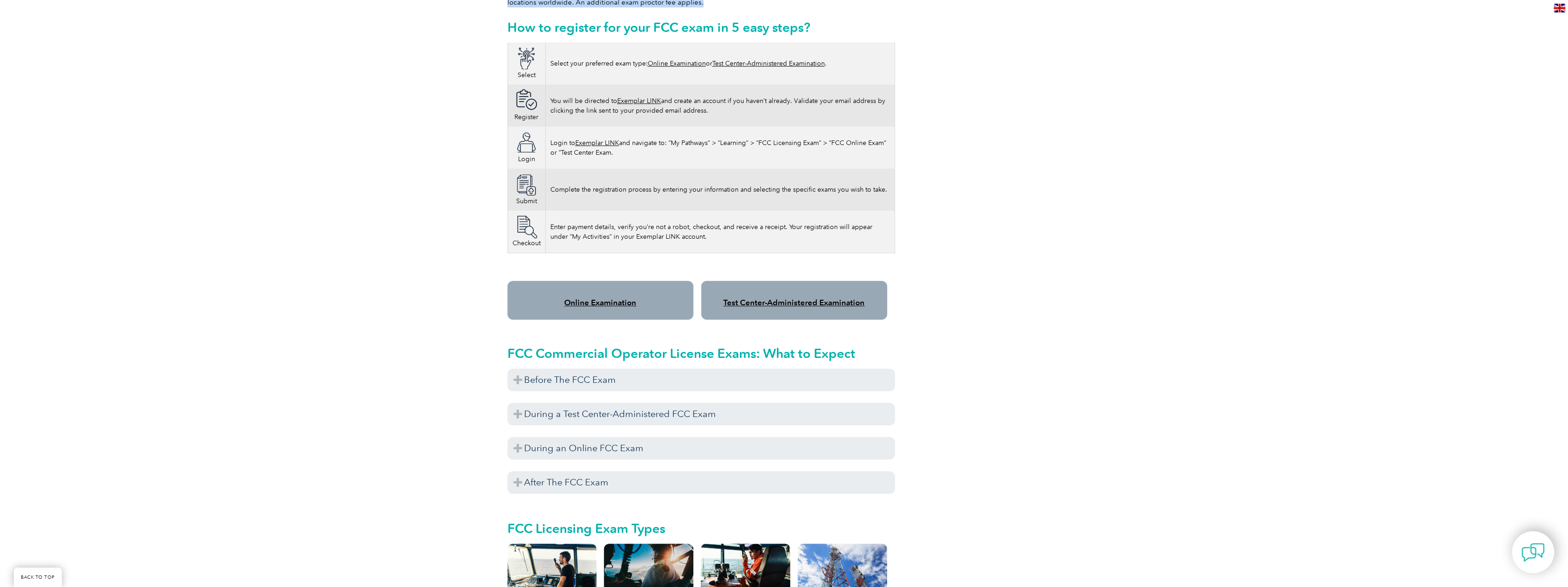
scroll to position [600, 0]
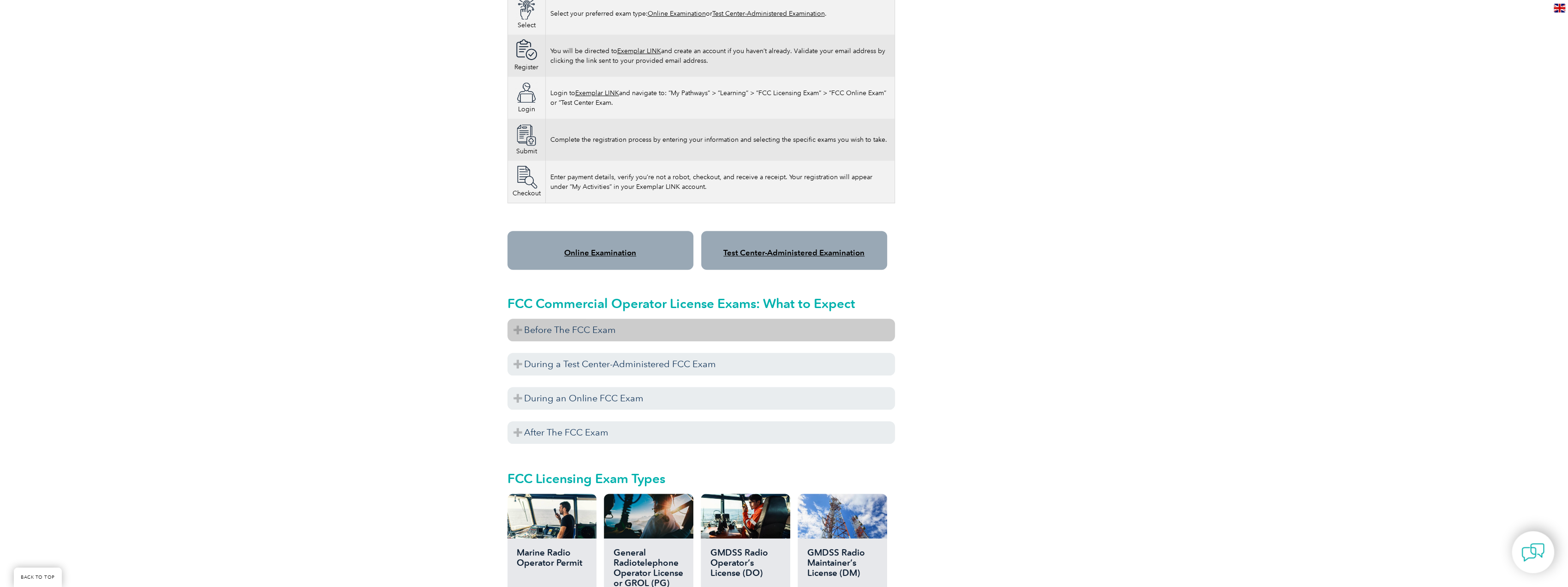
click at [534, 318] on h3 "Before The FCC Exam" at bounding box center [701, 329] width 387 height 22
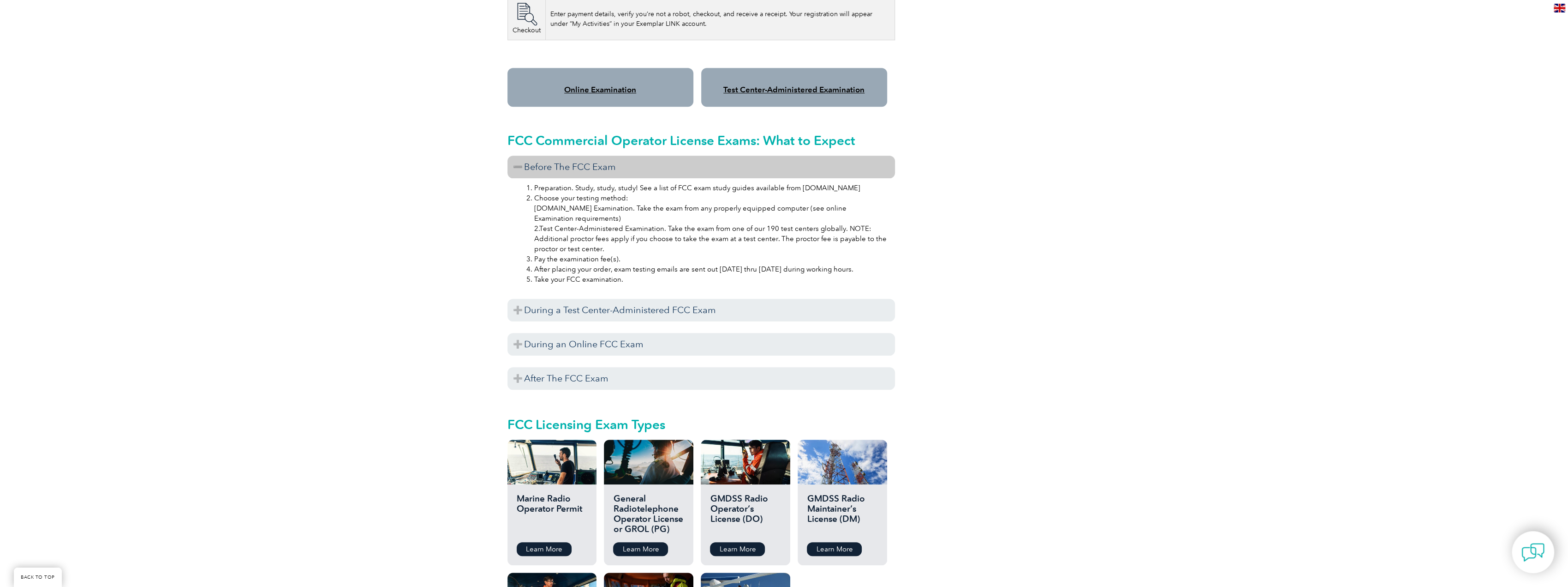
scroll to position [784, 0]
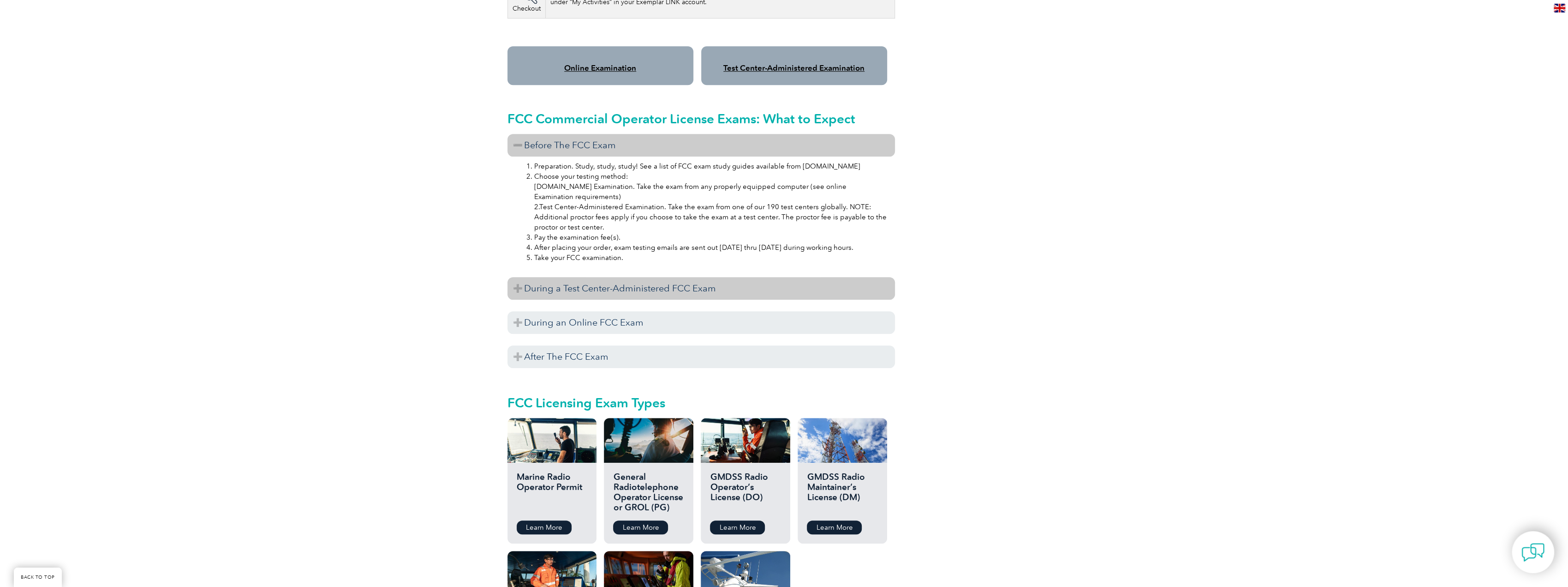
click at [668, 277] on h3 "During a Test Center-Administered FCC Exam" at bounding box center [701, 288] width 387 height 22
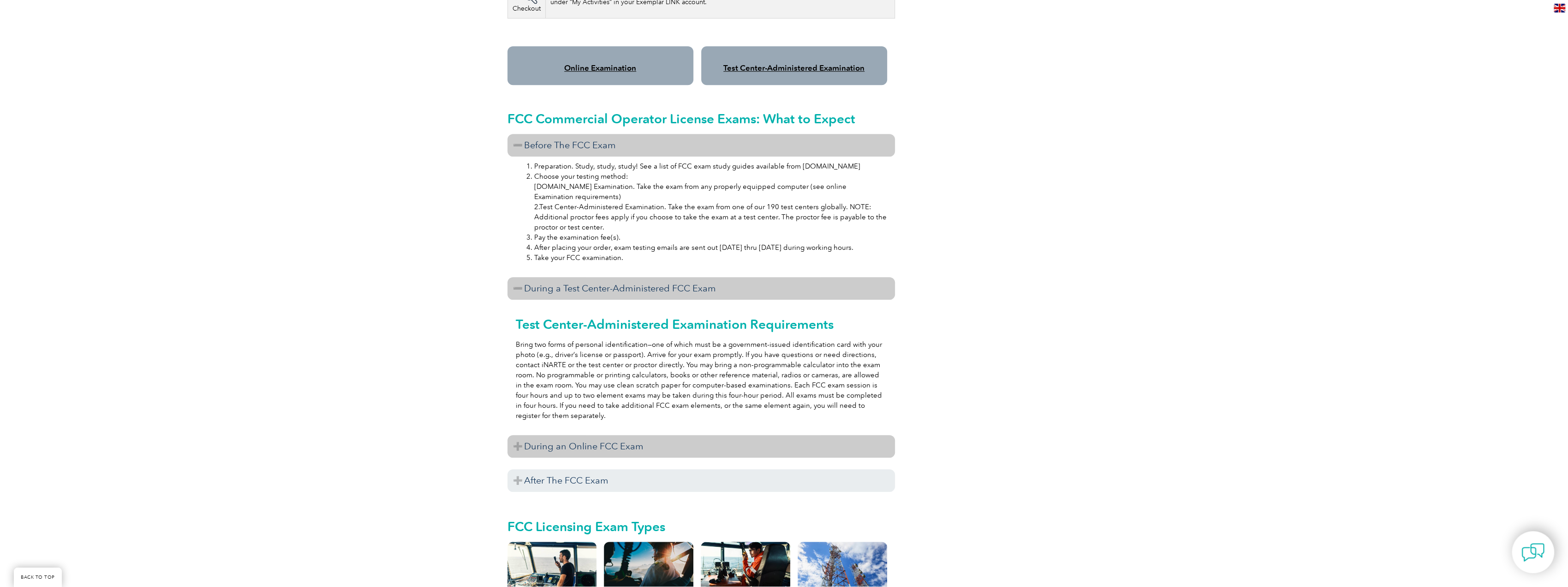
click at [647, 435] on h3 "During an Online FCC Exam" at bounding box center [701, 446] width 387 height 22
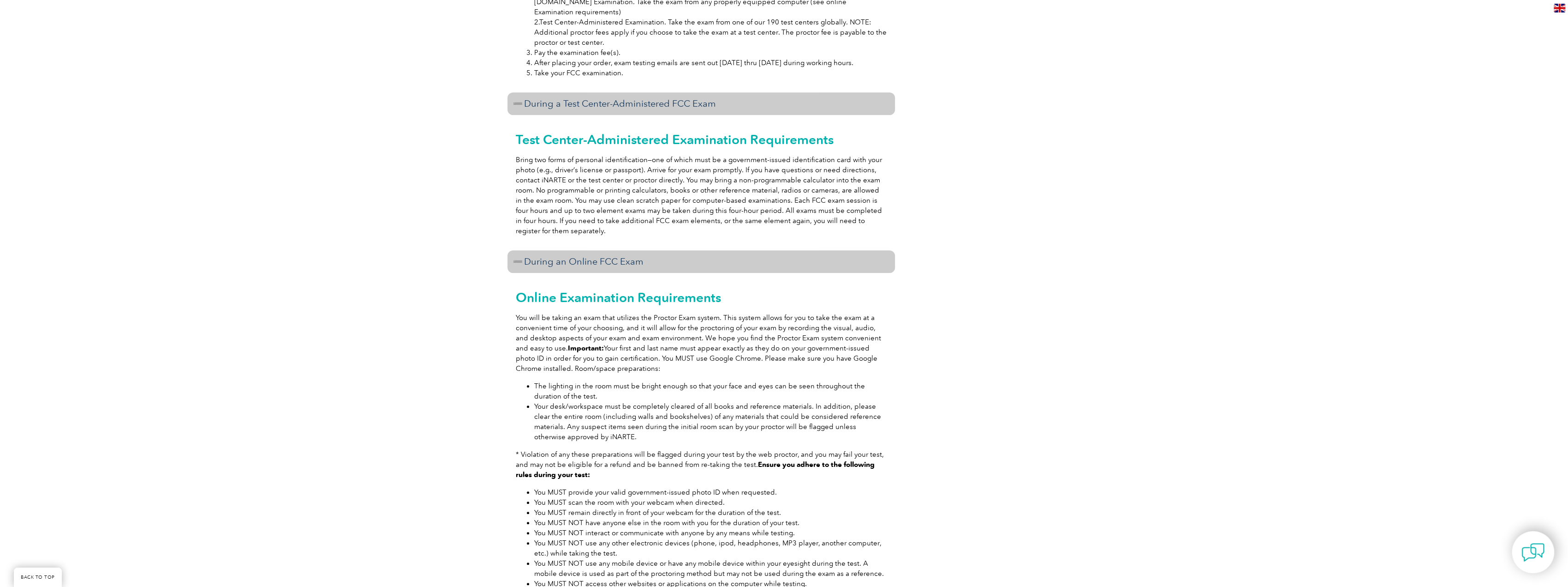
scroll to position [1154, 0]
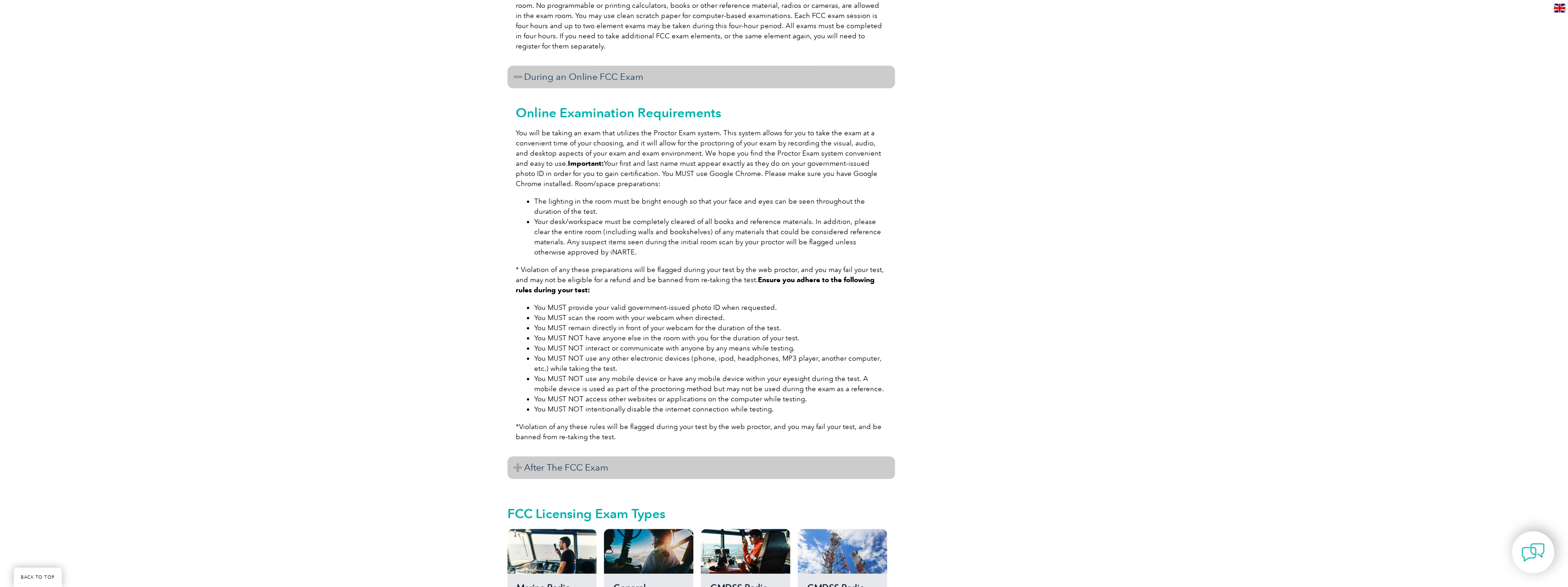
click at [659, 456] on h3 "After The FCC Exam" at bounding box center [701, 467] width 387 height 22
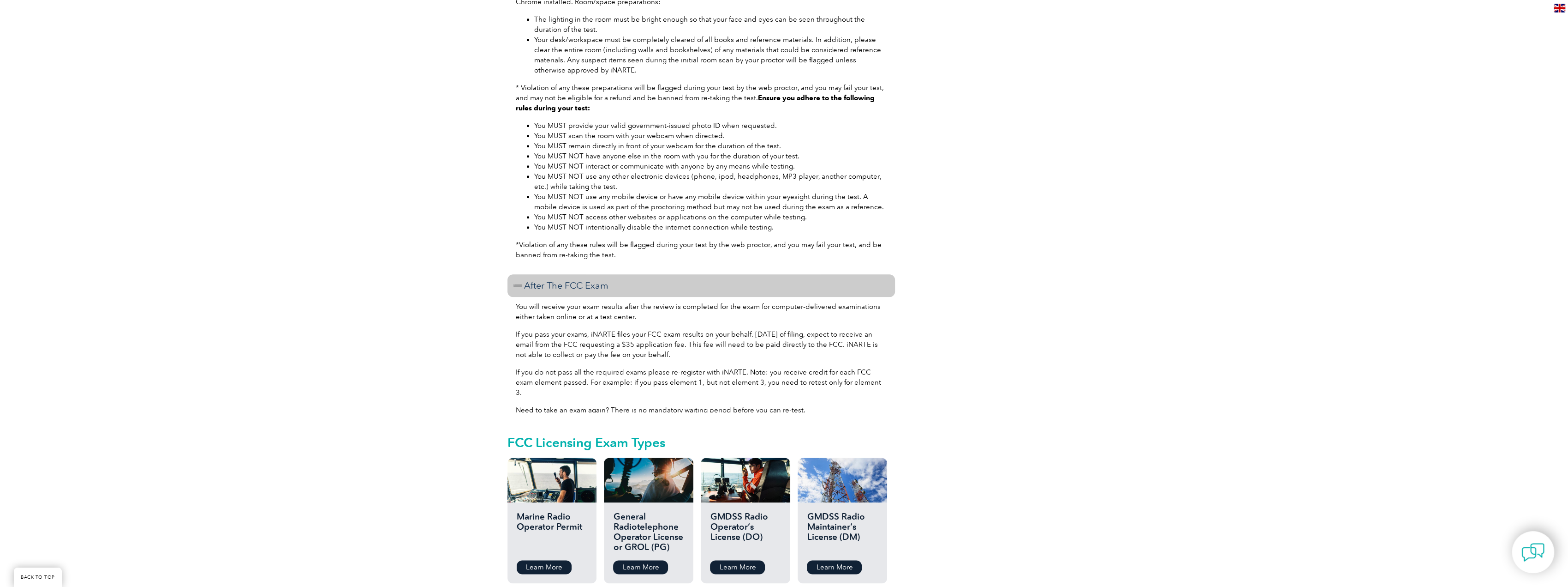
scroll to position [1339, 0]
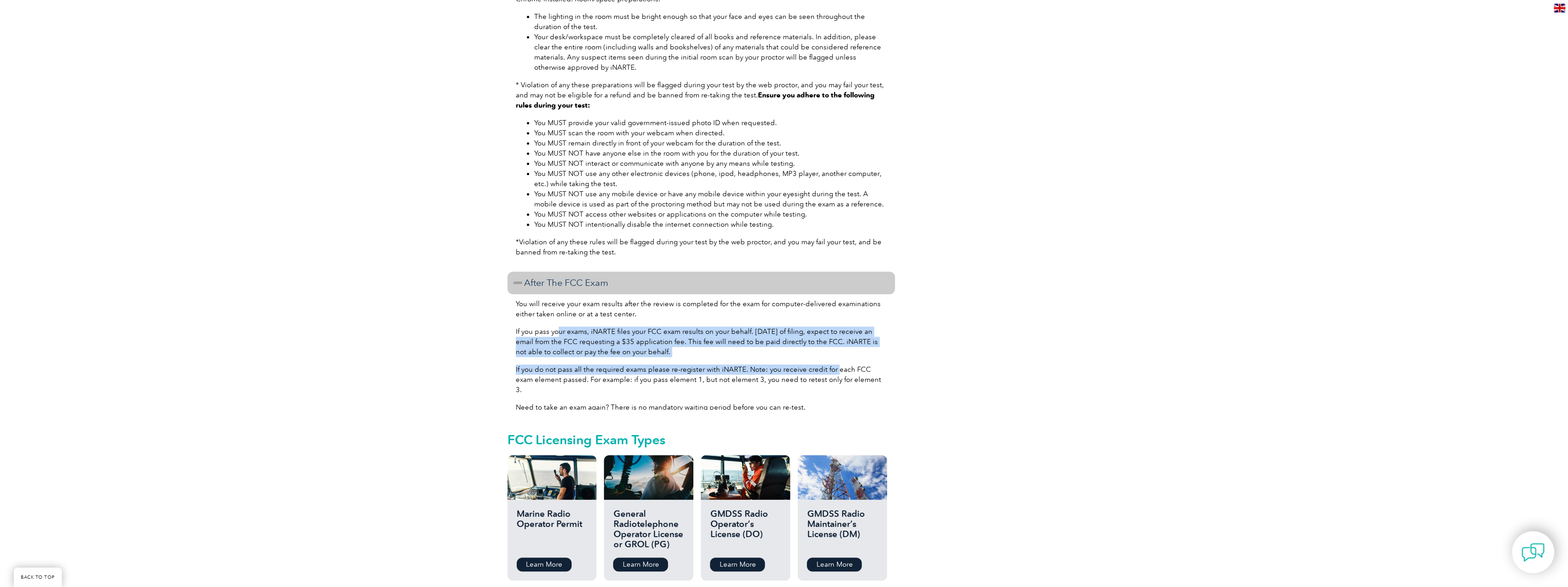
drag, startPoint x: 618, startPoint y: 328, endPoint x: 888, endPoint y: 366, distance: 272.7
click at [855, 363] on div "You will receive your exam results after the review is completed for the exam f…" at bounding box center [701, 352] width 387 height 115
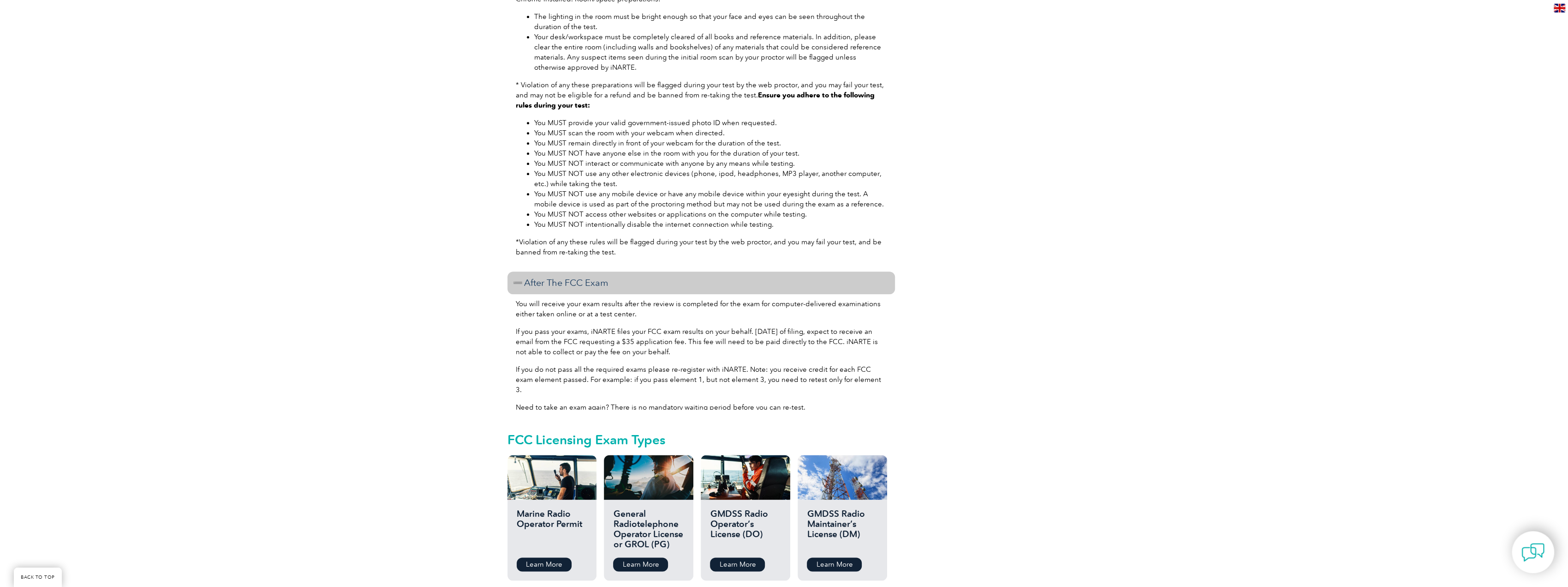
click at [888, 366] on div "You will receive your exam results after the review is completed for the exam f…" at bounding box center [701, 352] width 387 height 115
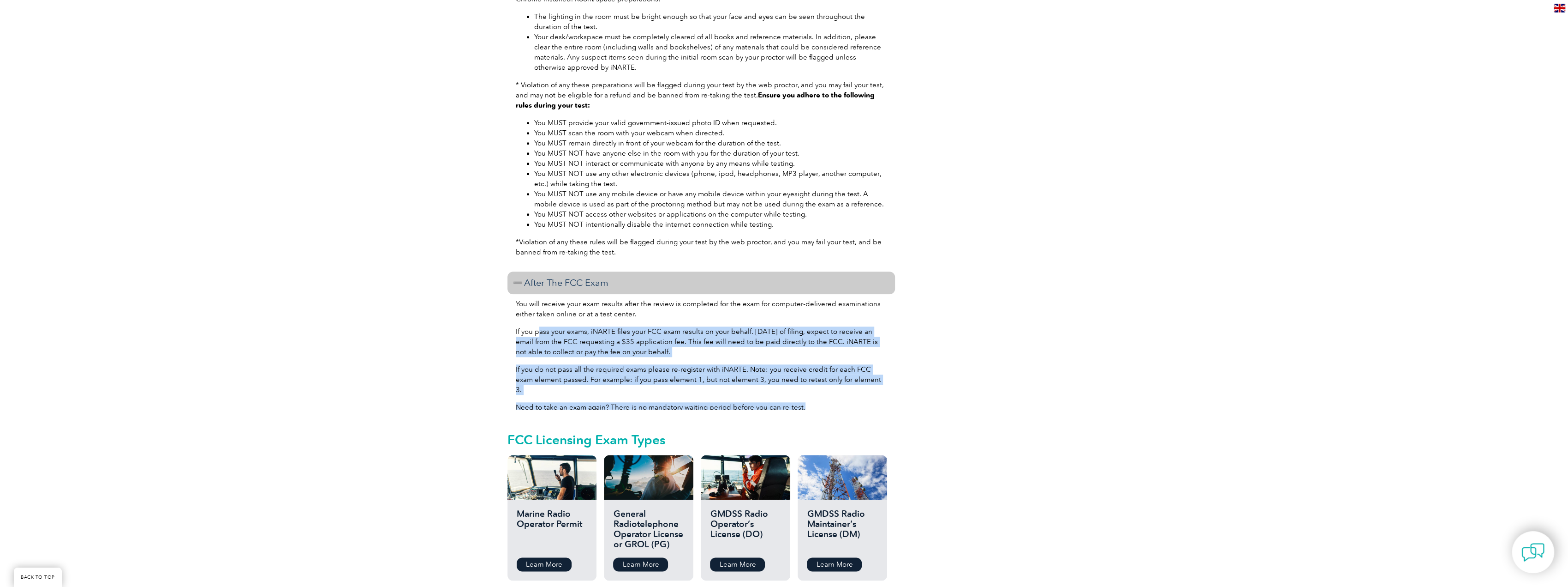
drag, startPoint x: 881, startPoint y: 387, endPoint x: 540, endPoint y: 309, distance: 349.8
click at [540, 309] on div "You will receive your exam results after the review is completed for the exam f…" at bounding box center [701, 352] width 387 height 115
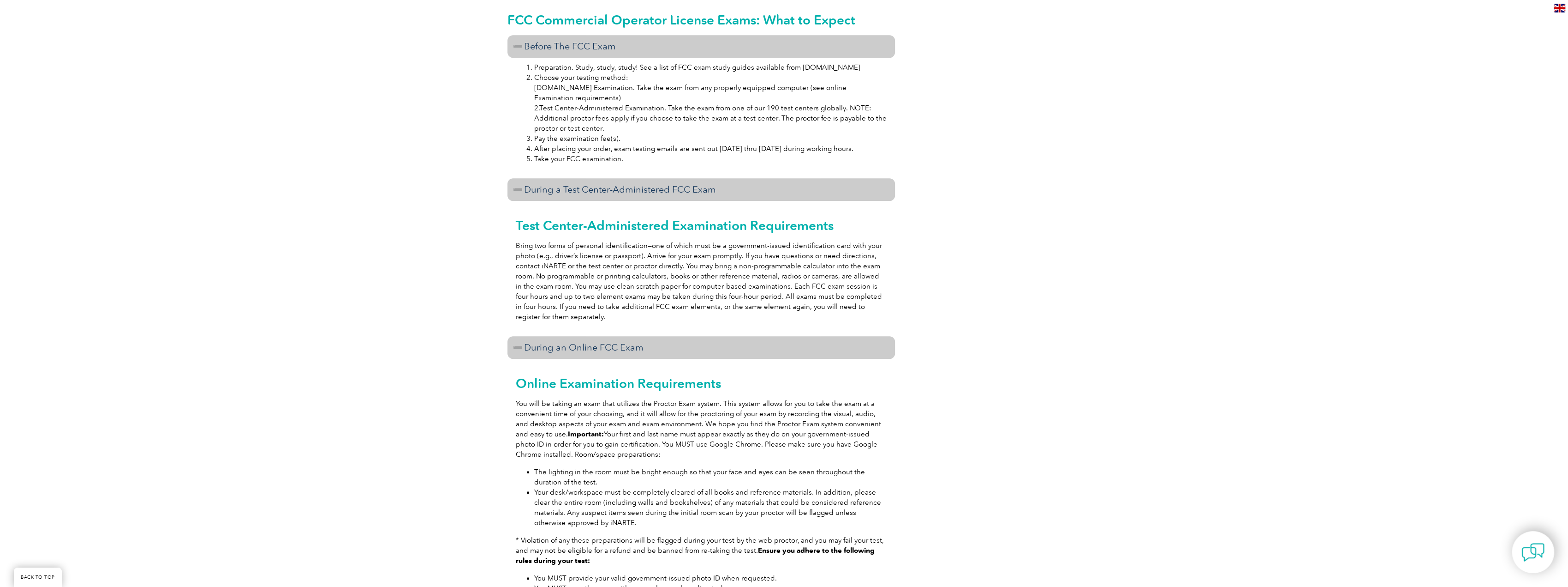
scroll to position [0, 0]
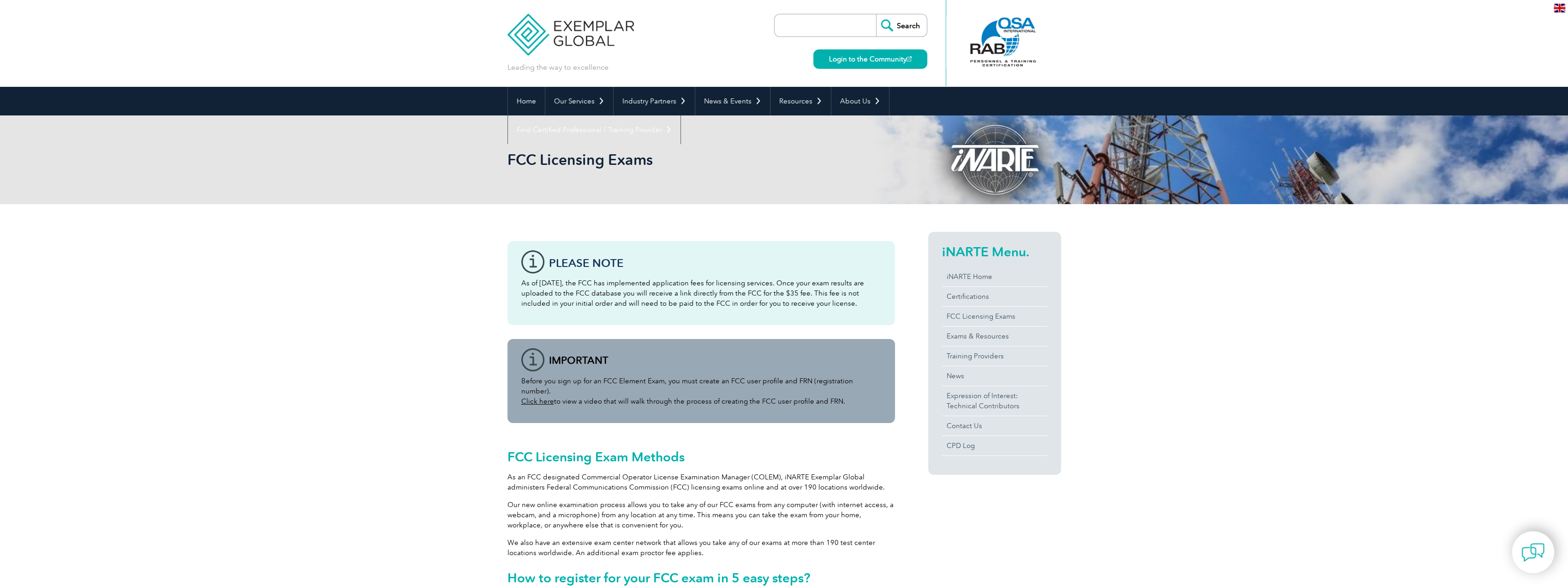
drag, startPoint x: 950, startPoint y: 364, endPoint x: 837, endPoint y: 164, distance: 229.7
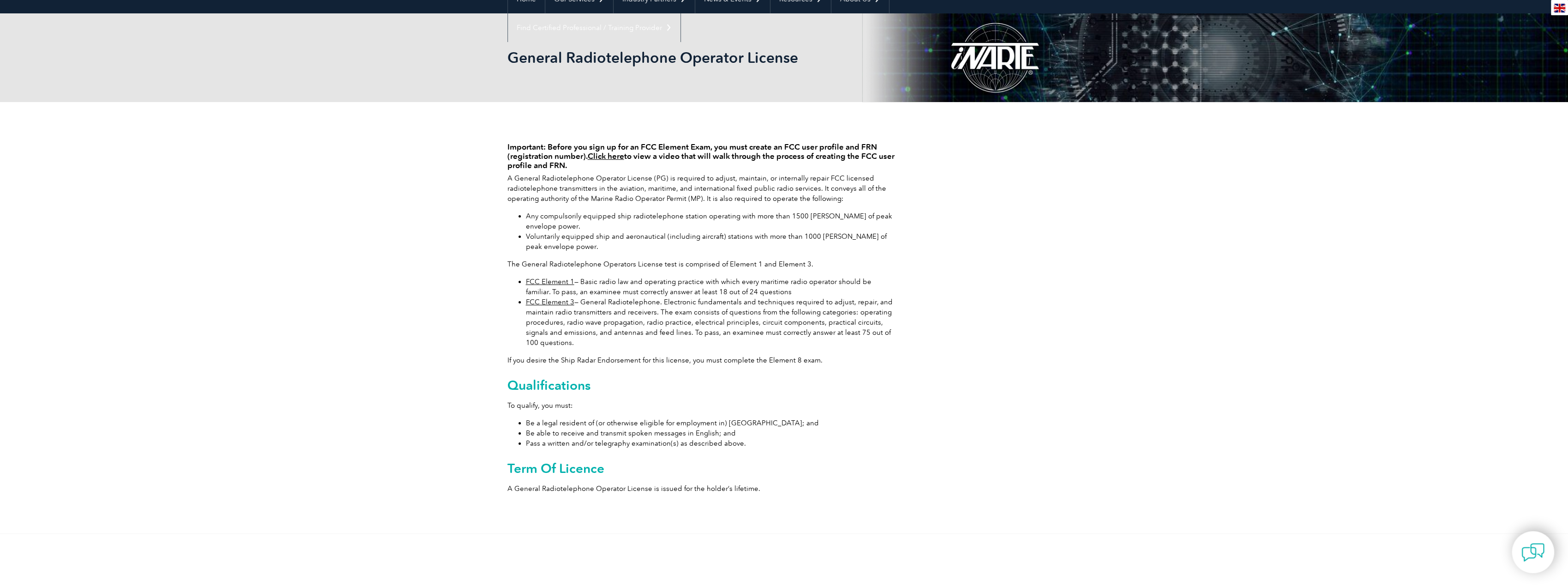
scroll to position [138, 0]
